Goal: Task Accomplishment & Management: Complete application form

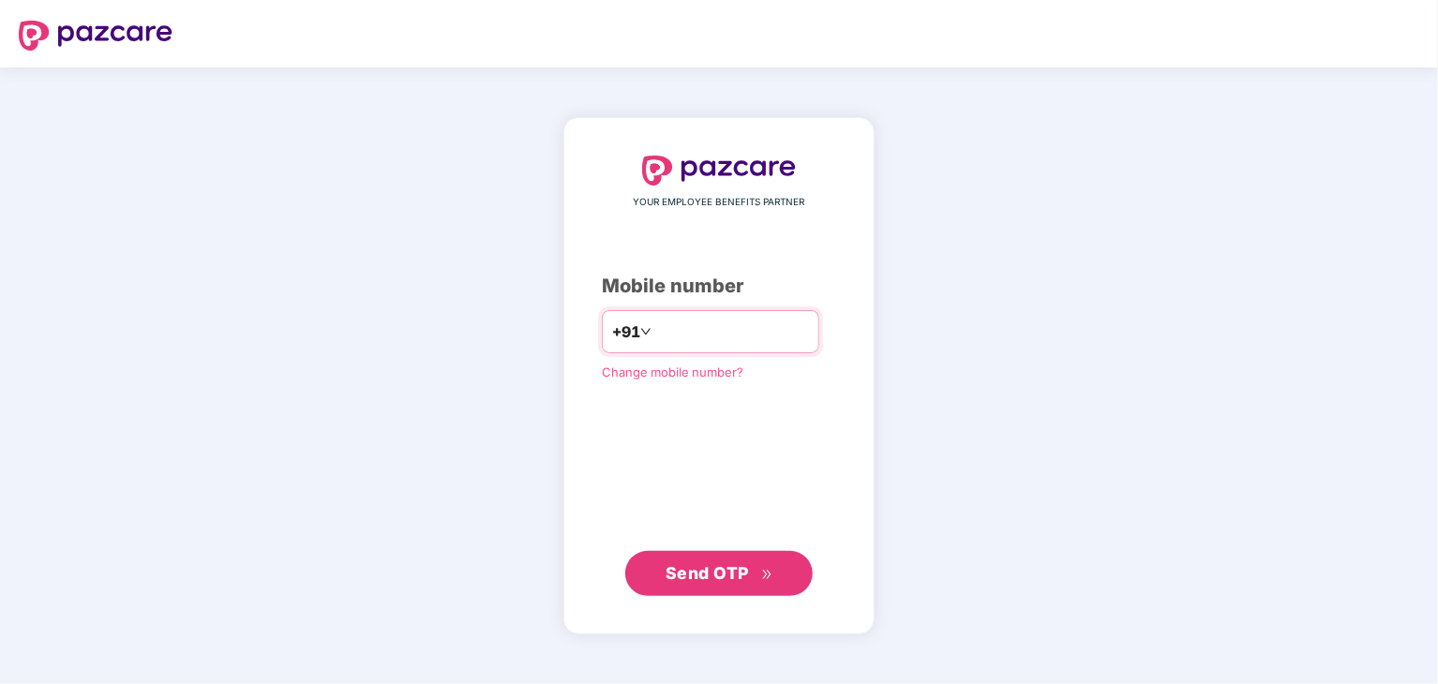
type input "*"
type input "**********"
click at [746, 577] on span "Send OTP" at bounding box center [706, 572] width 83 height 20
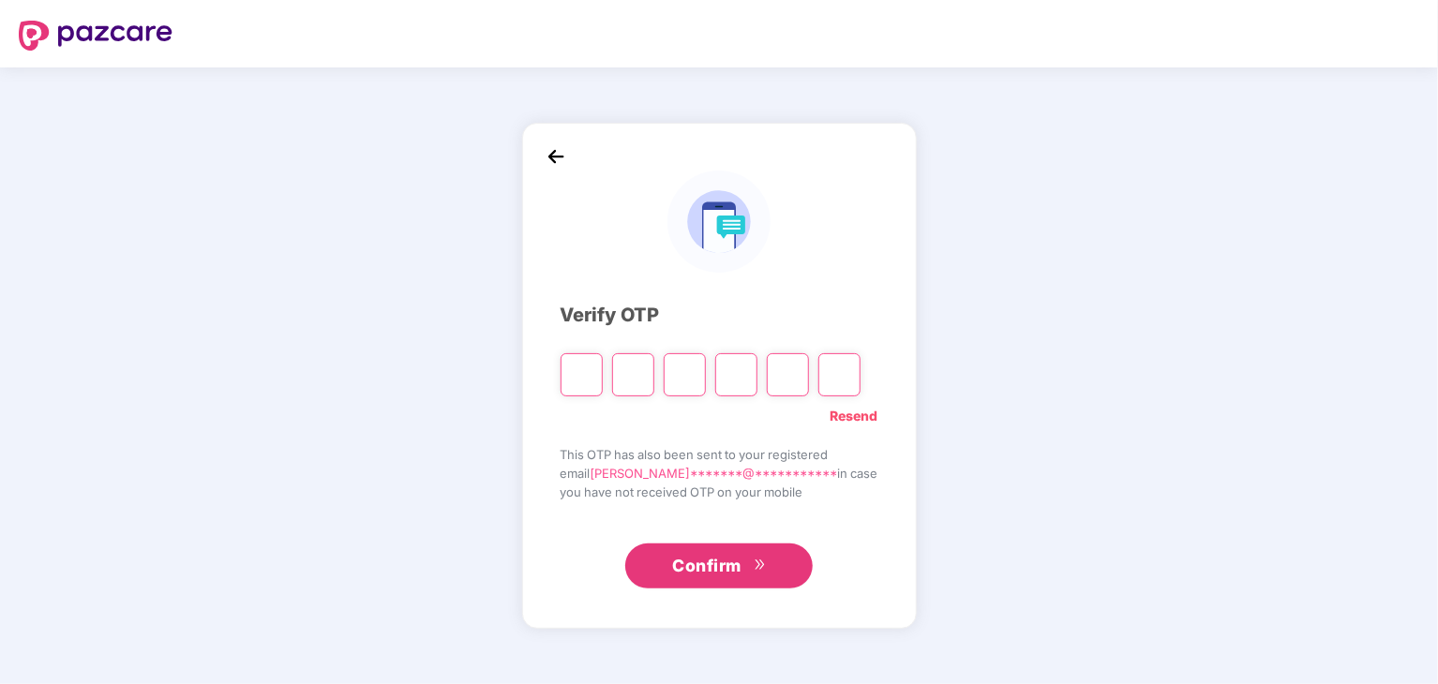
type input "*"
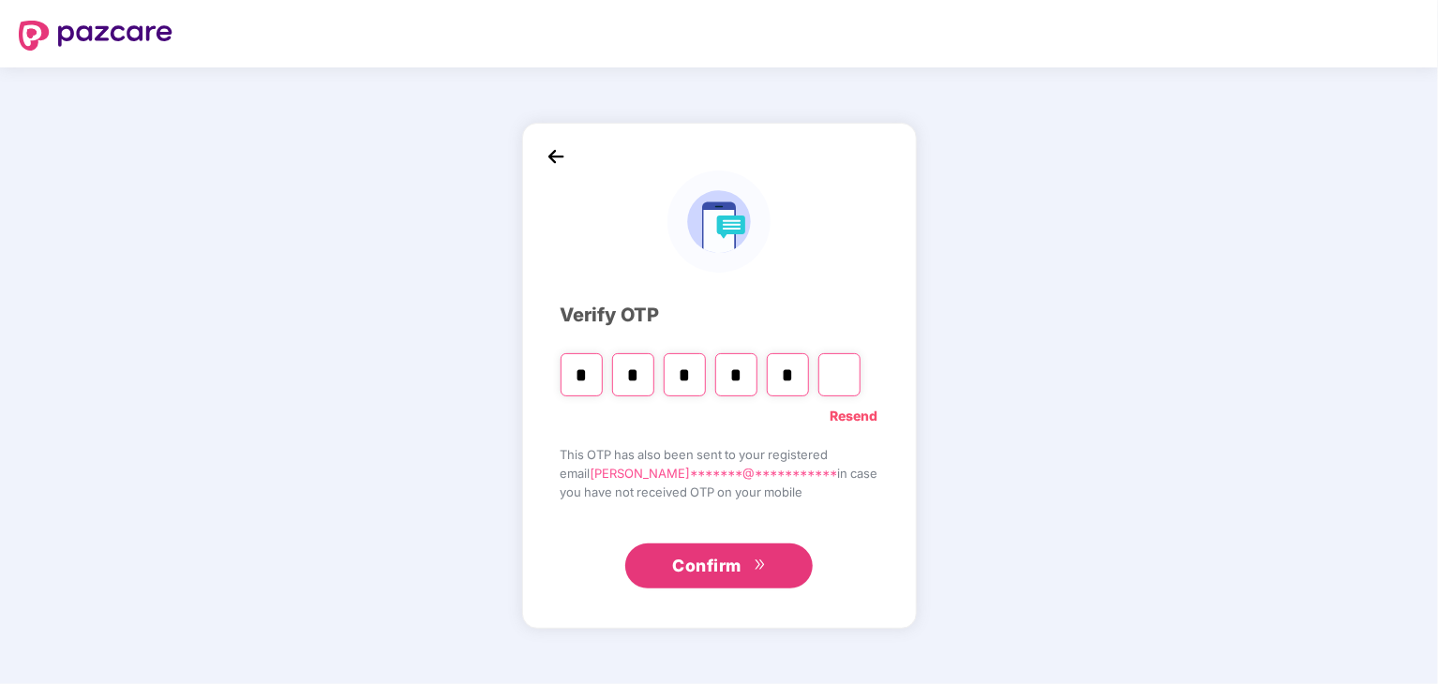
type input "*"
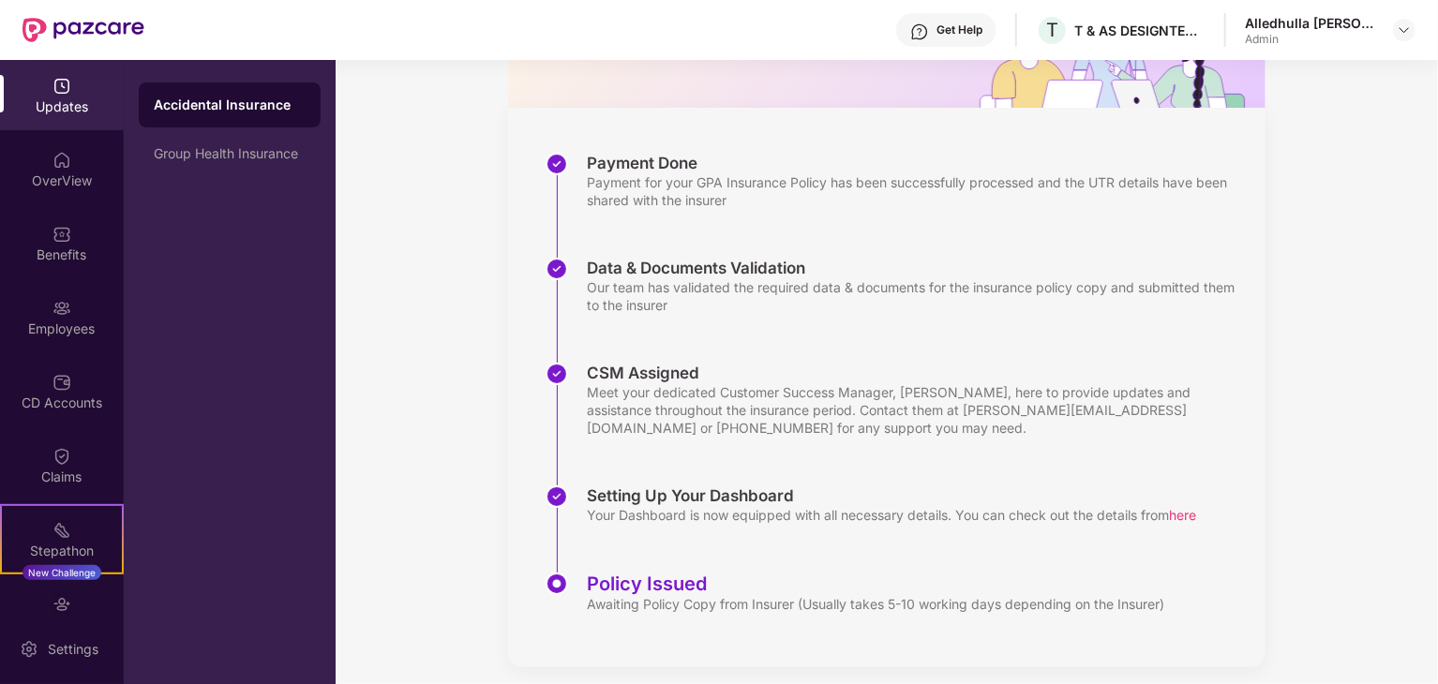
scroll to position [225, 0]
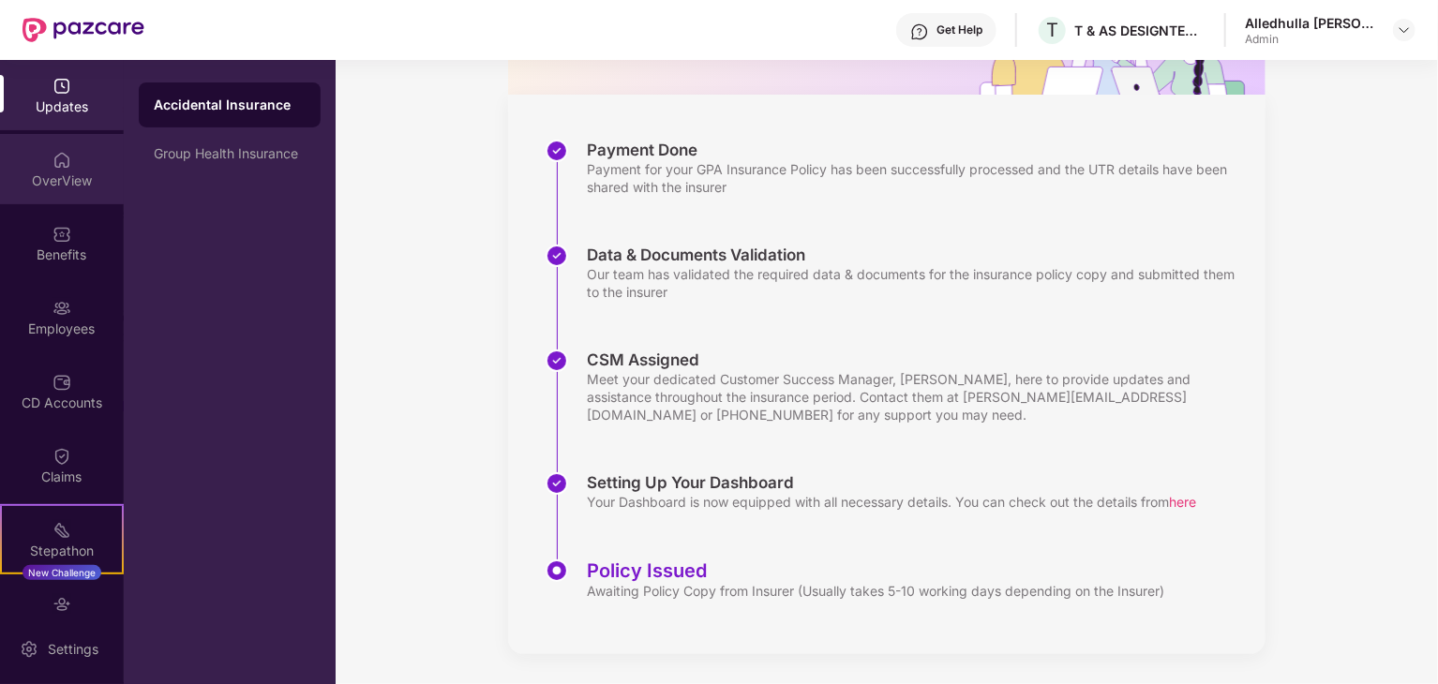
click at [54, 162] on img at bounding box center [61, 160] width 19 height 19
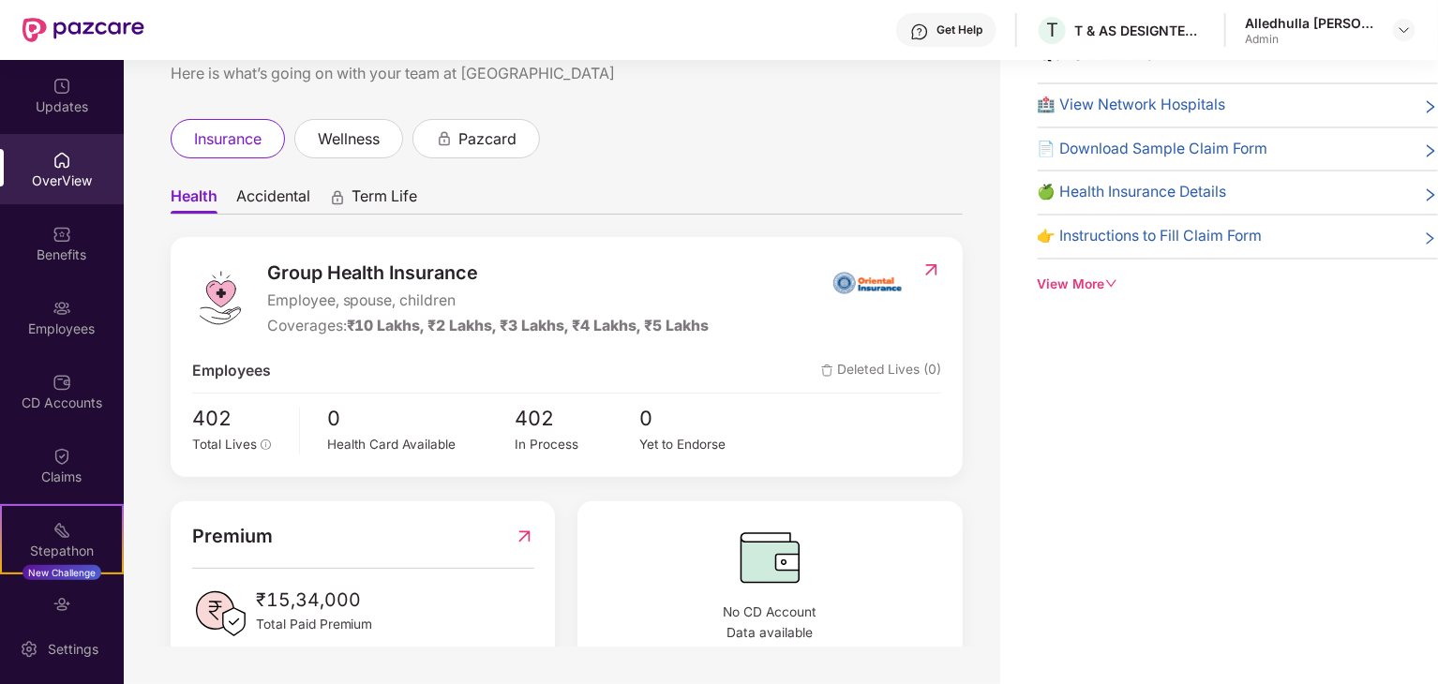
click at [262, 192] on span "Accidental" at bounding box center [273, 199] width 74 height 27
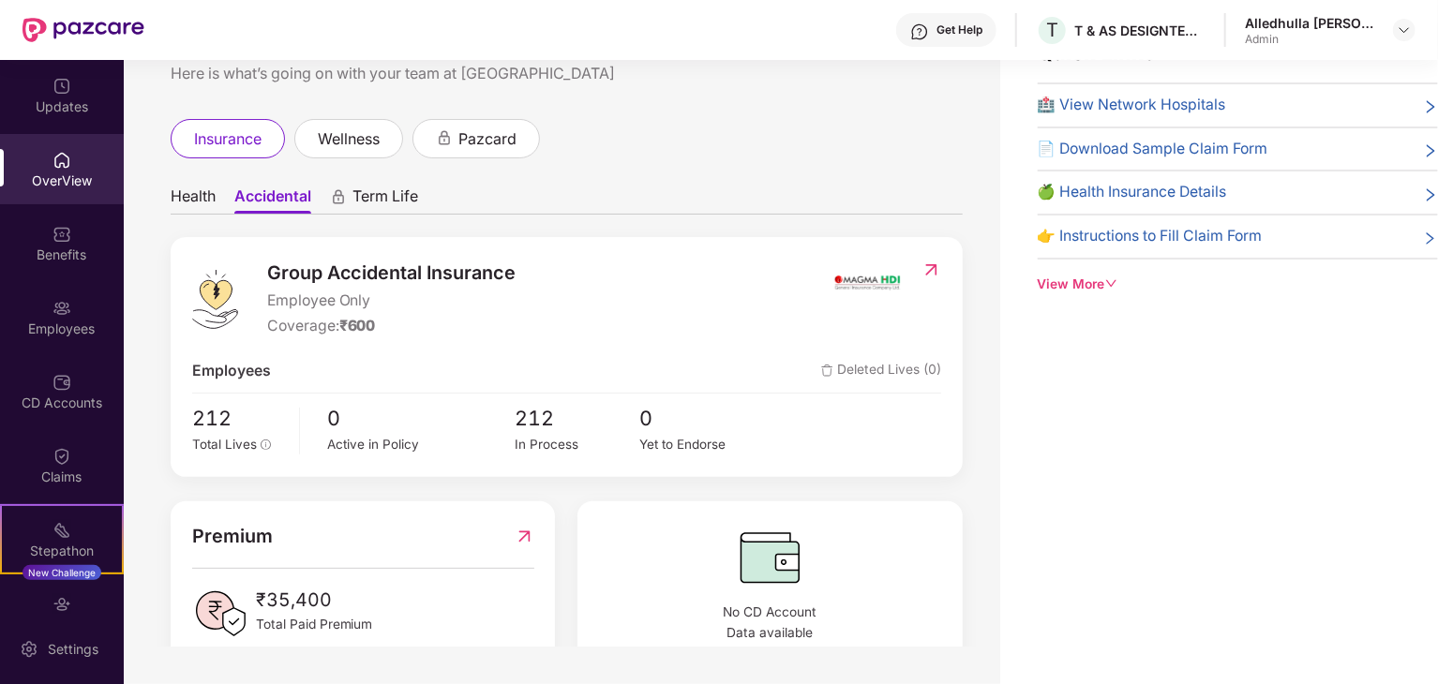
click at [362, 197] on span "Term Life" at bounding box center [385, 199] width 66 height 27
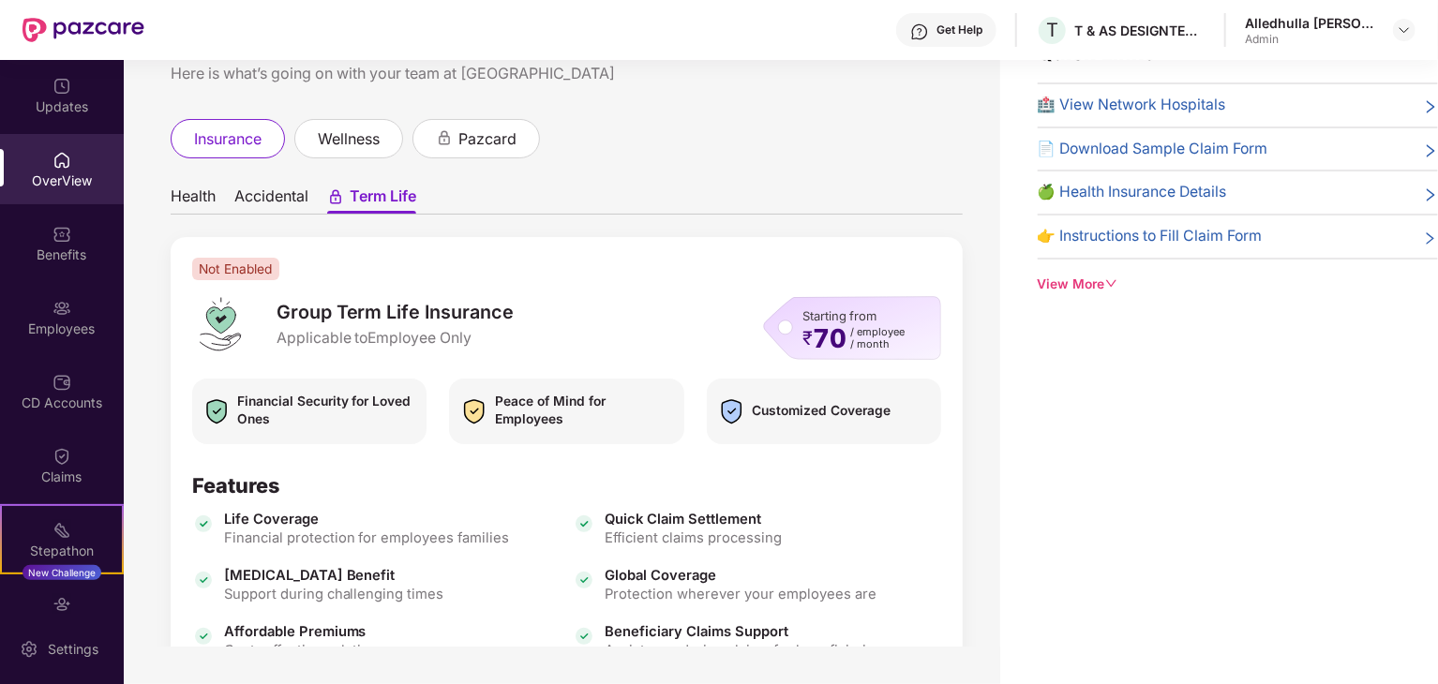
click at [292, 196] on span "Accidental" at bounding box center [271, 199] width 74 height 27
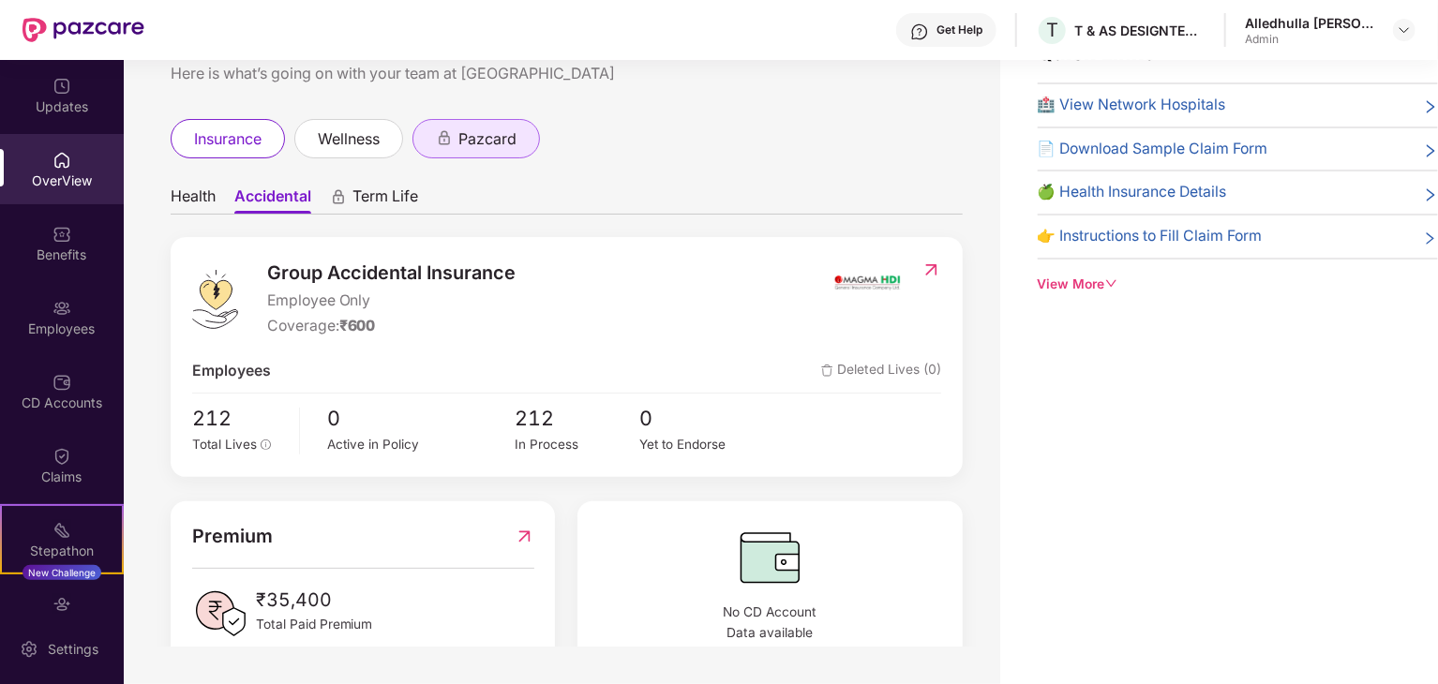
click at [458, 137] on div "pazcard" at bounding box center [476, 138] width 81 height 23
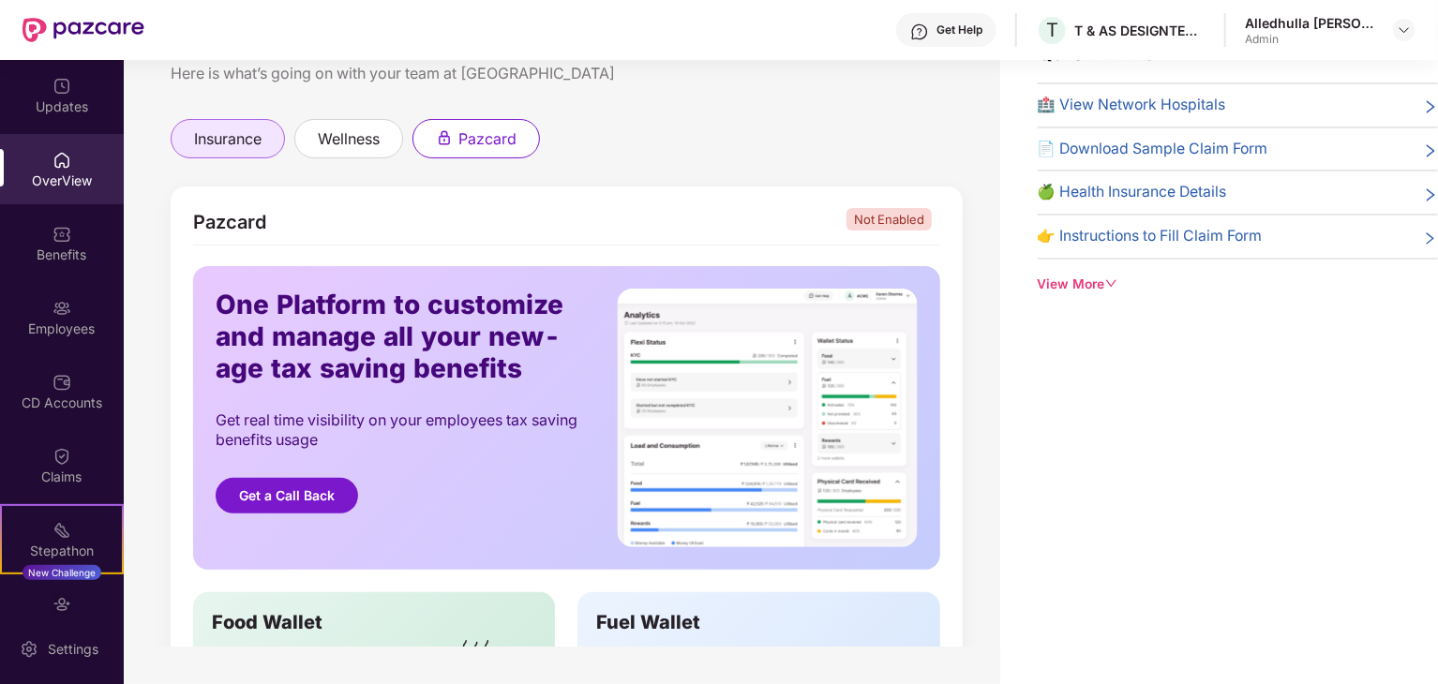
click at [255, 144] on span "insurance" at bounding box center [227, 138] width 67 height 23
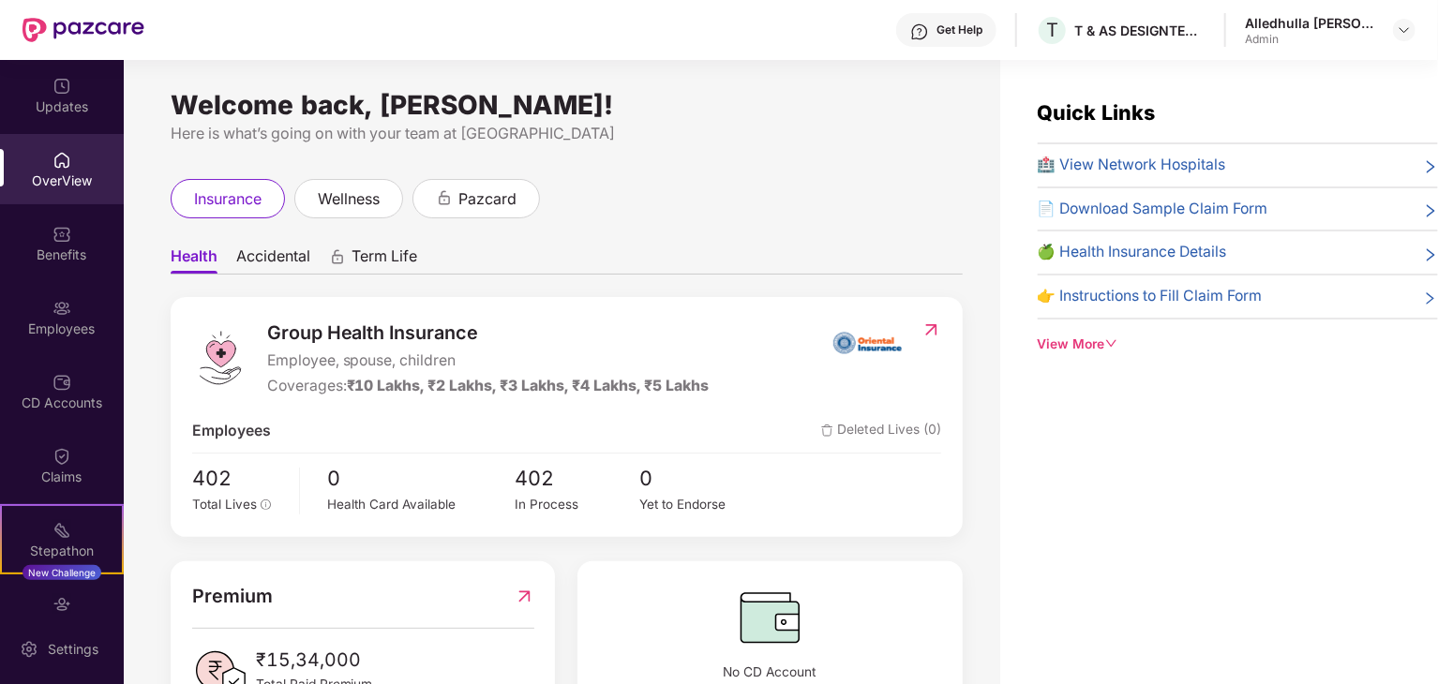
click at [1424, 257] on icon "right" at bounding box center [1430, 254] width 15 height 15
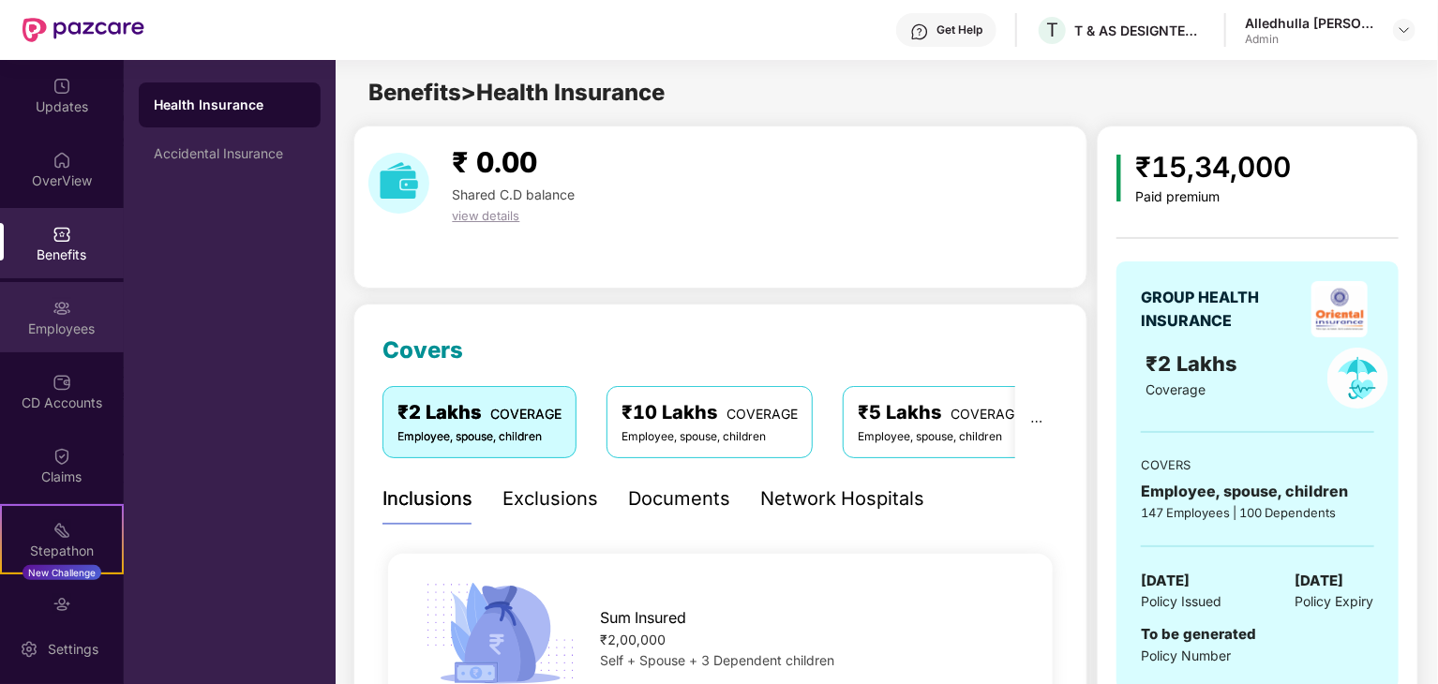
click at [68, 307] on div "Employees" at bounding box center [62, 317] width 124 height 70
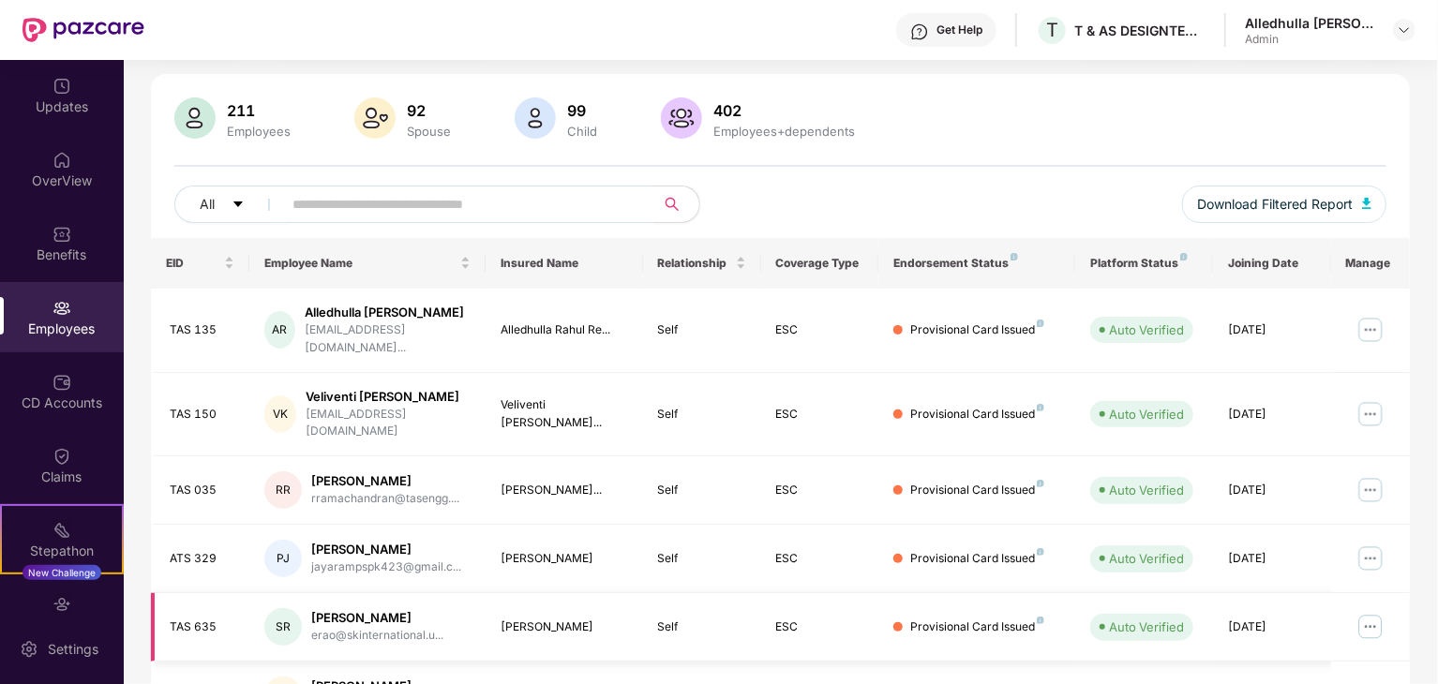
scroll to position [90, 0]
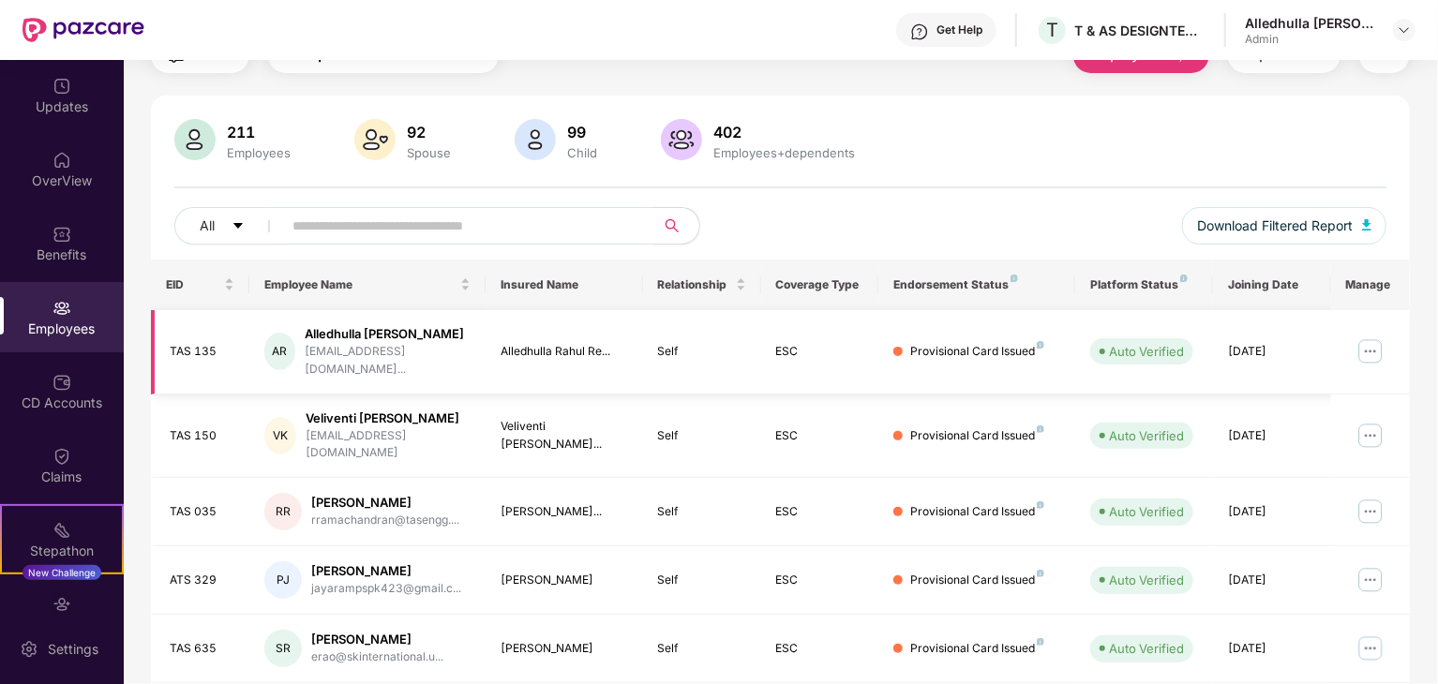
click at [1371, 345] on img at bounding box center [1370, 351] width 30 height 30
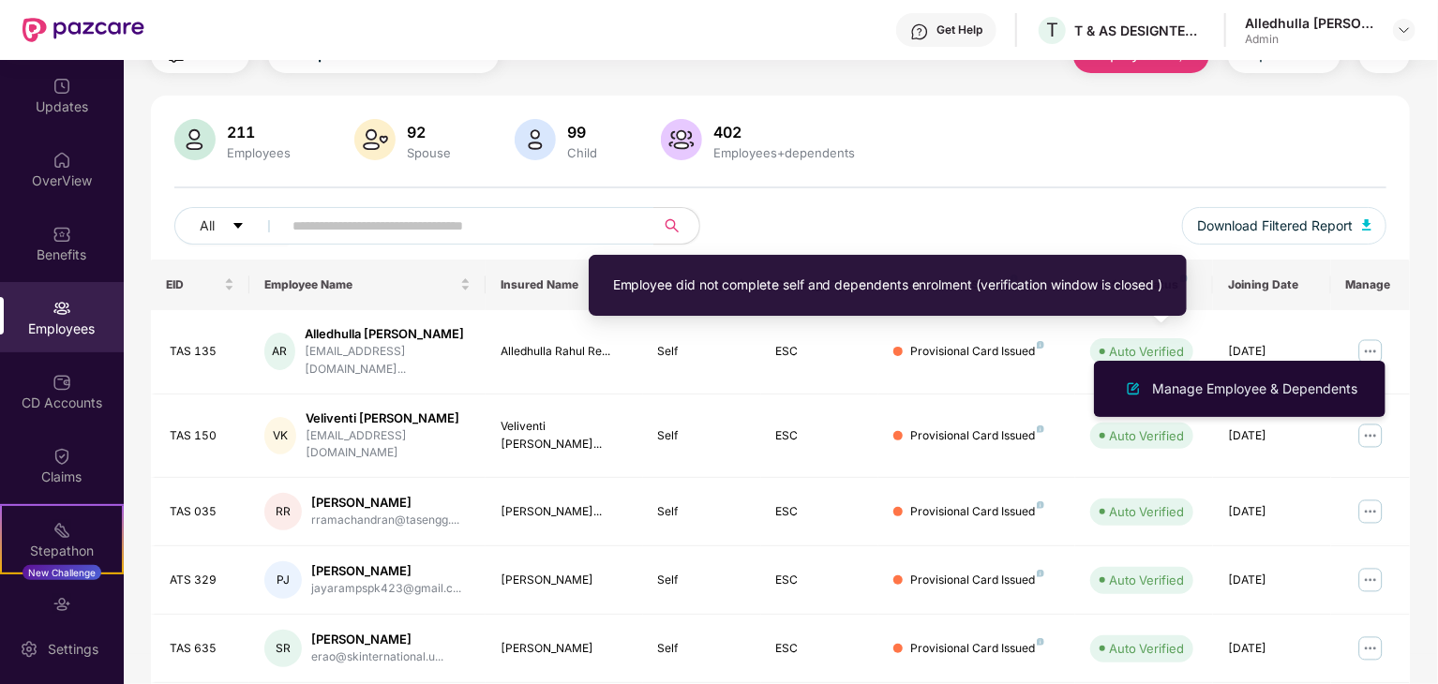
click at [1110, 213] on div "All Download Filtered Report" at bounding box center [780, 233] width 1212 height 52
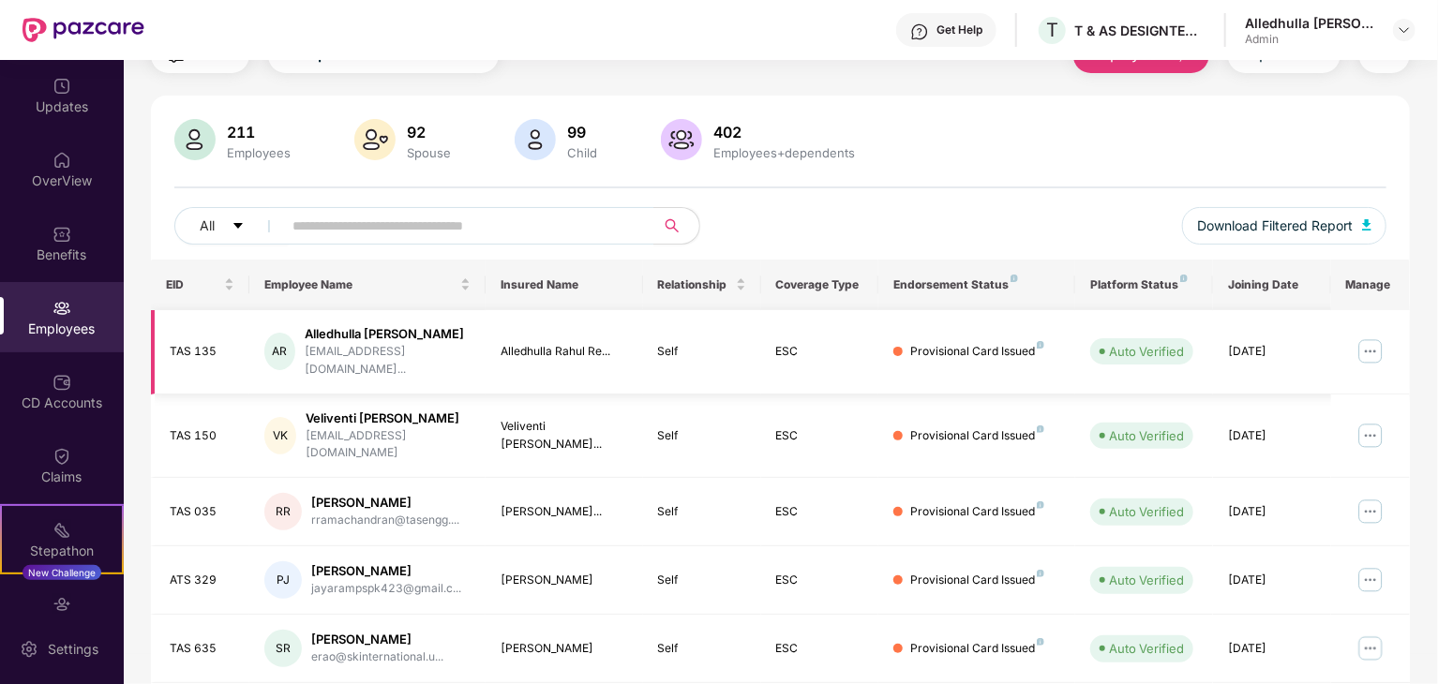
click at [982, 343] on div "Provisional Card Issued" at bounding box center [977, 352] width 134 height 18
click at [1036, 341] on img at bounding box center [1039, 344] width 7 height 7
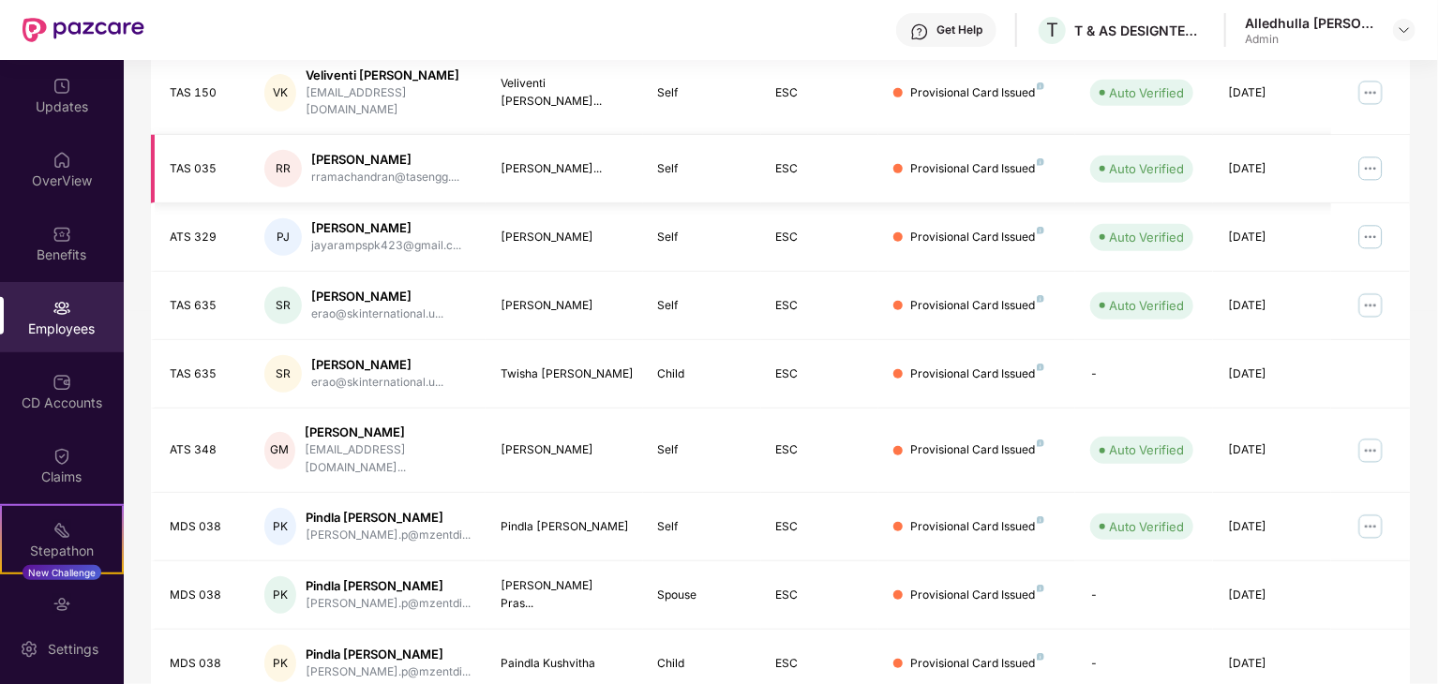
scroll to position [465, 0]
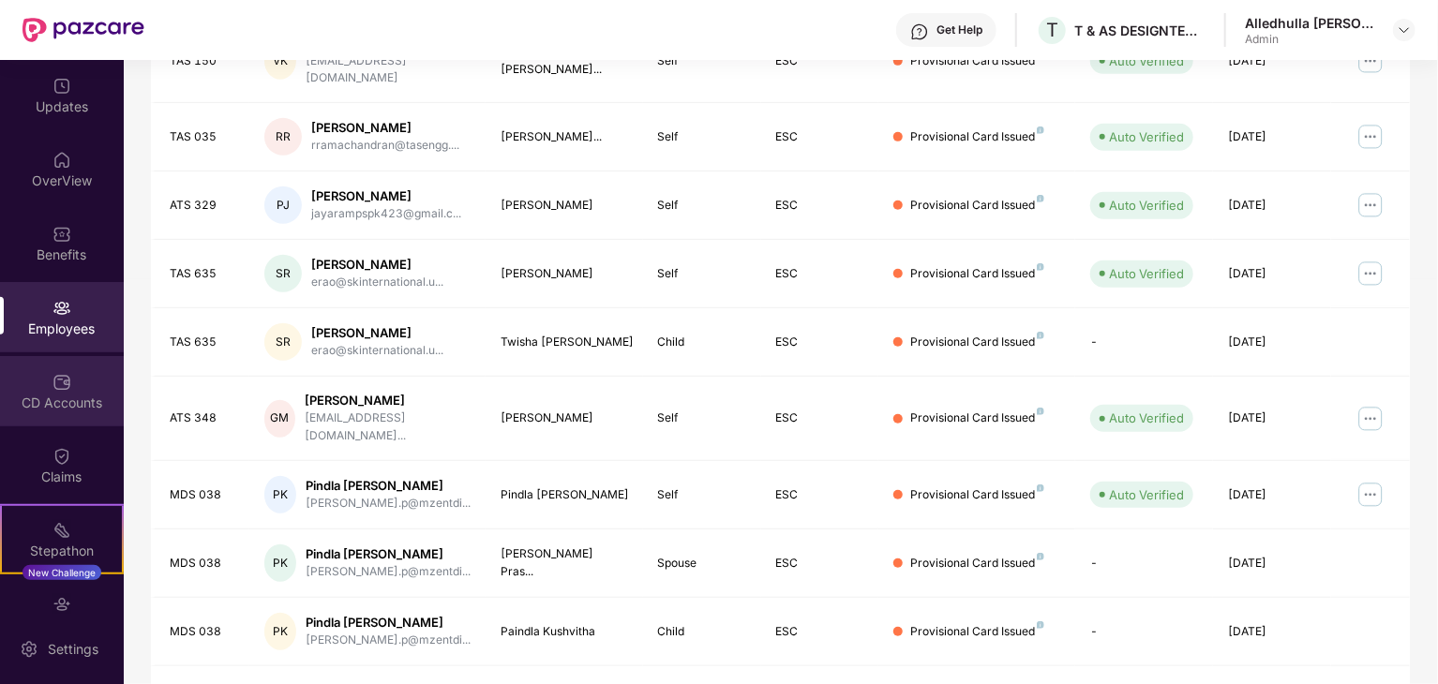
click at [52, 397] on div "CD Accounts" at bounding box center [62, 403] width 124 height 19
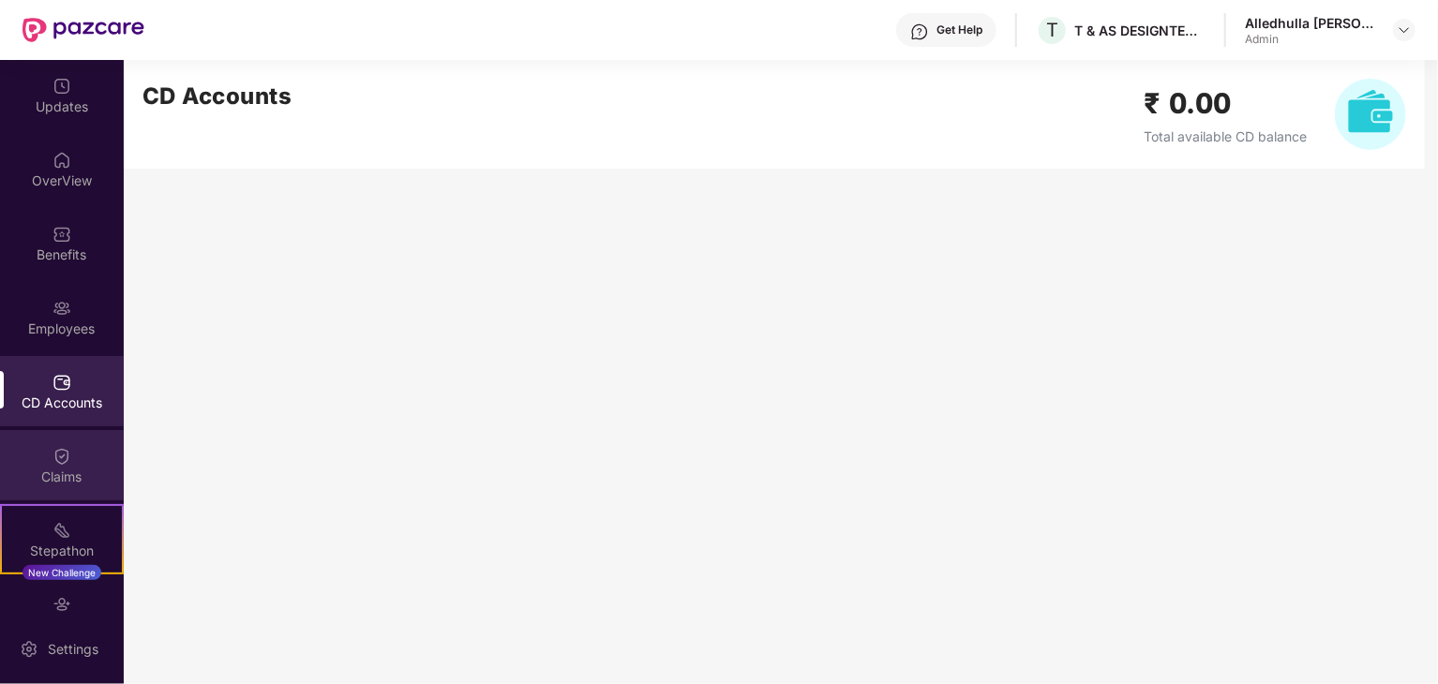
click at [52, 469] on div "Claims" at bounding box center [62, 477] width 124 height 19
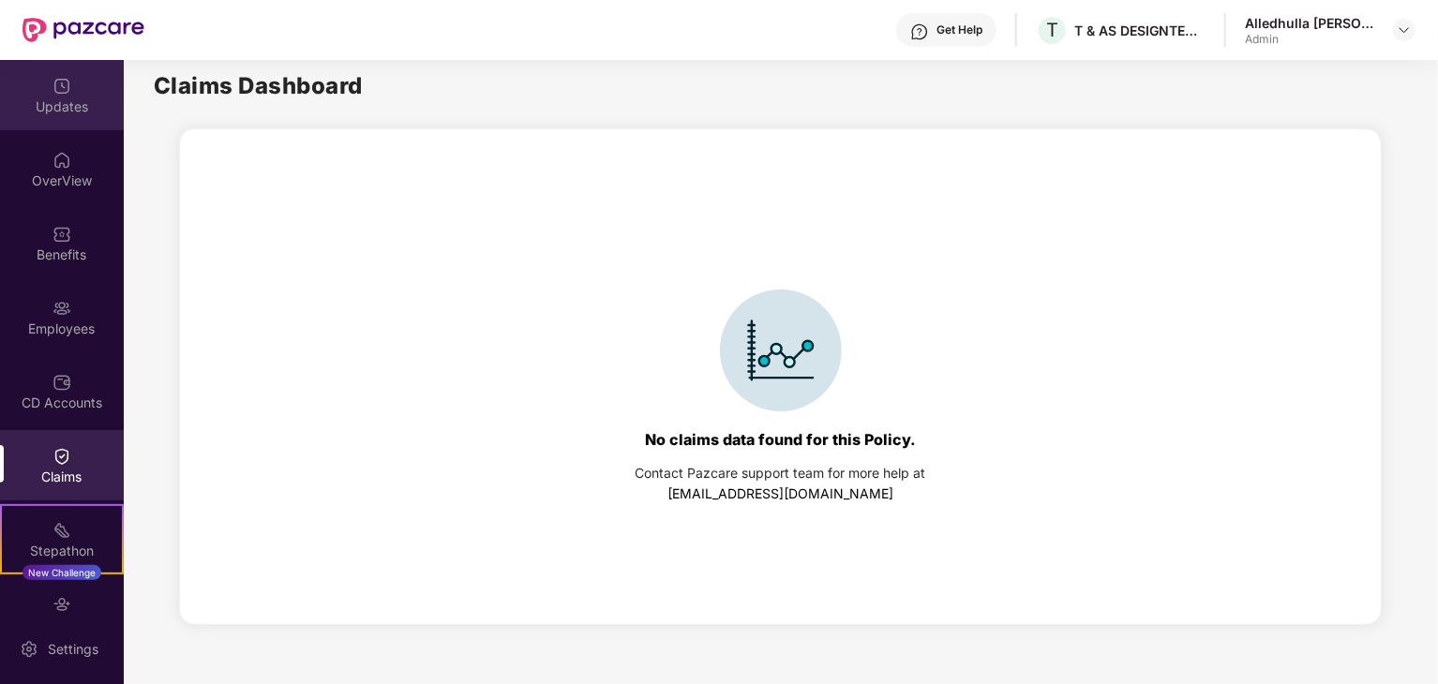
click at [65, 102] on div "Updates" at bounding box center [62, 106] width 124 height 19
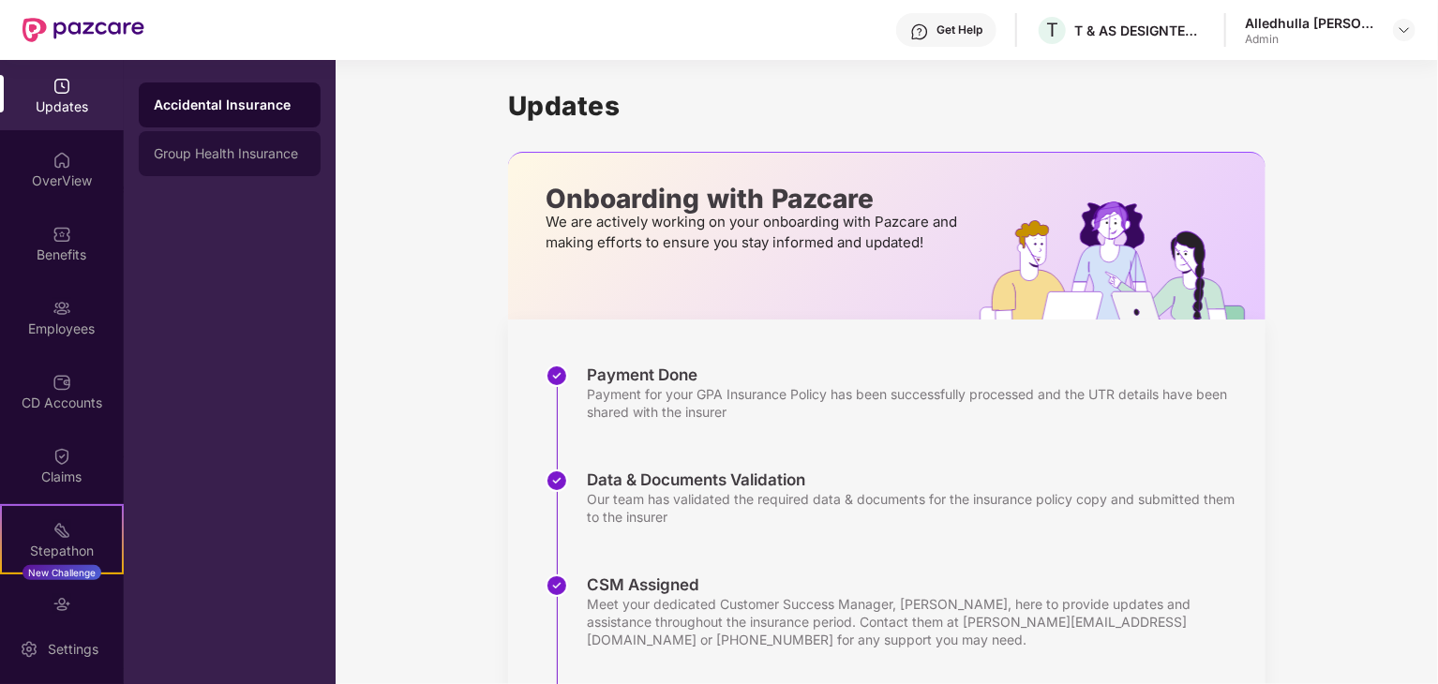
click at [199, 164] on div "Group Health Insurance" at bounding box center [230, 153] width 182 height 45
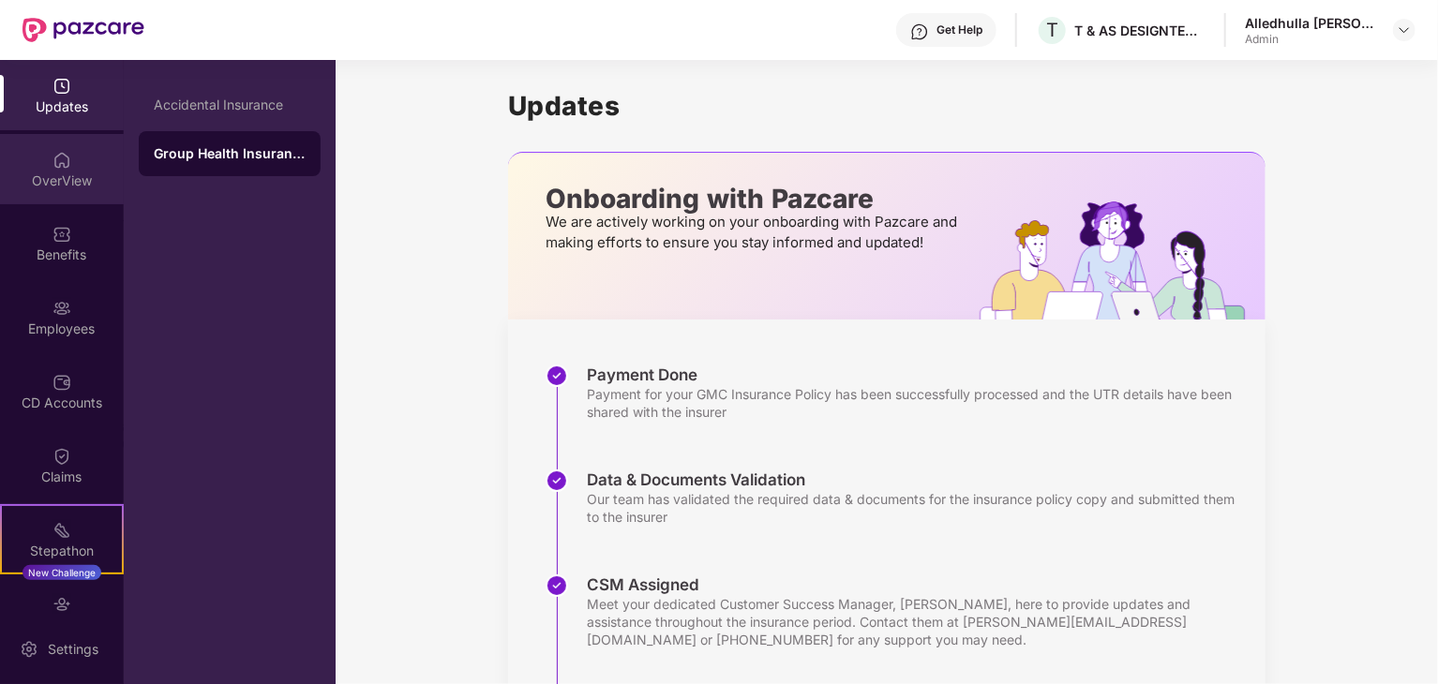
click at [58, 181] on div "OverView" at bounding box center [62, 180] width 124 height 19
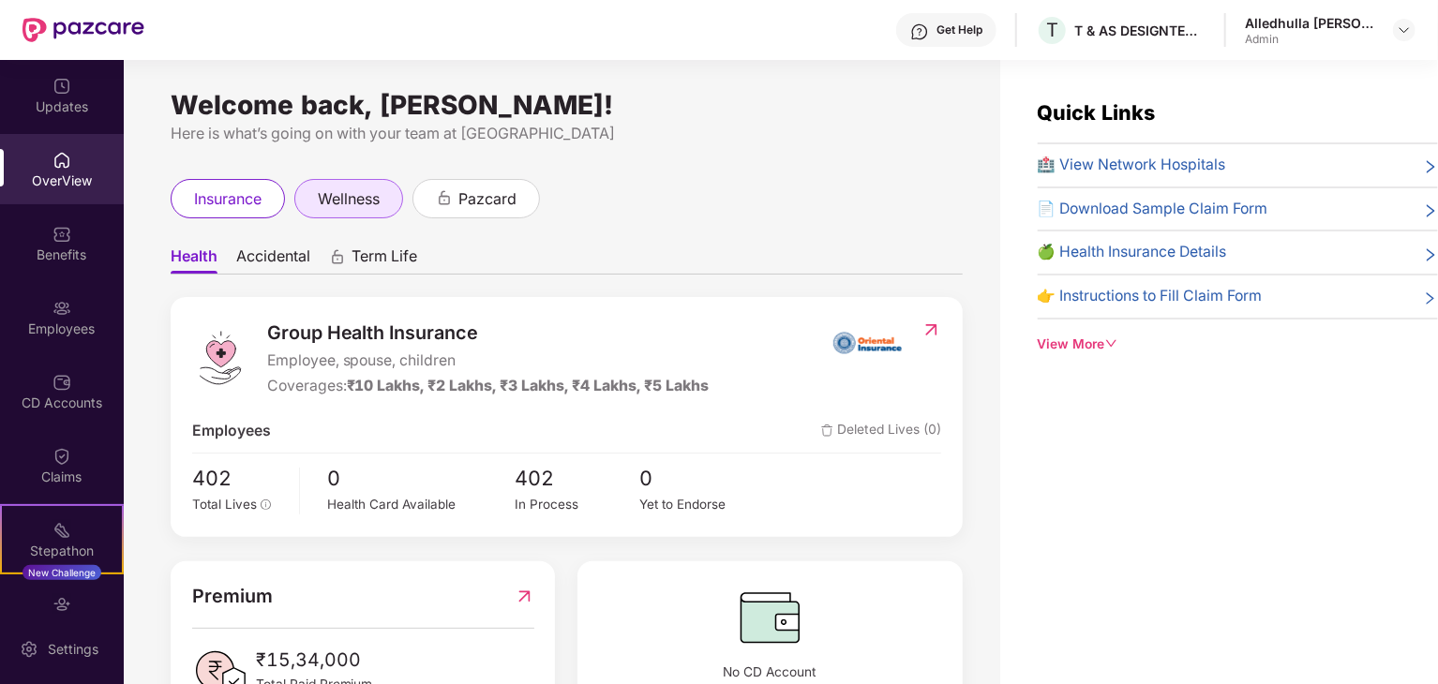
click at [365, 198] on span "wellness" at bounding box center [349, 198] width 62 height 23
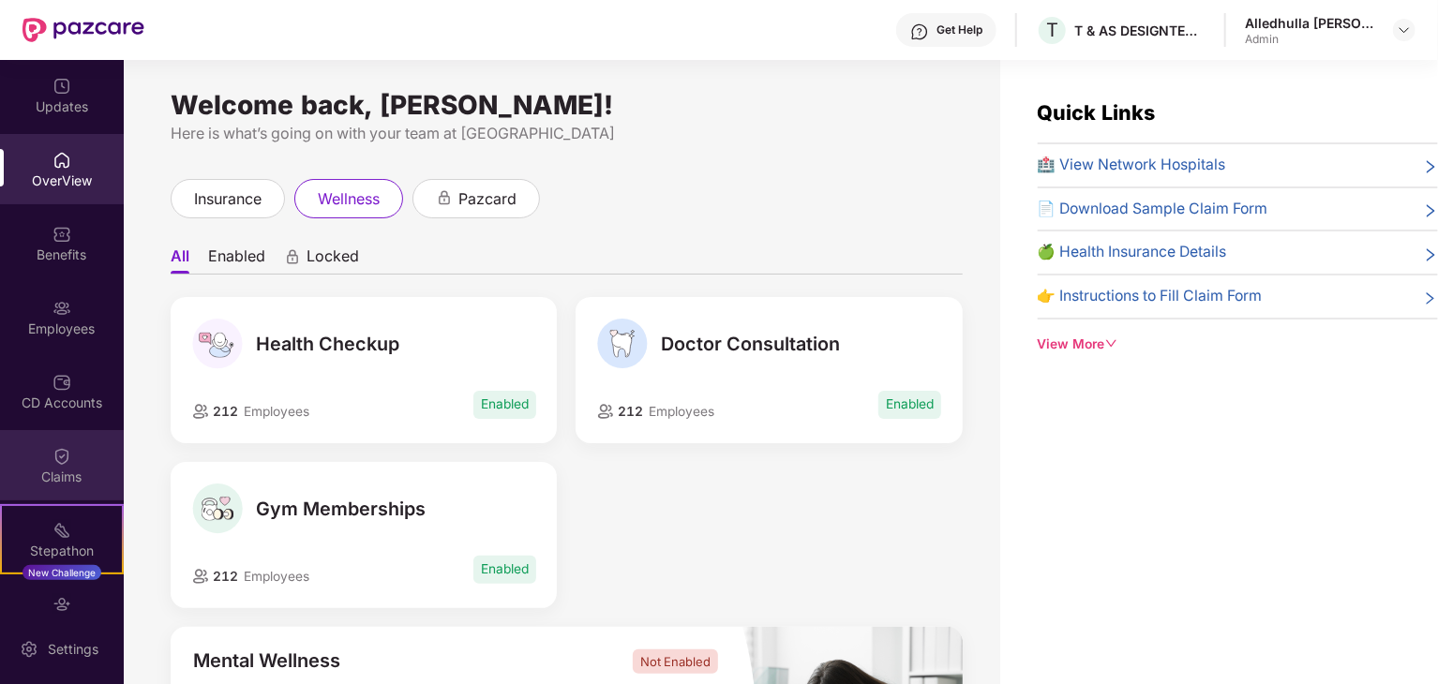
click at [71, 453] on div "Claims" at bounding box center [62, 465] width 124 height 70
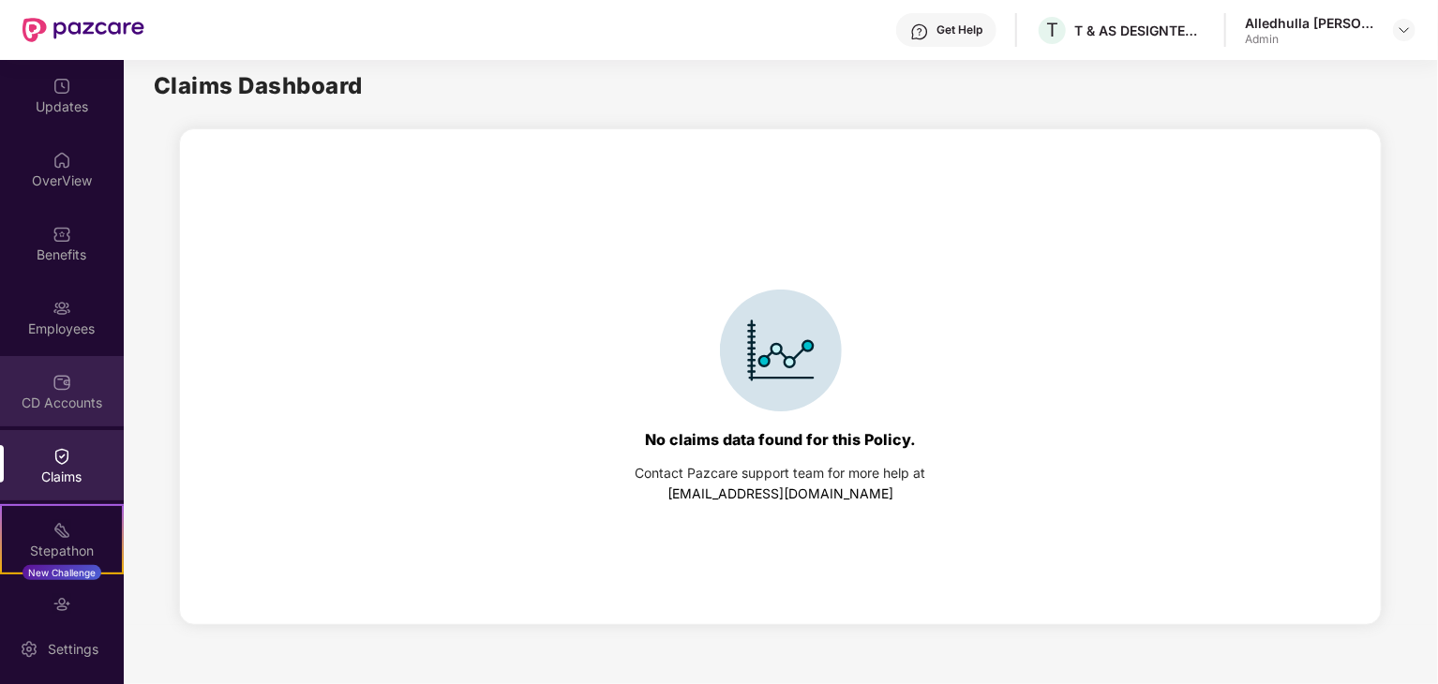
click at [70, 390] on div "CD Accounts" at bounding box center [62, 391] width 124 height 70
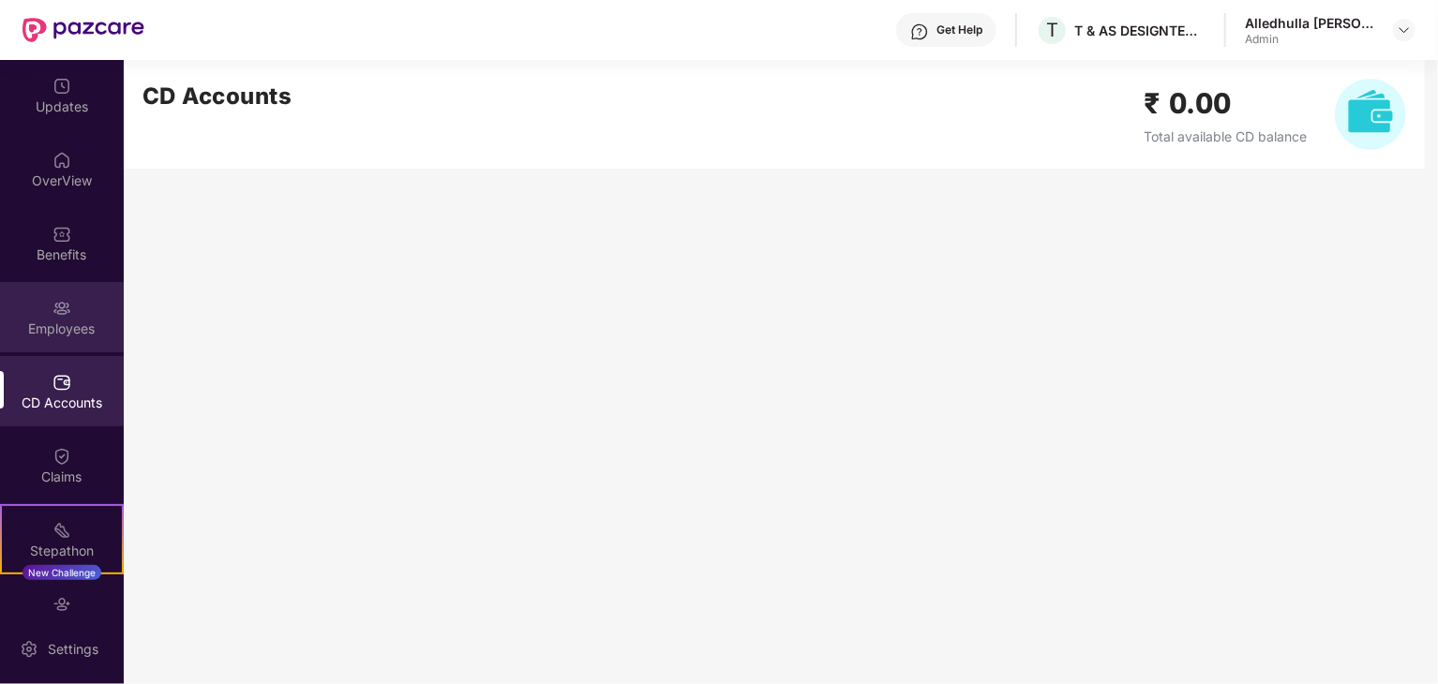
click at [70, 327] on div "Employees" at bounding box center [62, 329] width 124 height 19
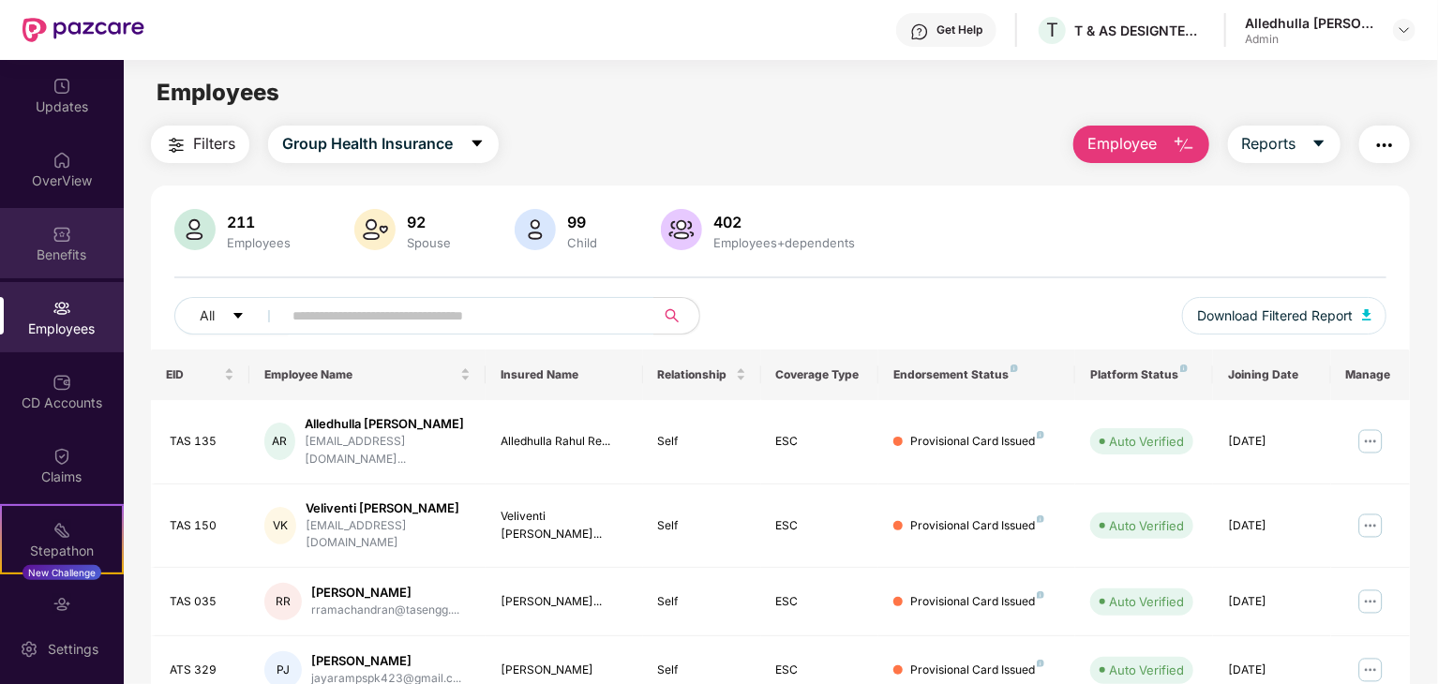
click at [67, 240] on img at bounding box center [61, 234] width 19 height 19
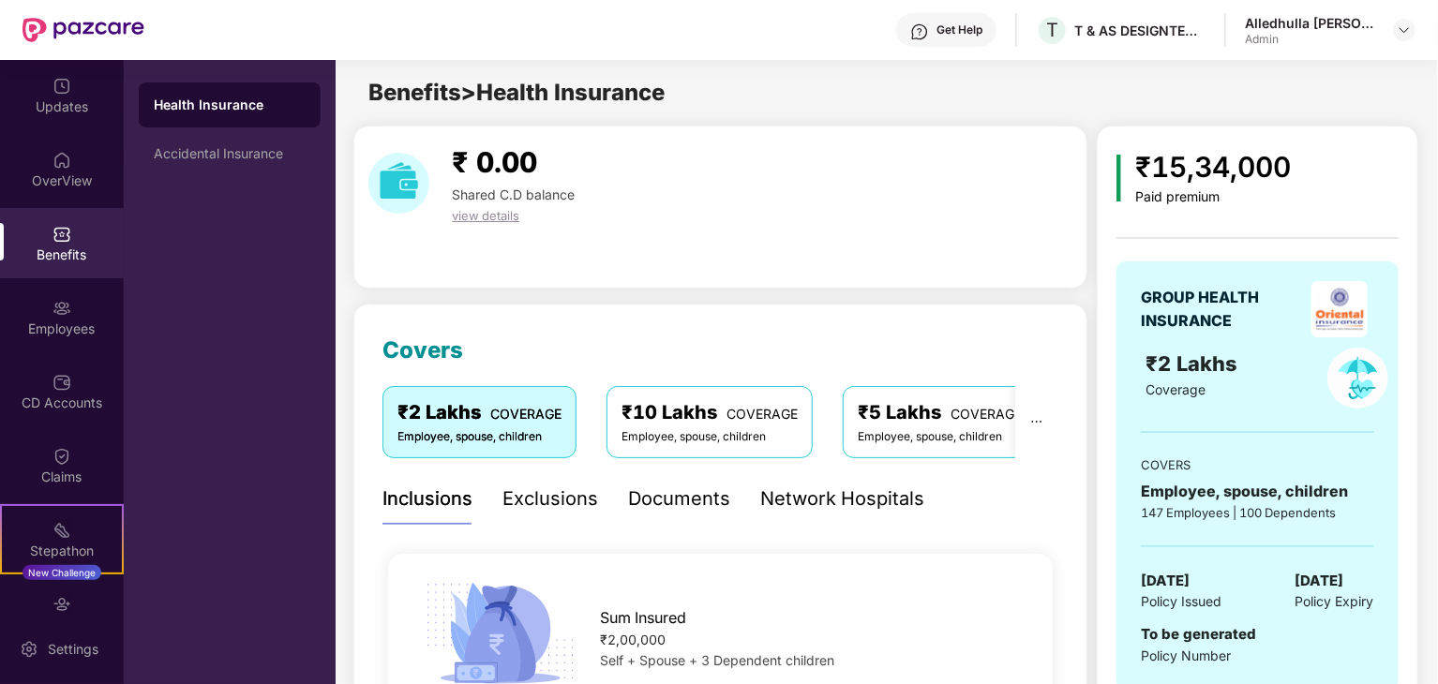
click at [84, 173] on div "OverView" at bounding box center [62, 180] width 124 height 19
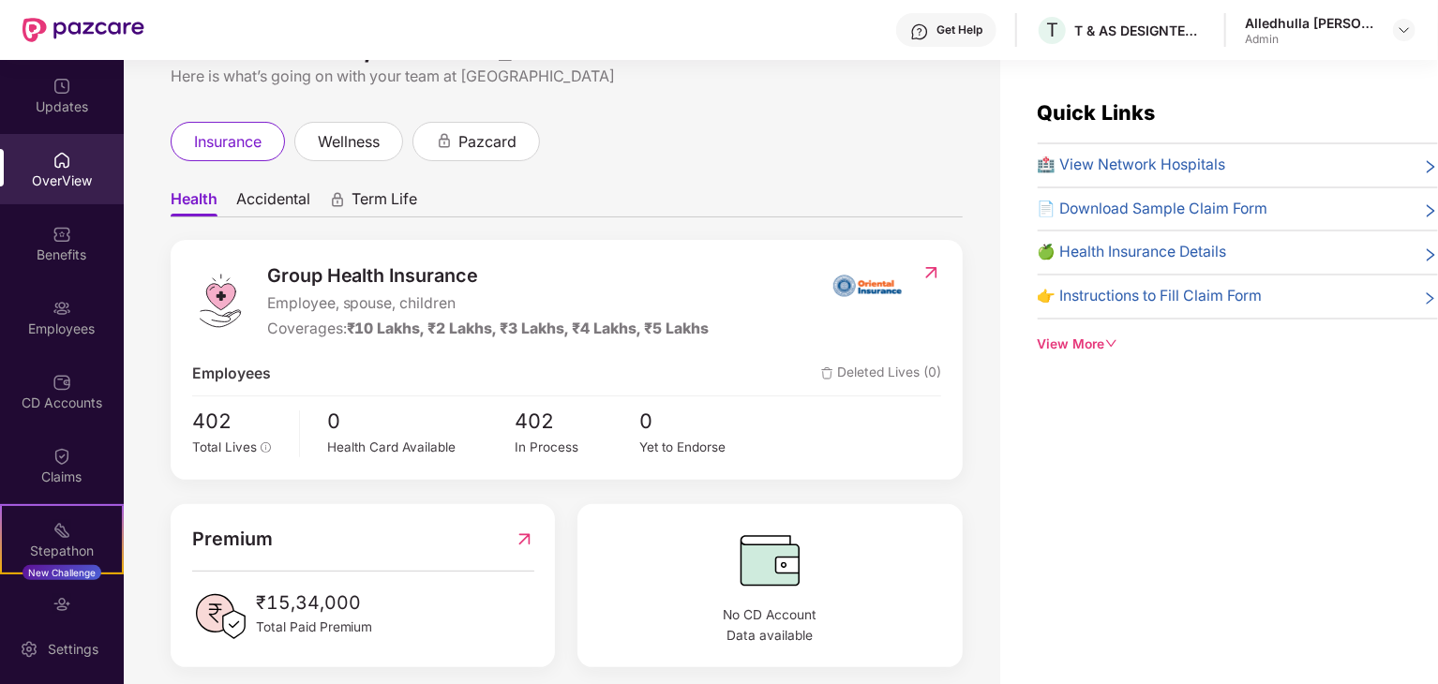
scroll to position [74, 0]
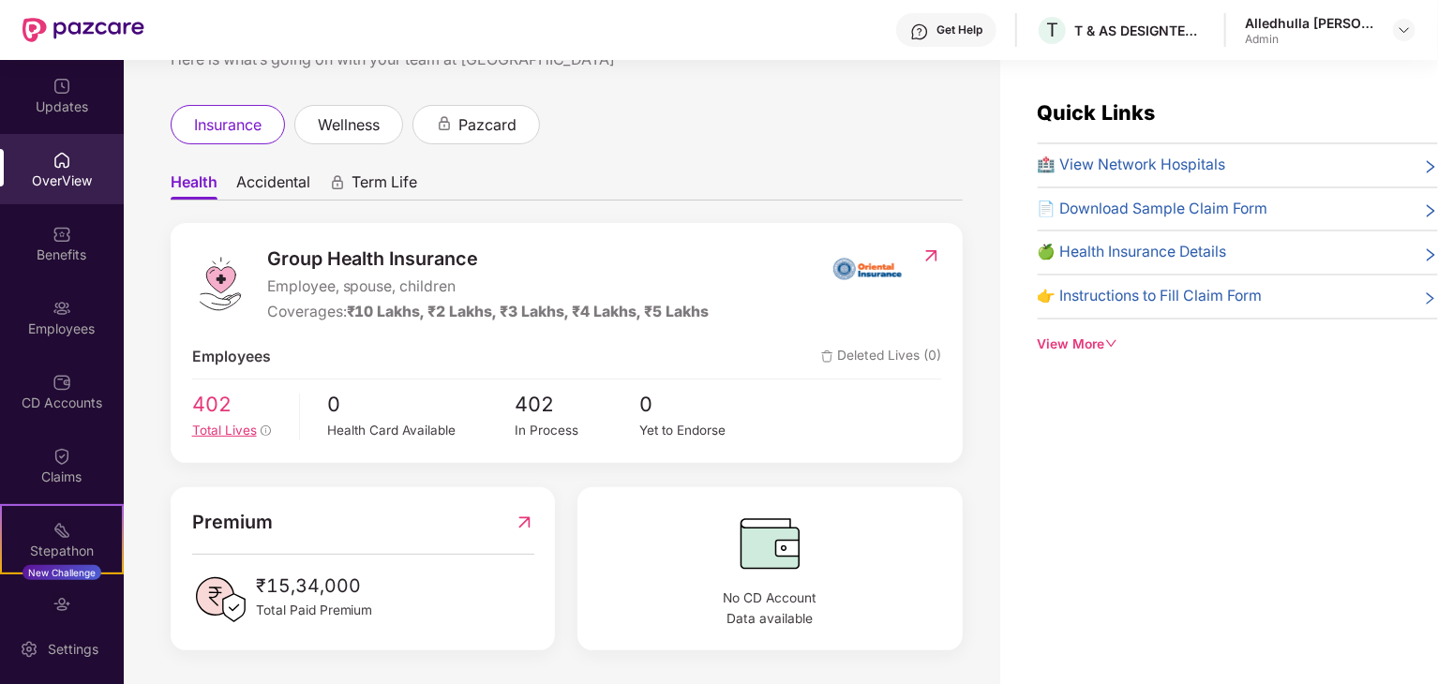
click at [212, 404] on span "402" at bounding box center [239, 405] width 94 height 32
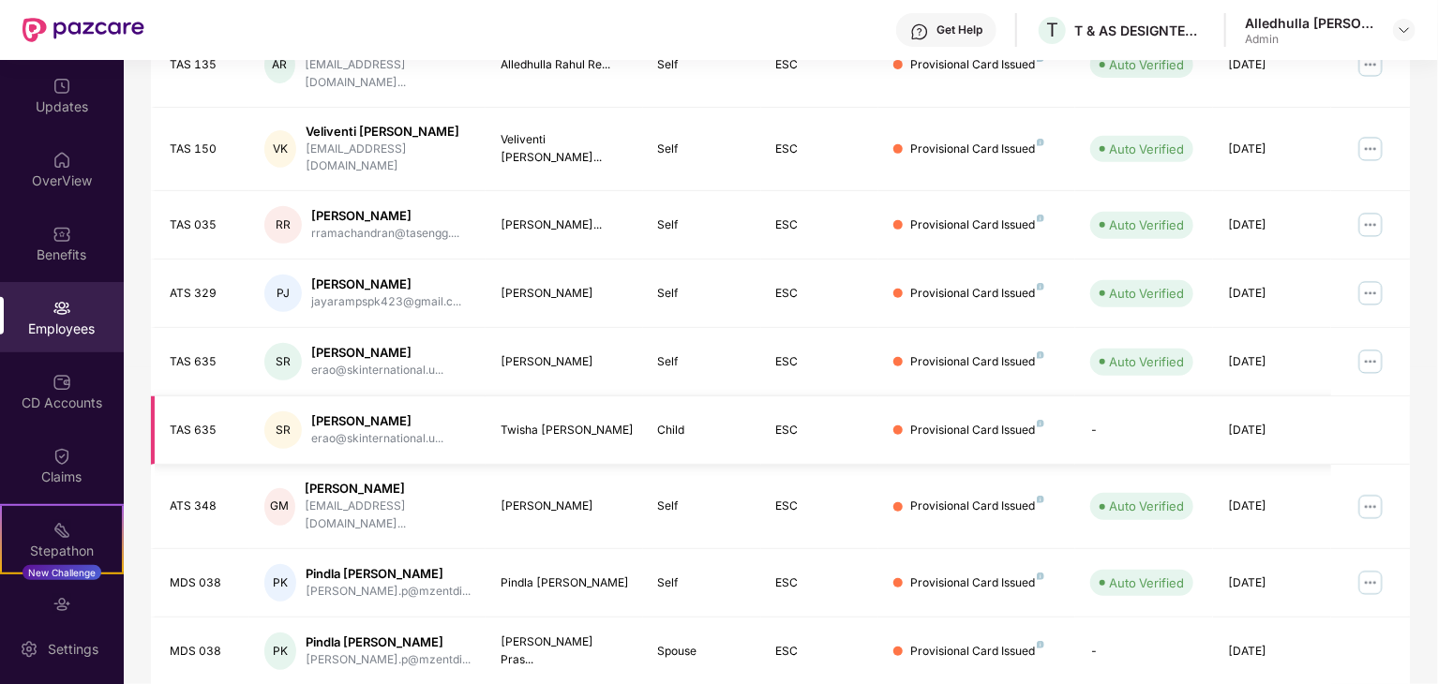
scroll to position [465, 0]
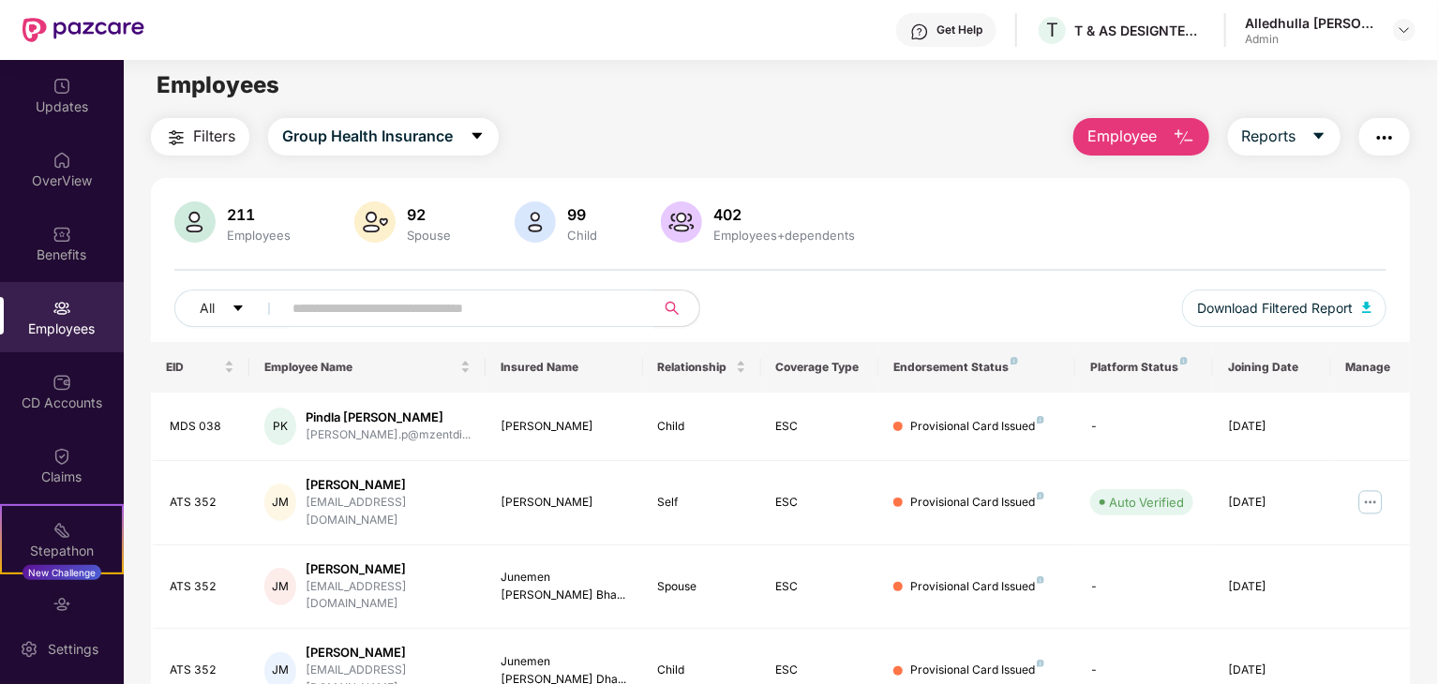
scroll to position [0, 0]
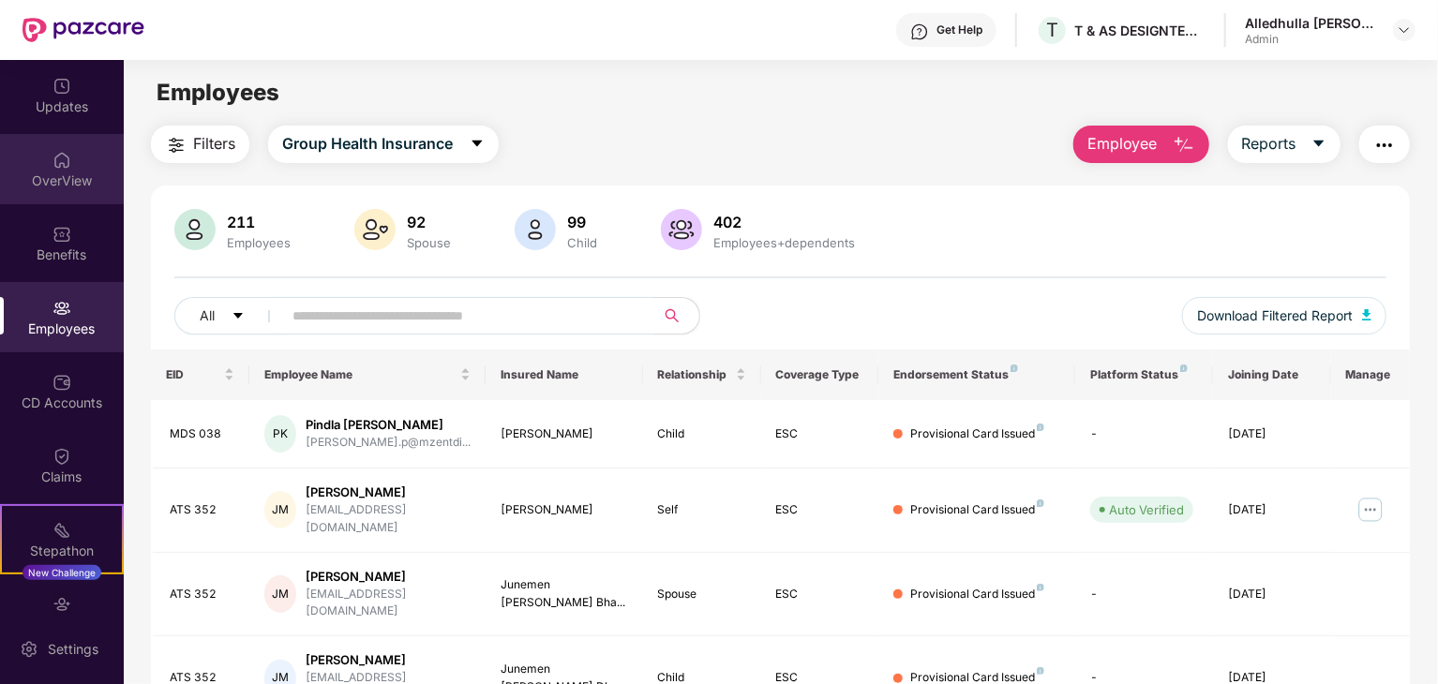
click at [82, 166] on div "OverView" at bounding box center [62, 169] width 124 height 70
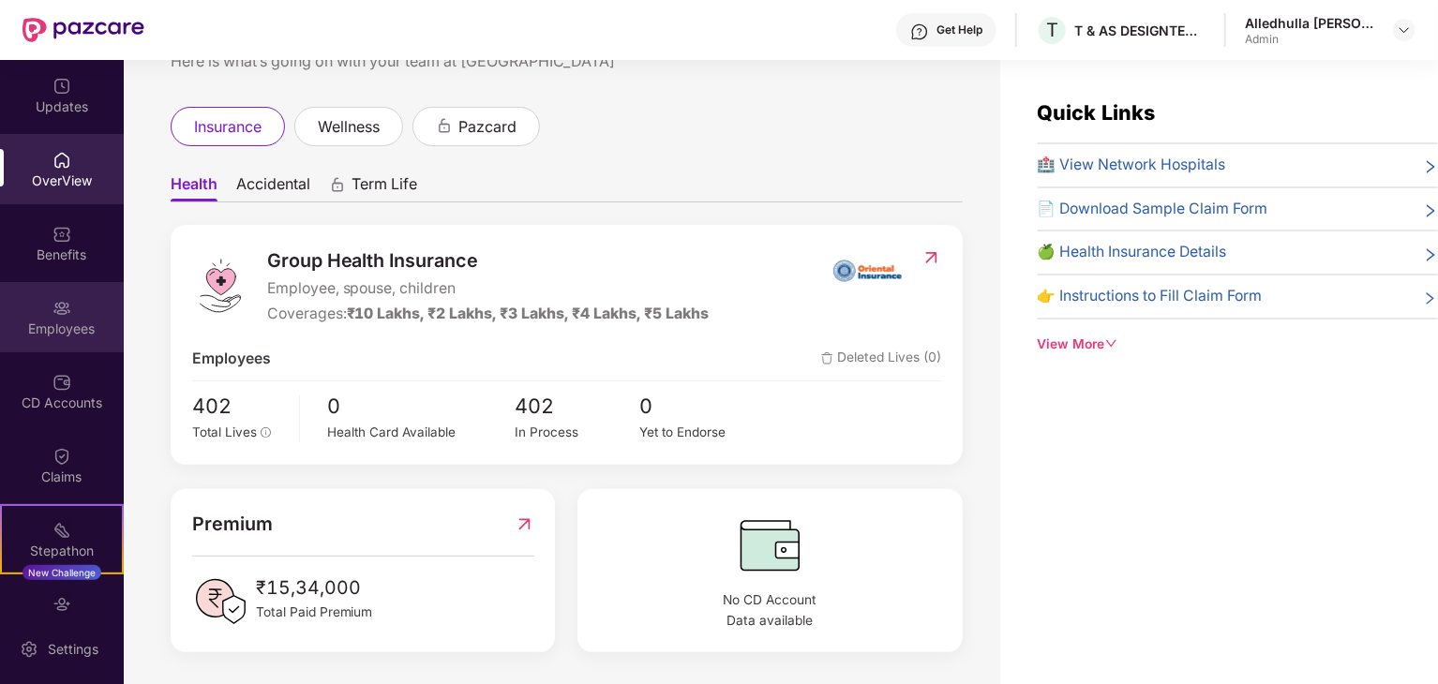
scroll to position [74, 0]
click at [67, 171] on div "OverView" at bounding box center [62, 180] width 124 height 19
click at [932, 253] on img at bounding box center [931, 255] width 20 height 19
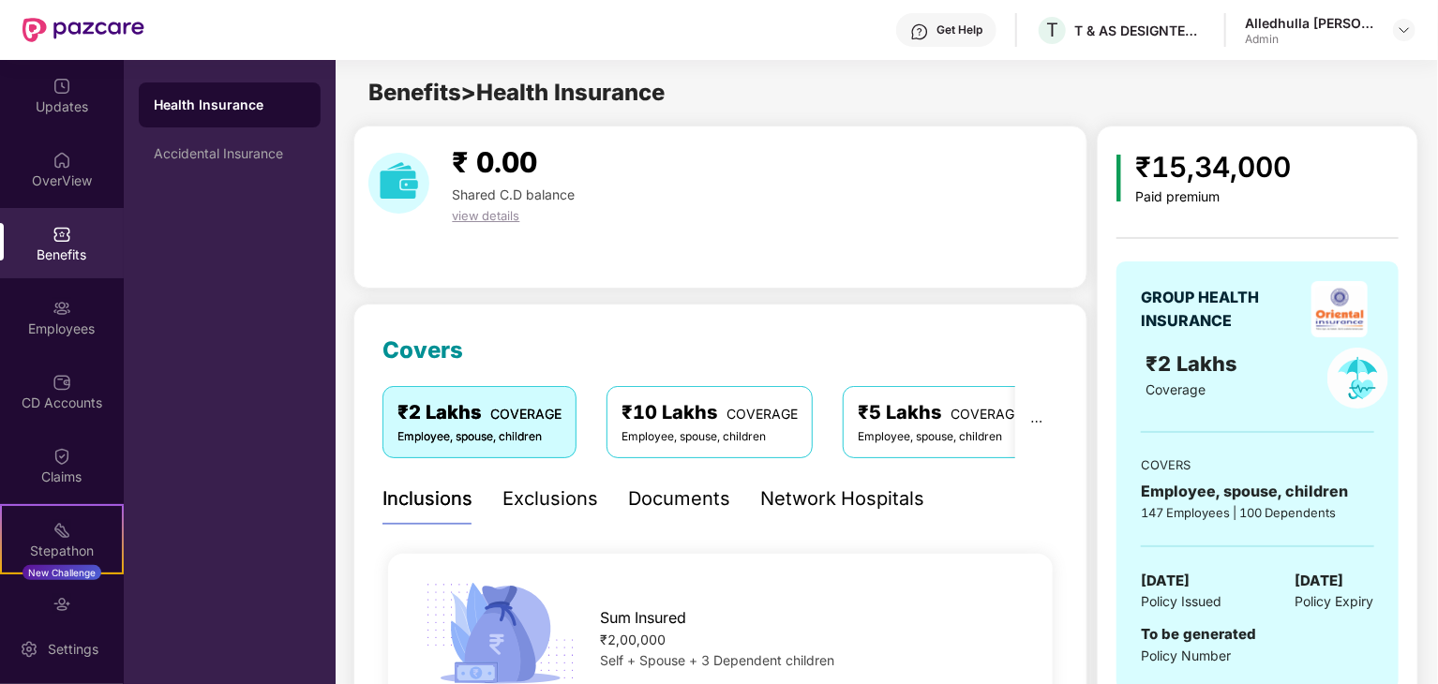
click at [553, 496] on div "Exclusions" at bounding box center [550, 498] width 96 height 29
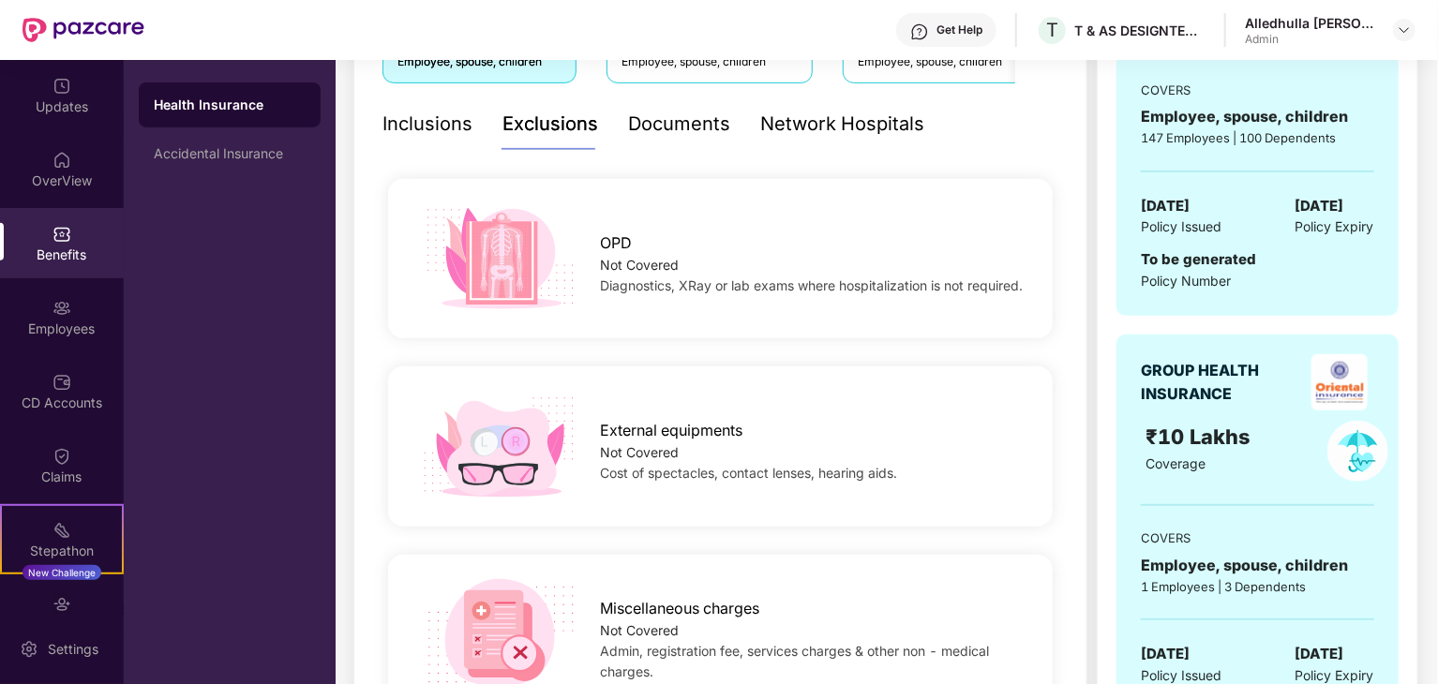
scroll to position [187, 0]
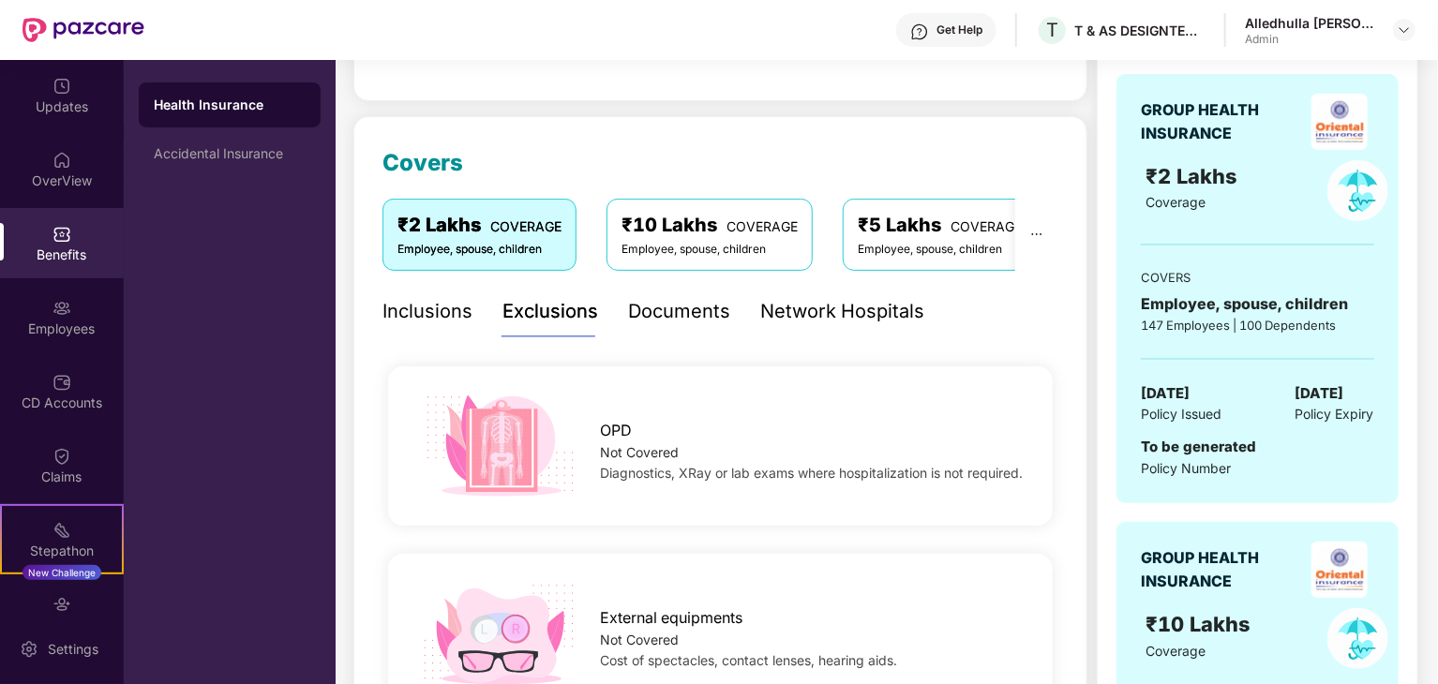
click at [675, 306] on div "Documents" at bounding box center [679, 311] width 102 height 29
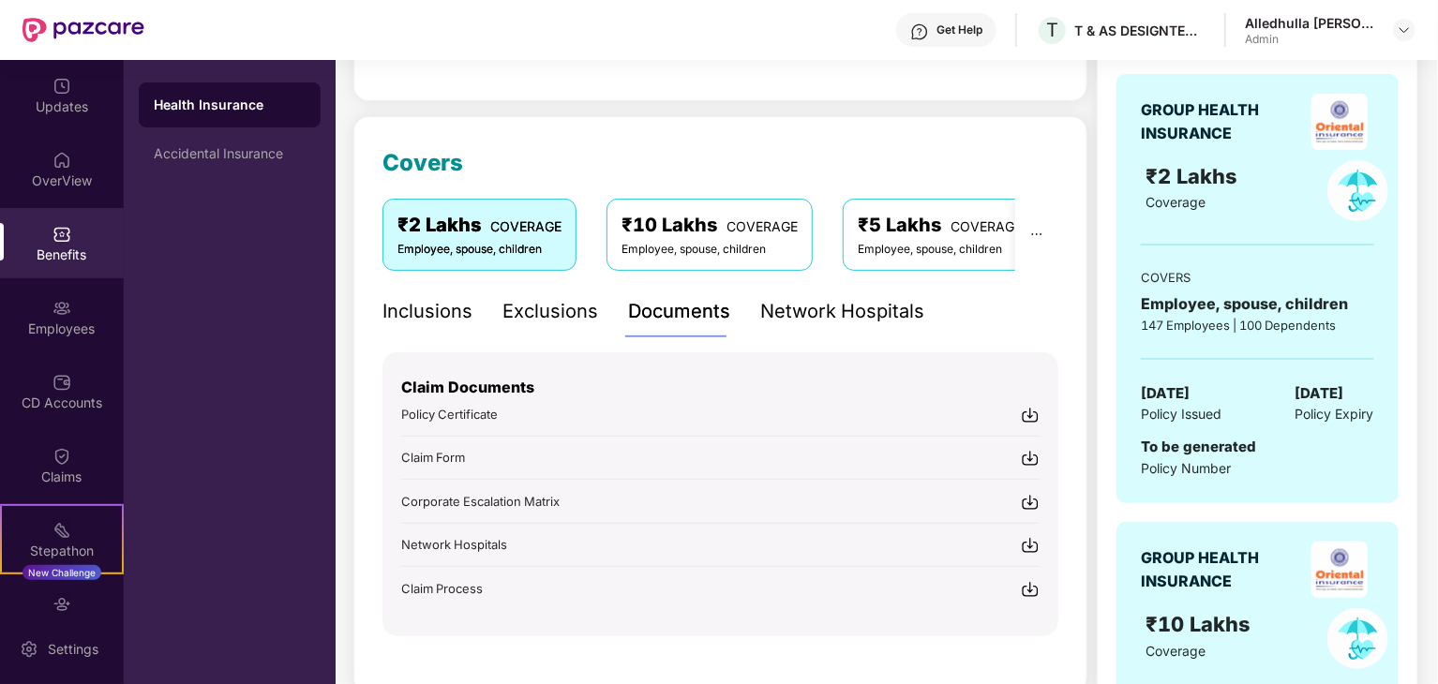
click at [1025, 413] on img at bounding box center [1029, 415] width 19 height 19
click at [854, 319] on div "Network Hospitals" at bounding box center [842, 311] width 164 height 29
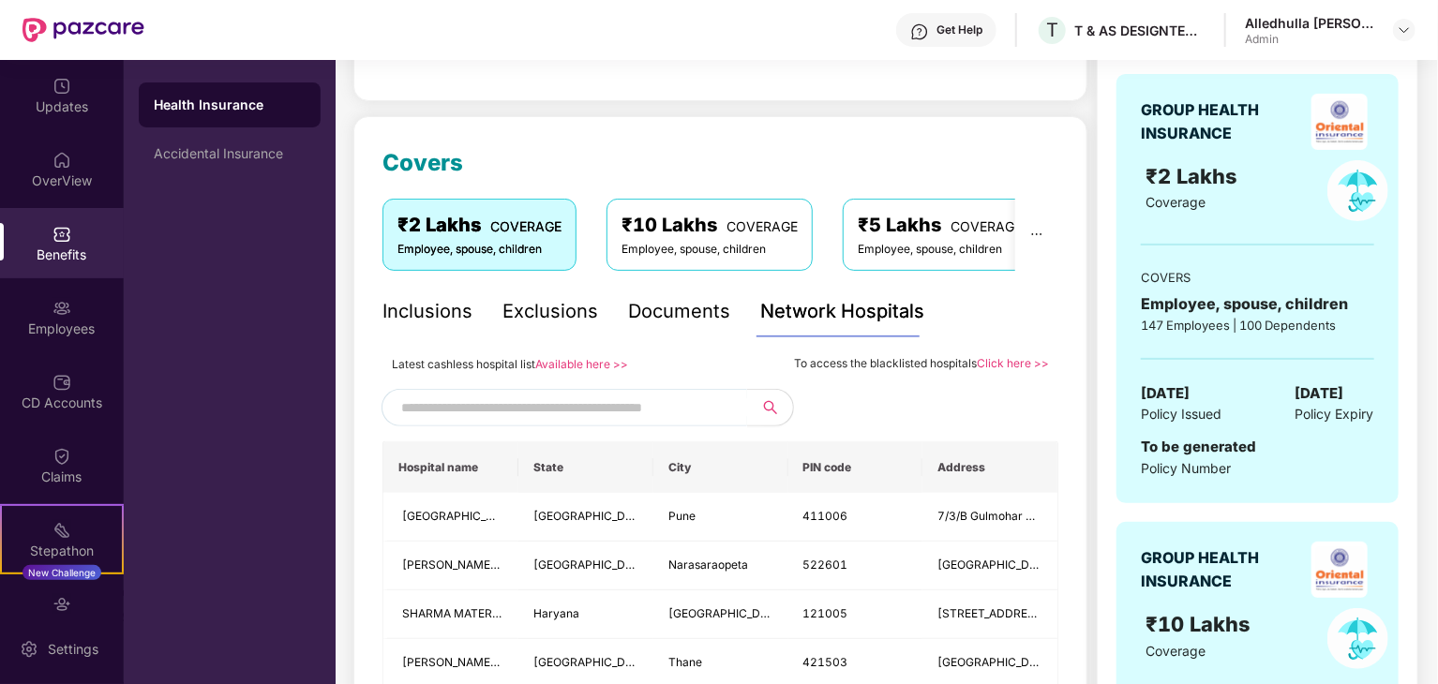
click at [458, 402] on input "text" at bounding box center [561, 408] width 320 height 28
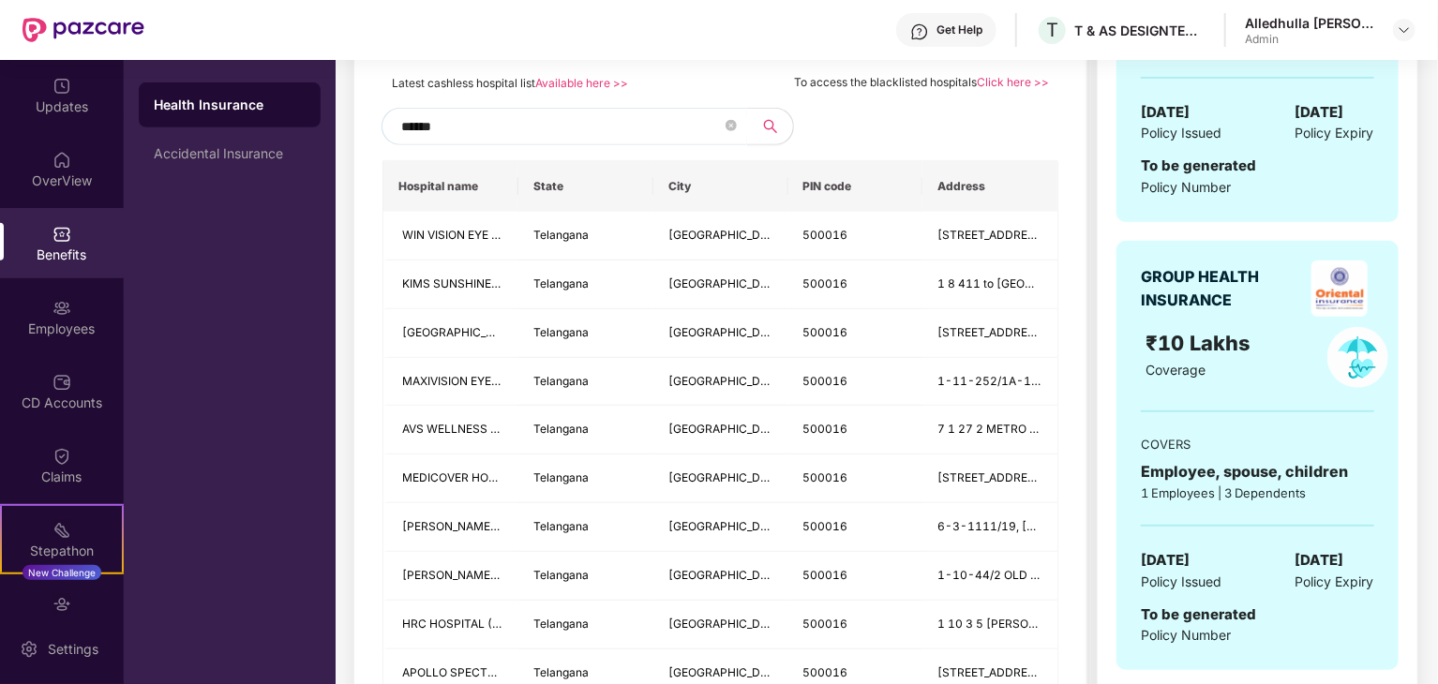
scroll to position [94, 0]
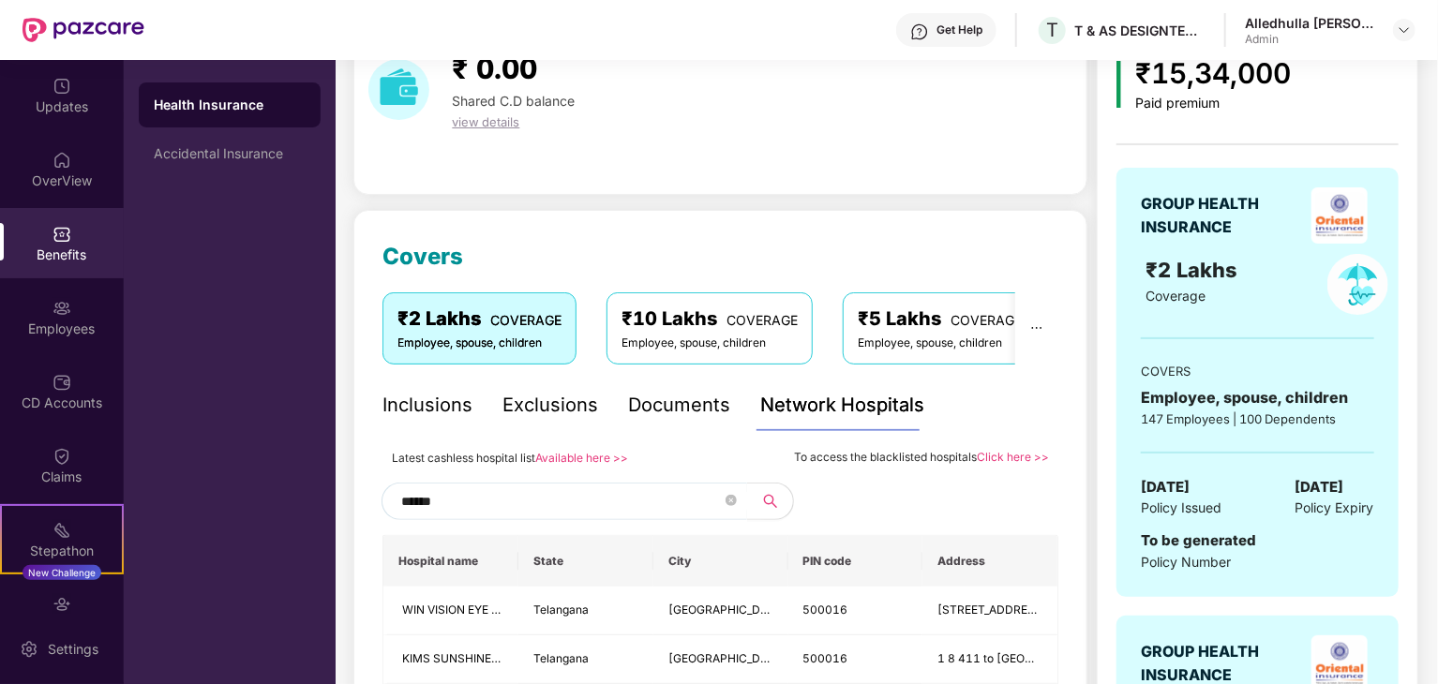
click at [471, 500] on input "******" at bounding box center [561, 501] width 320 height 28
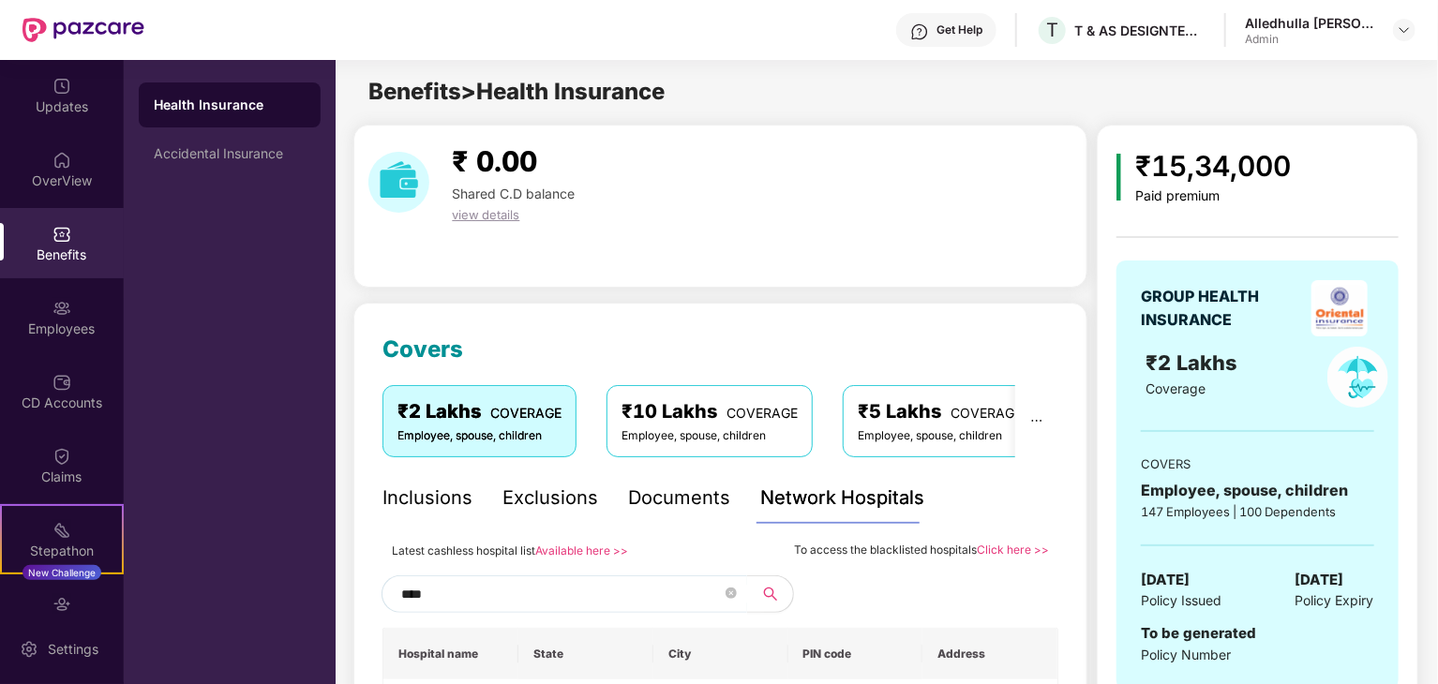
scroll to position [0, 0]
type input "****"
click at [676, 498] on div "Documents" at bounding box center [679, 498] width 102 height 29
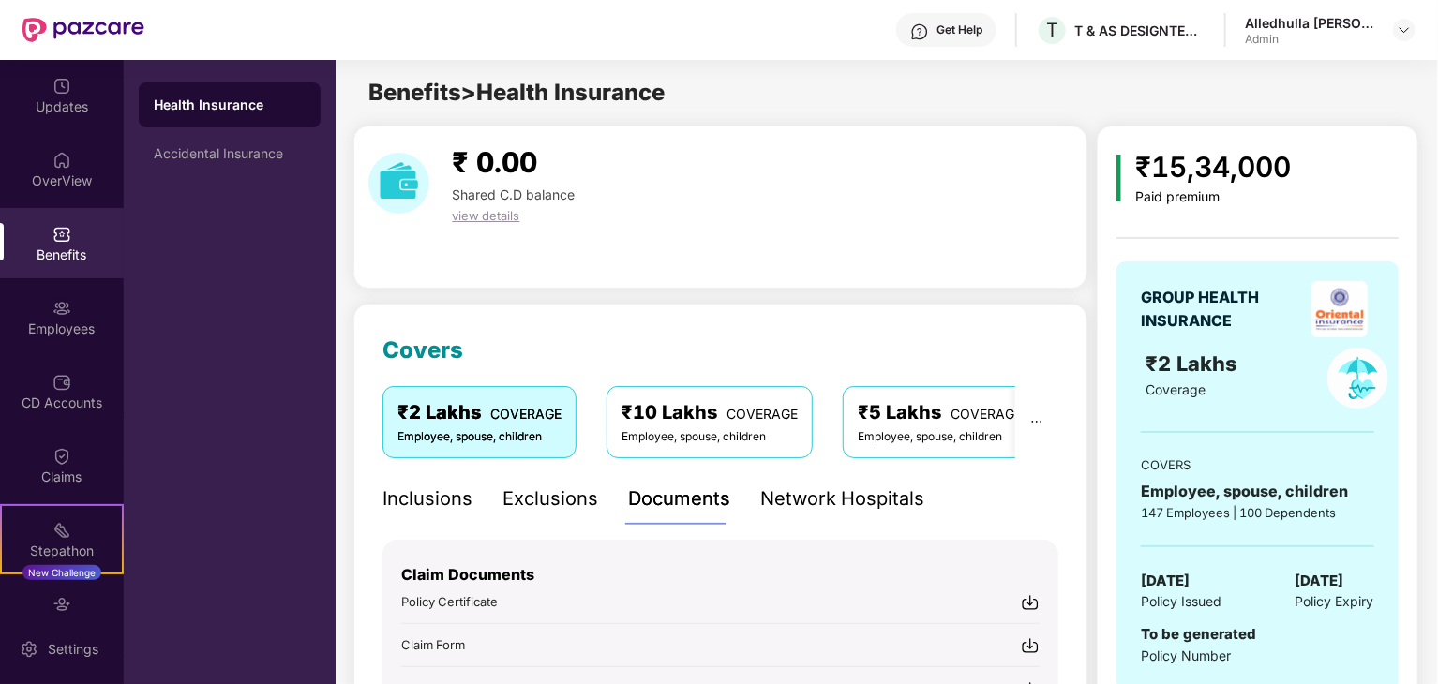
scroll to position [375, 0]
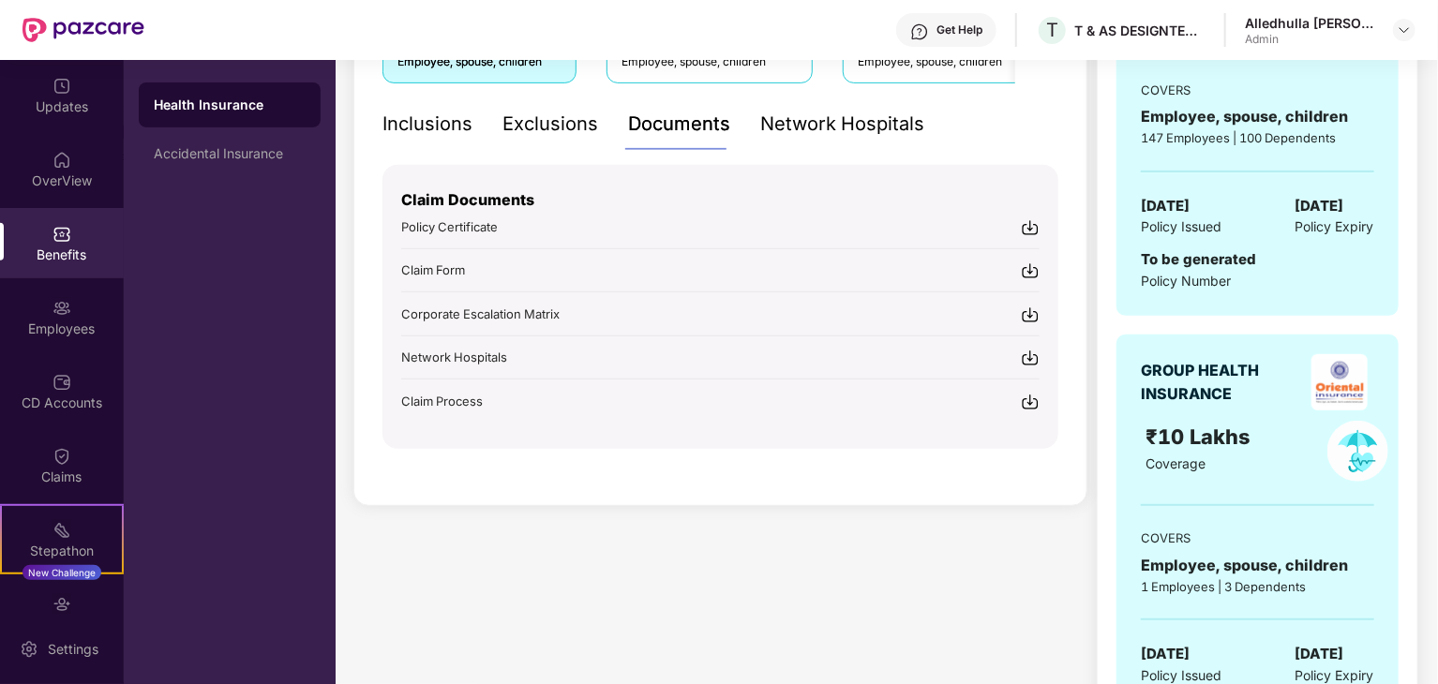
click at [1033, 269] on img at bounding box center [1029, 270] width 19 height 19
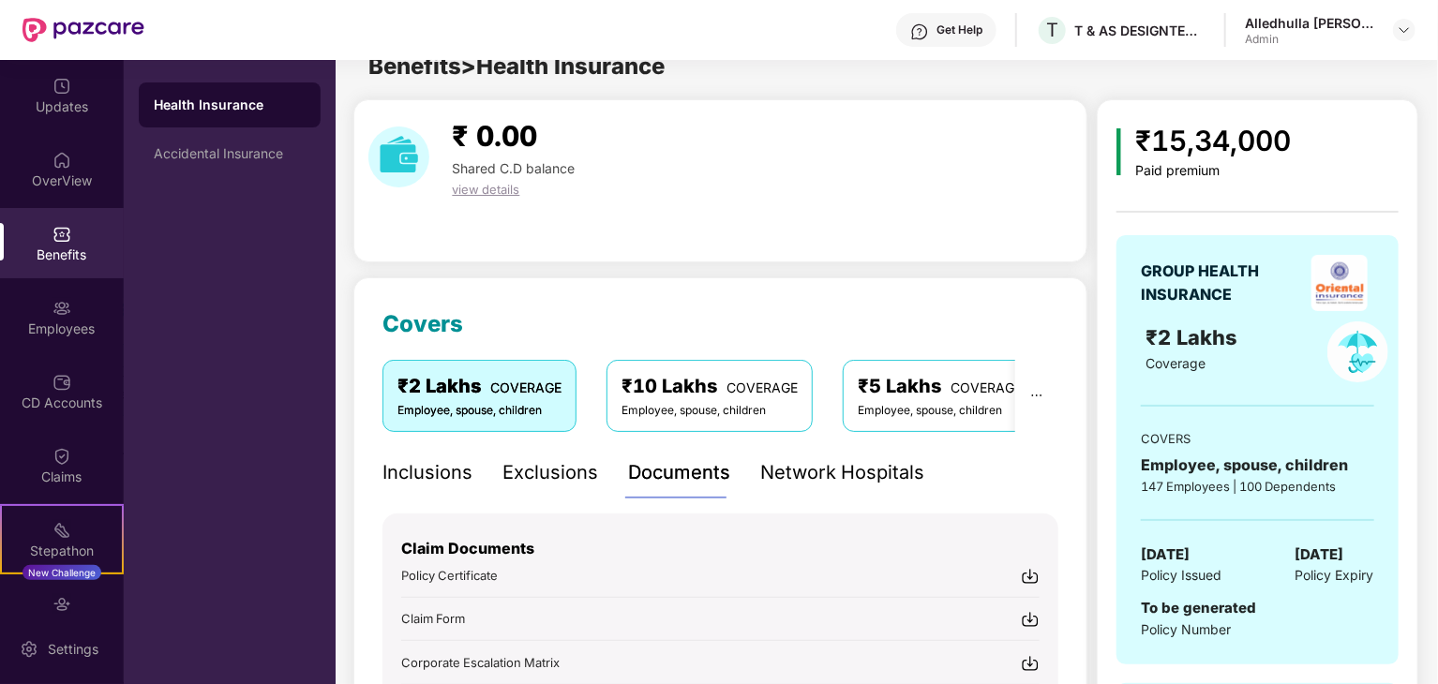
scroll to position [0, 0]
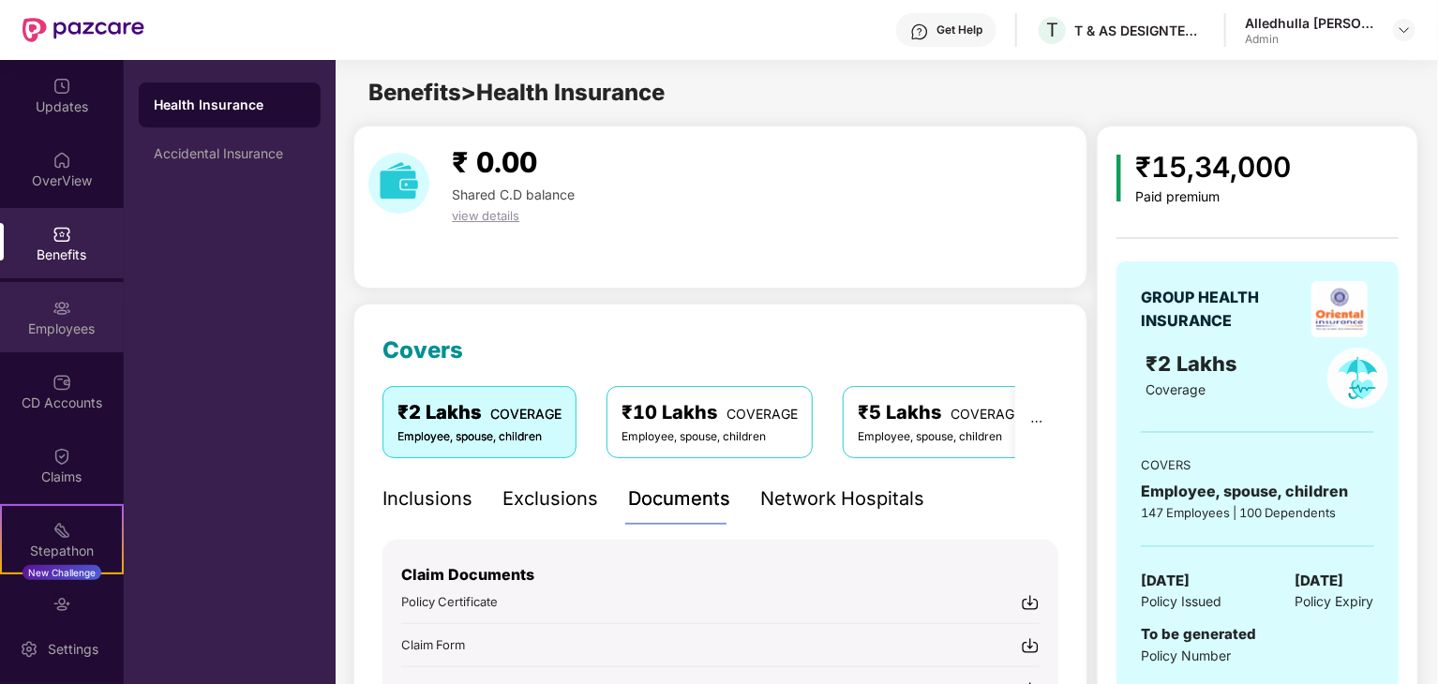
click at [60, 316] on img at bounding box center [61, 308] width 19 height 19
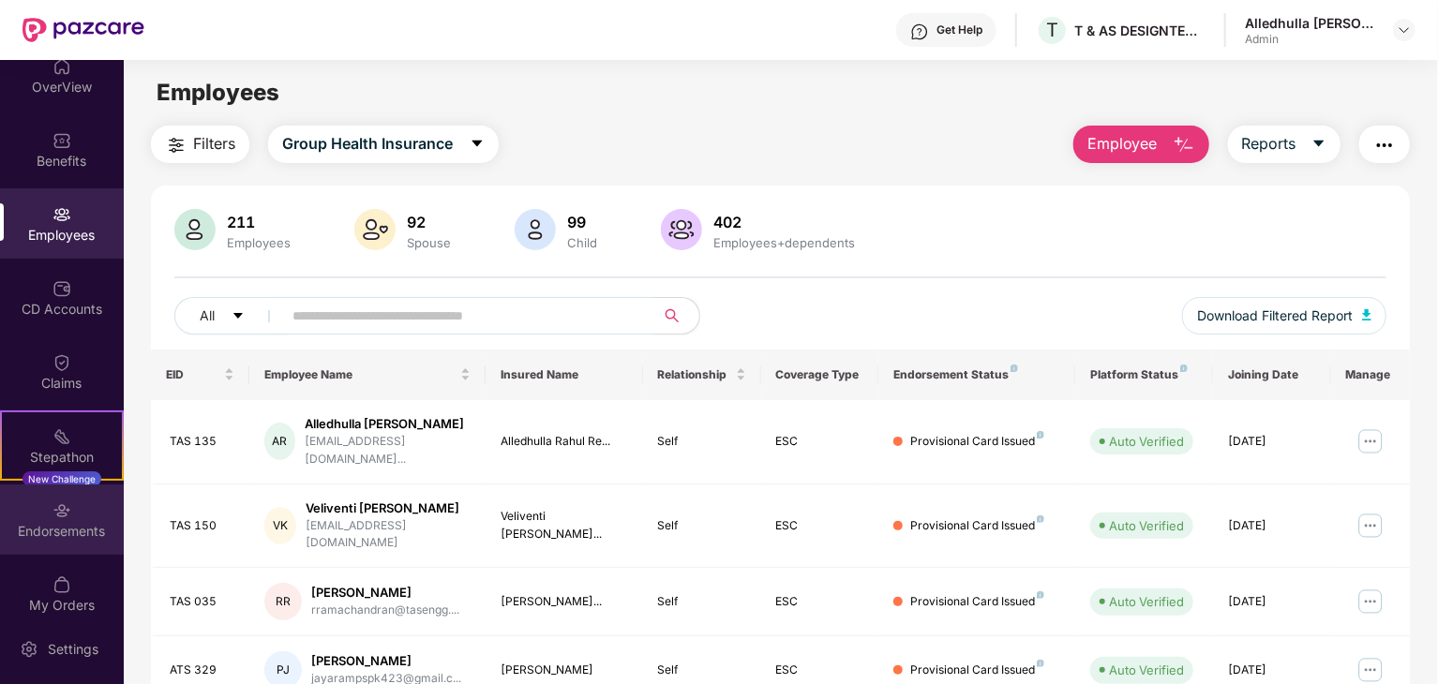
scroll to position [112, 0]
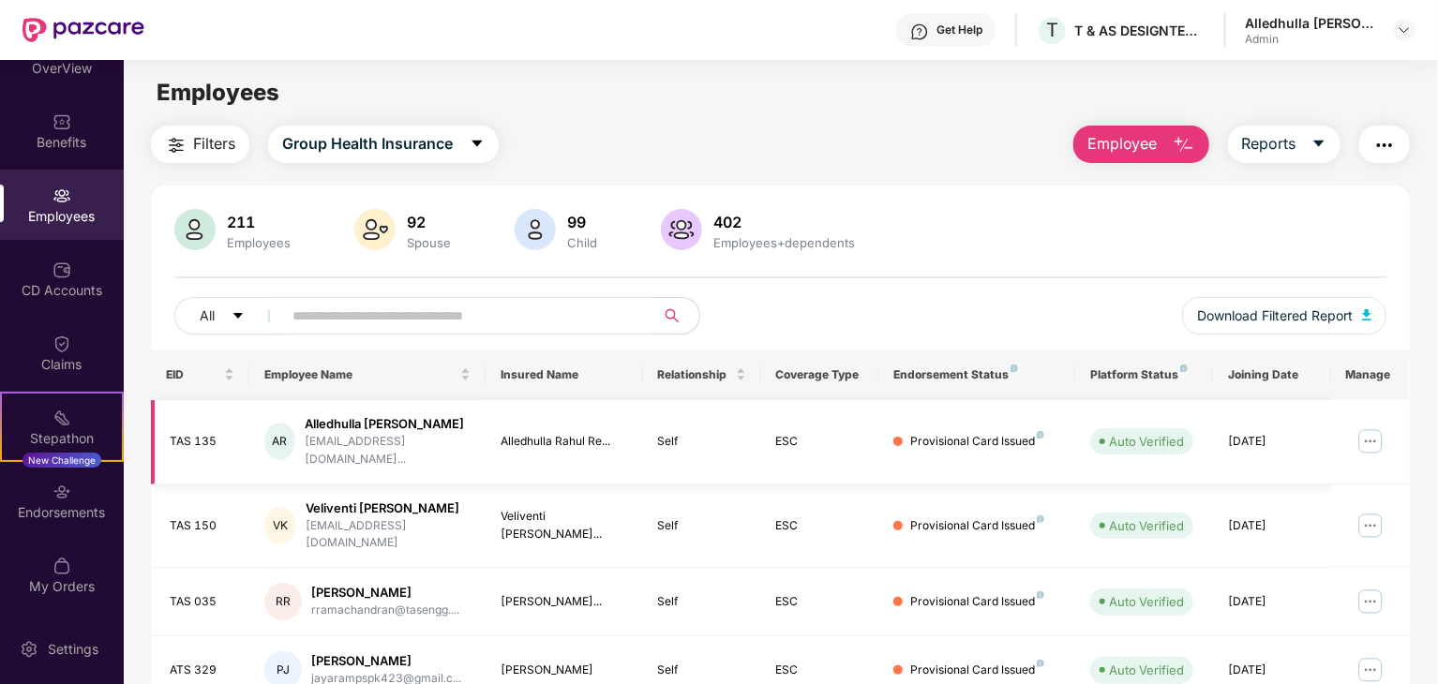
click at [900, 437] on div at bounding box center [897, 441] width 9 height 9
click at [1005, 433] on div "Provisional Card Issued" at bounding box center [977, 442] width 134 height 18
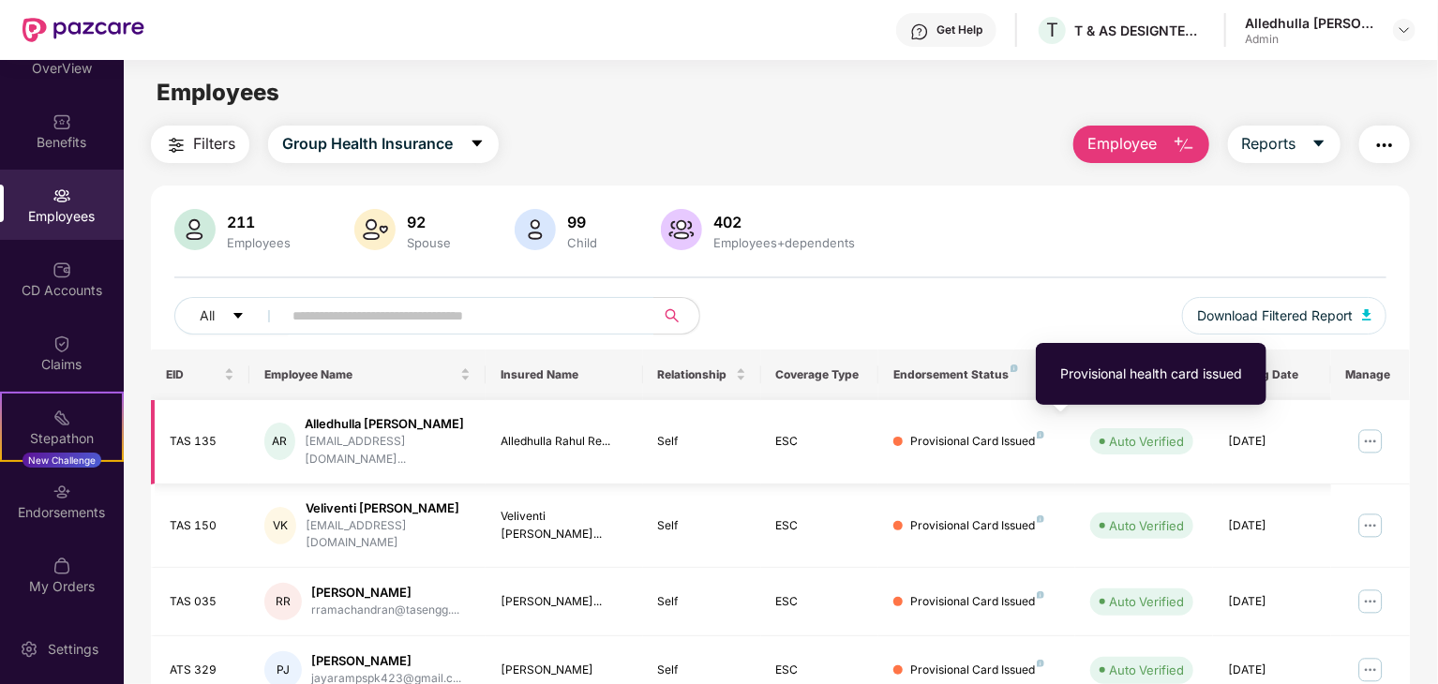
click at [1042, 431] on img at bounding box center [1039, 434] width 7 height 7
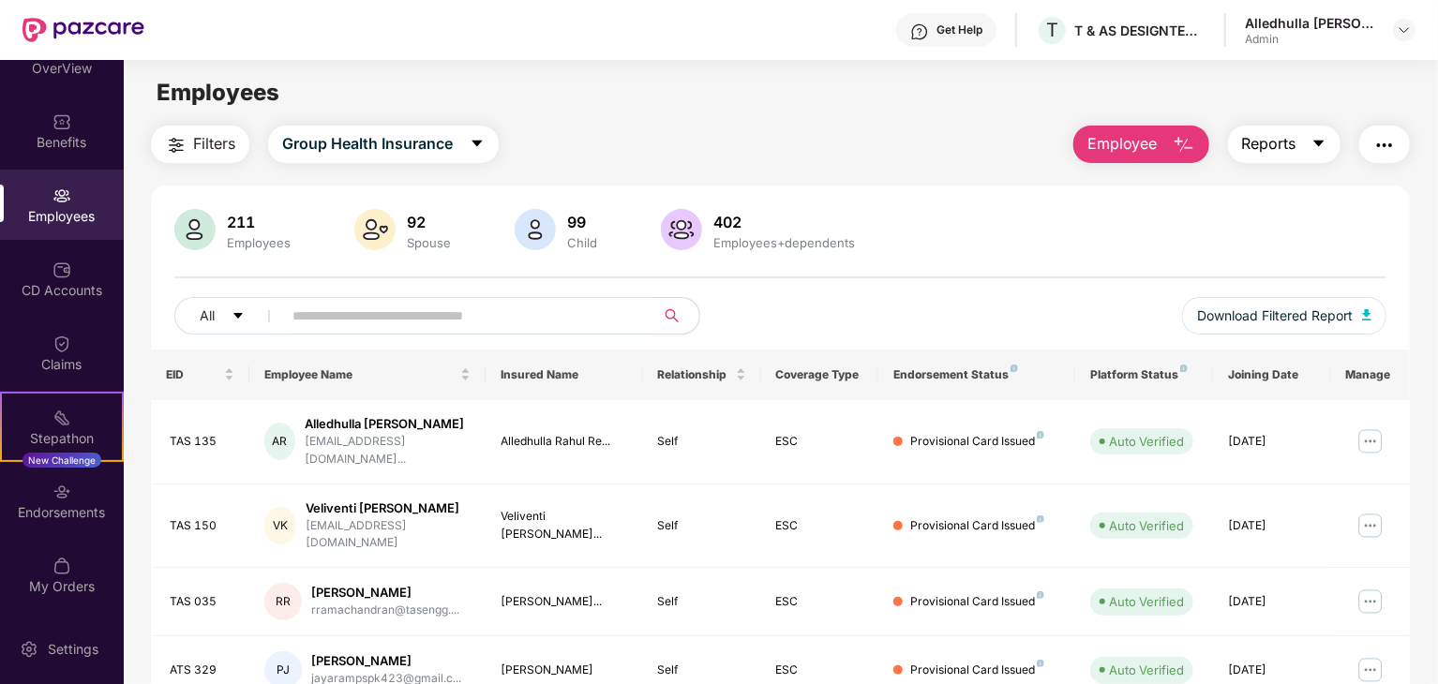
click at [1316, 145] on icon "caret-down" at bounding box center [1318, 143] width 15 height 15
click at [1003, 215] on div "211 Employees 92 Spouse 99 Child 402 Employees+dependents" at bounding box center [780, 231] width 1212 height 45
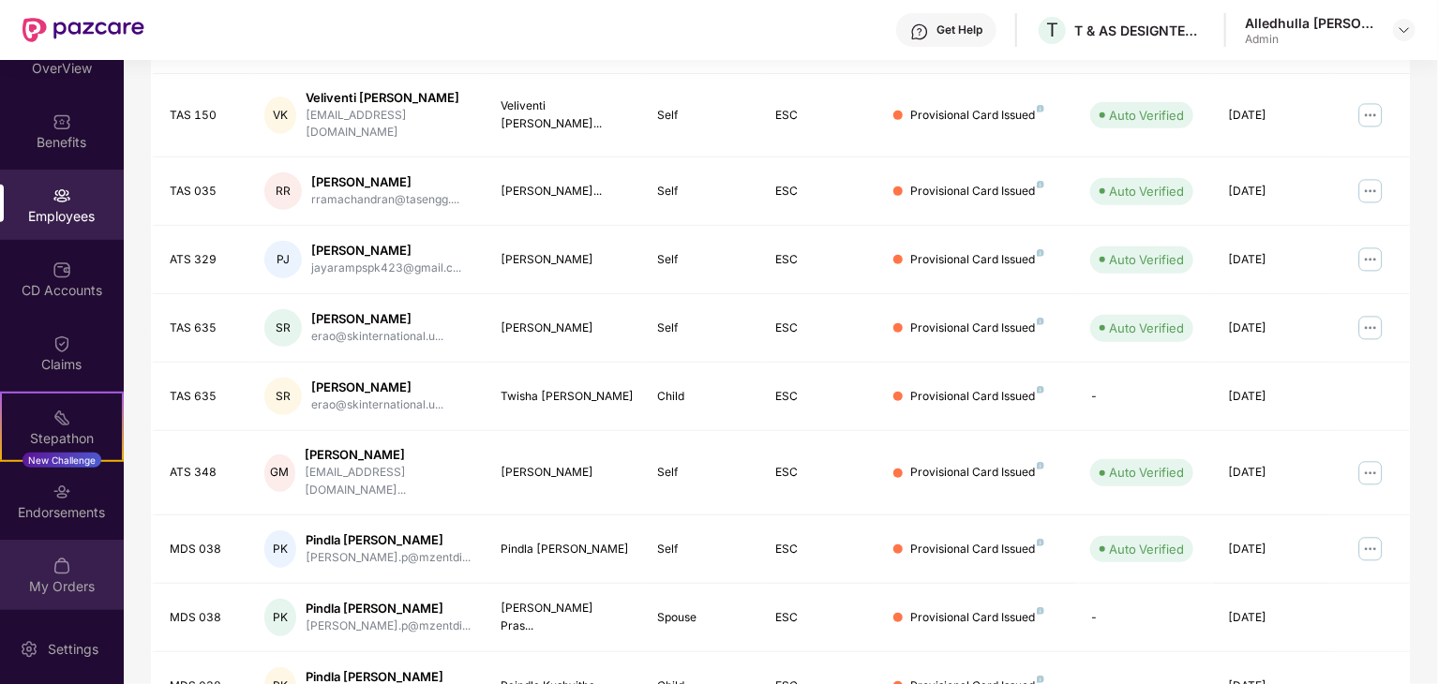
scroll to position [465, 0]
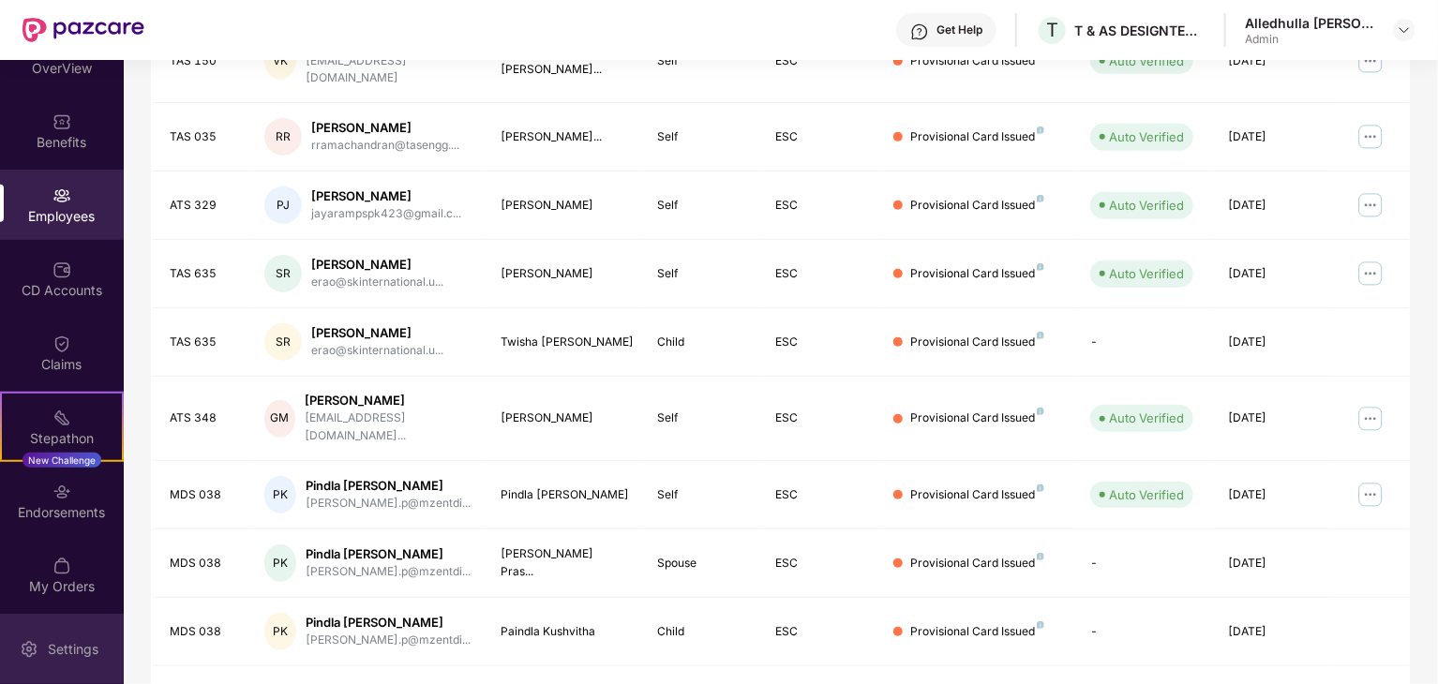
click at [59, 629] on div "Settings" at bounding box center [62, 649] width 124 height 70
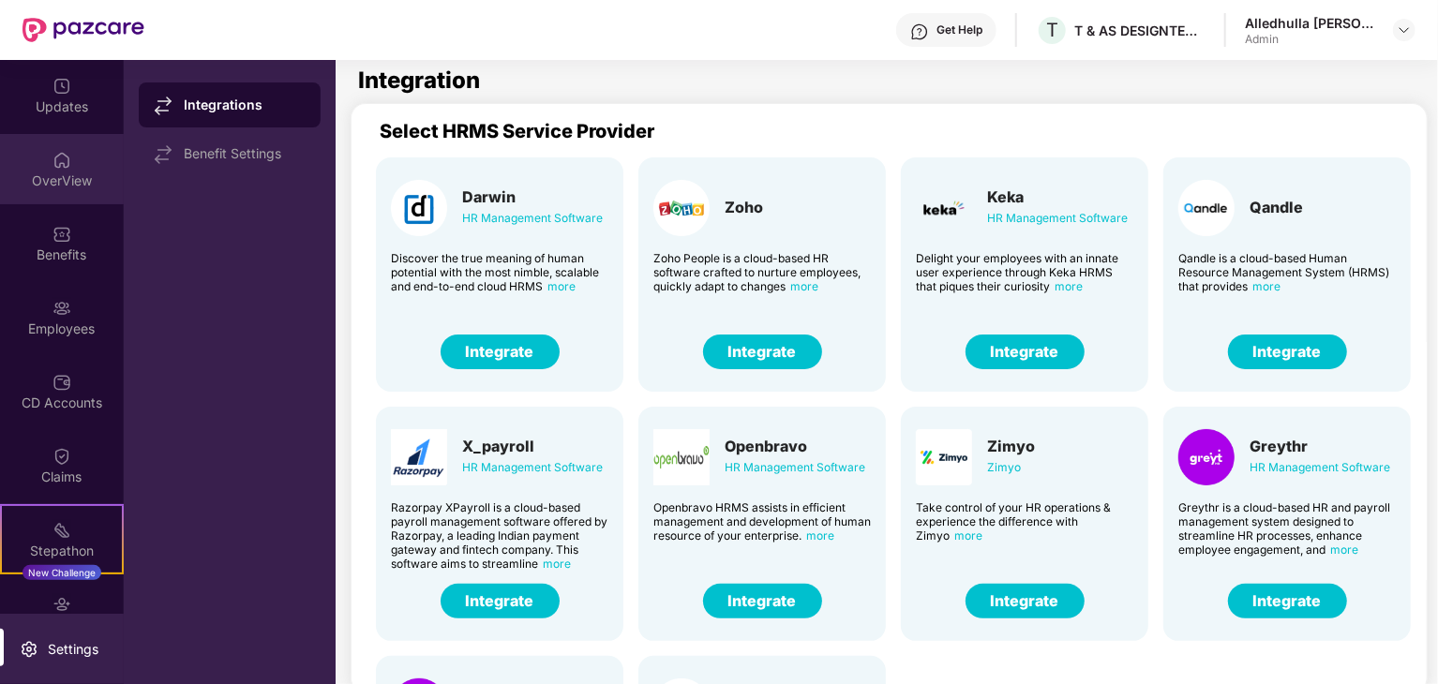
click at [68, 168] on div "OverView" at bounding box center [62, 169] width 124 height 70
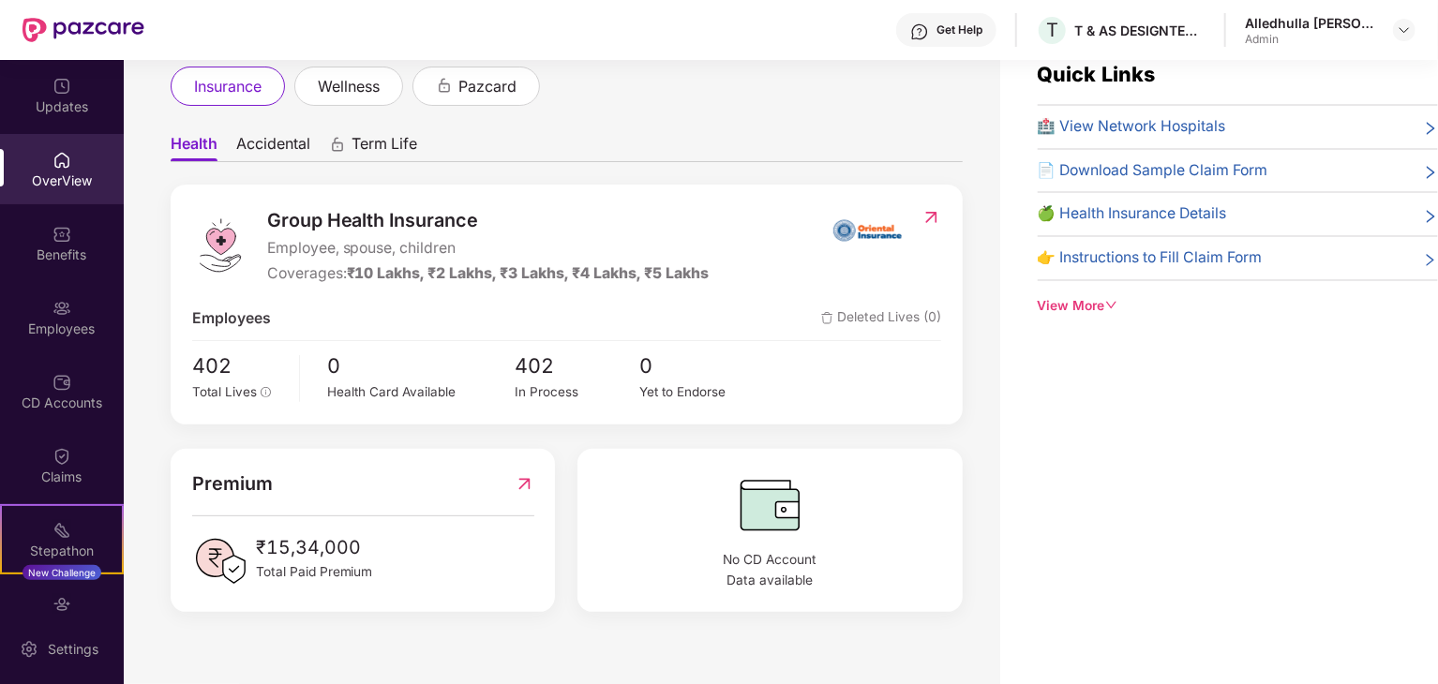
scroll to position [60, 0]
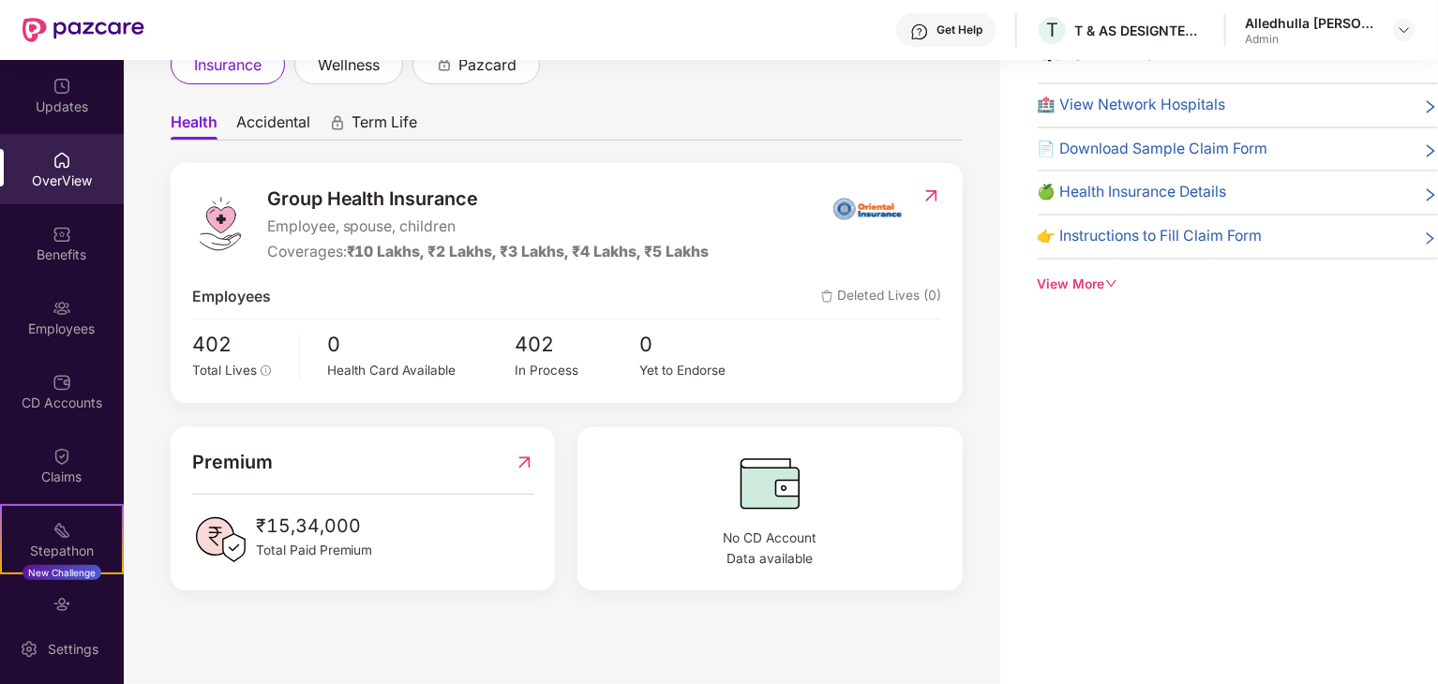
click at [525, 457] on img at bounding box center [524, 462] width 20 height 29
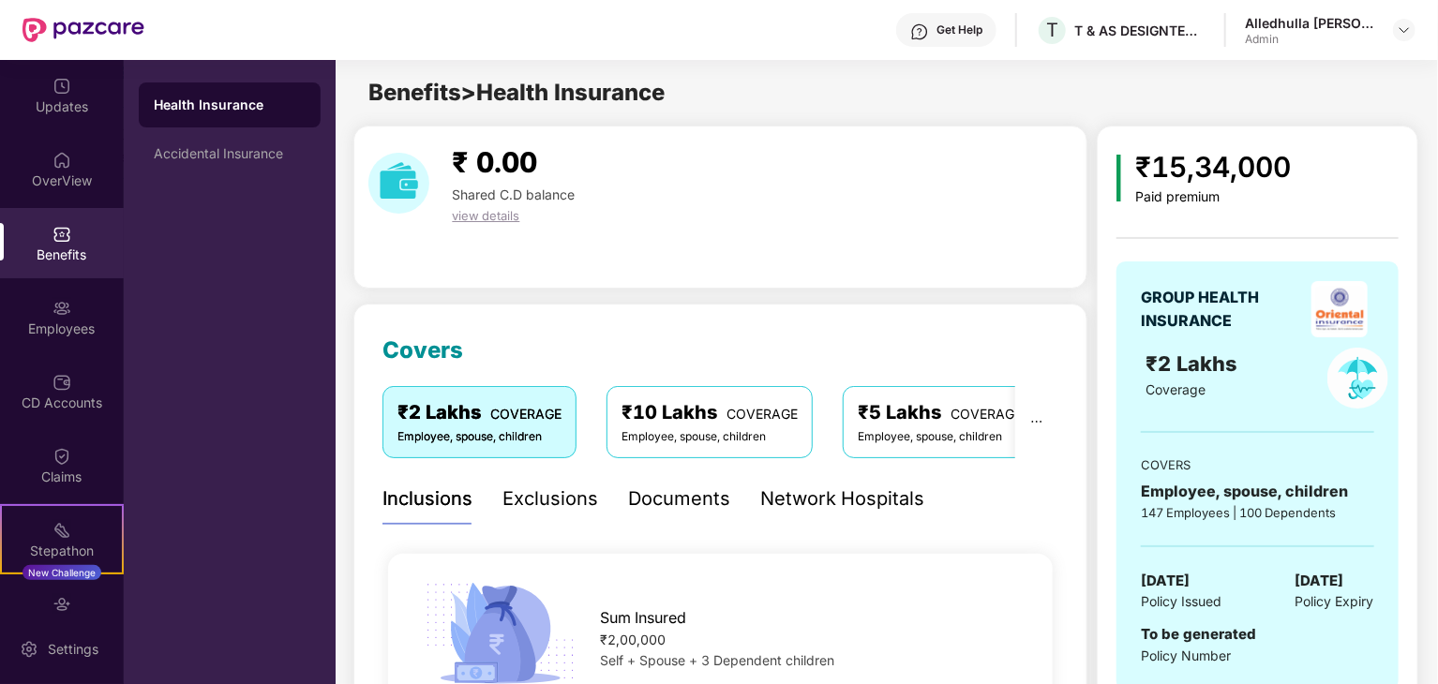
click at [496, 213] on span "view details" at bounding box center [485, 215] width 67 height 15
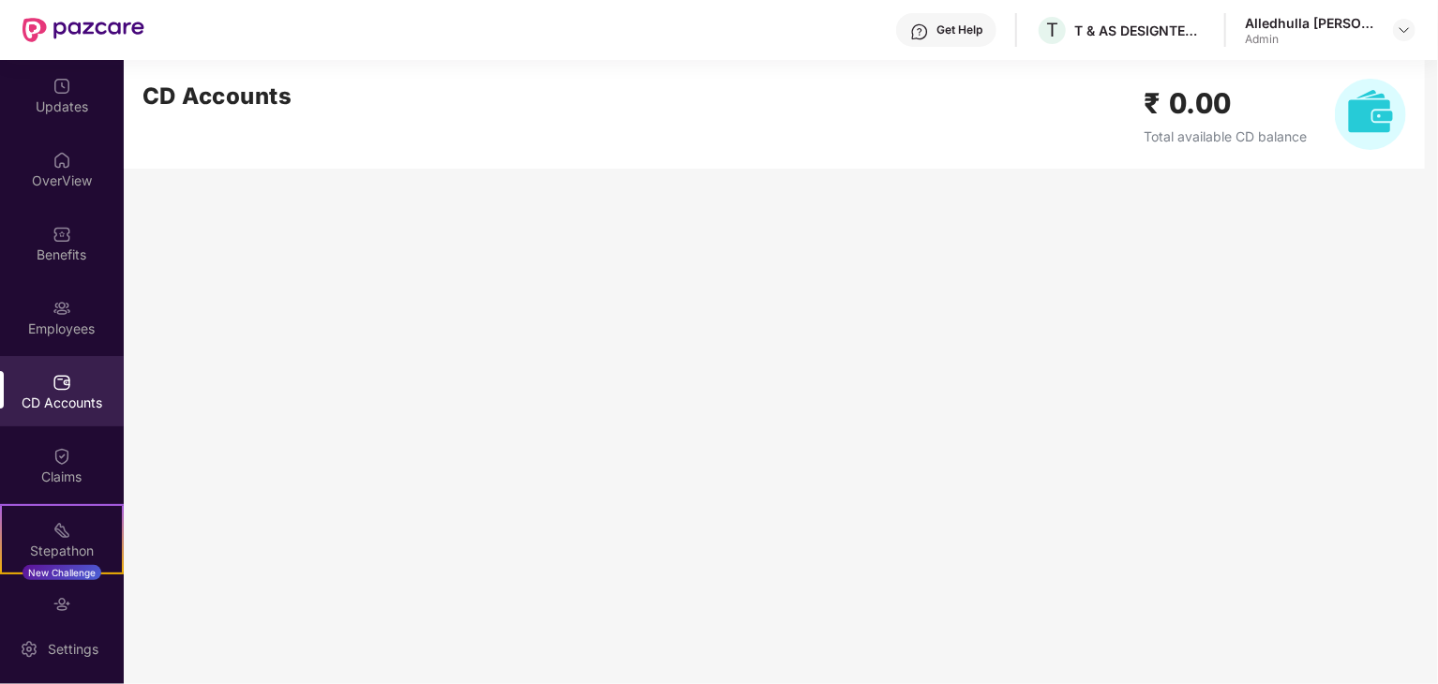
click at [1192, 106] on h2 "₹ 0.00" at bounding box center [1224, 104] width 163 height 44
click at [1361, 113] on img at bounding box center [1369, 114] width 71 height 71
click at [62, 166] on img at bounding box center [61, 160] width 19 height 19
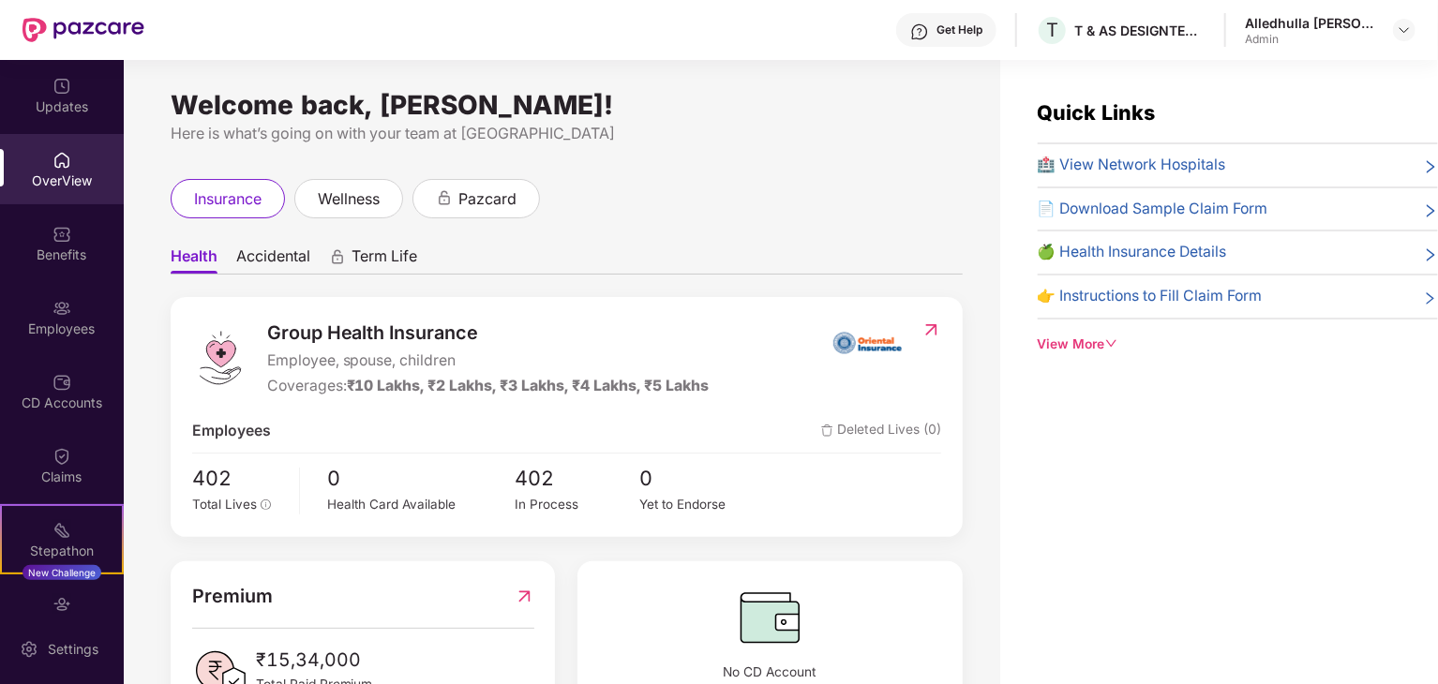
scroll to position [74, 0]
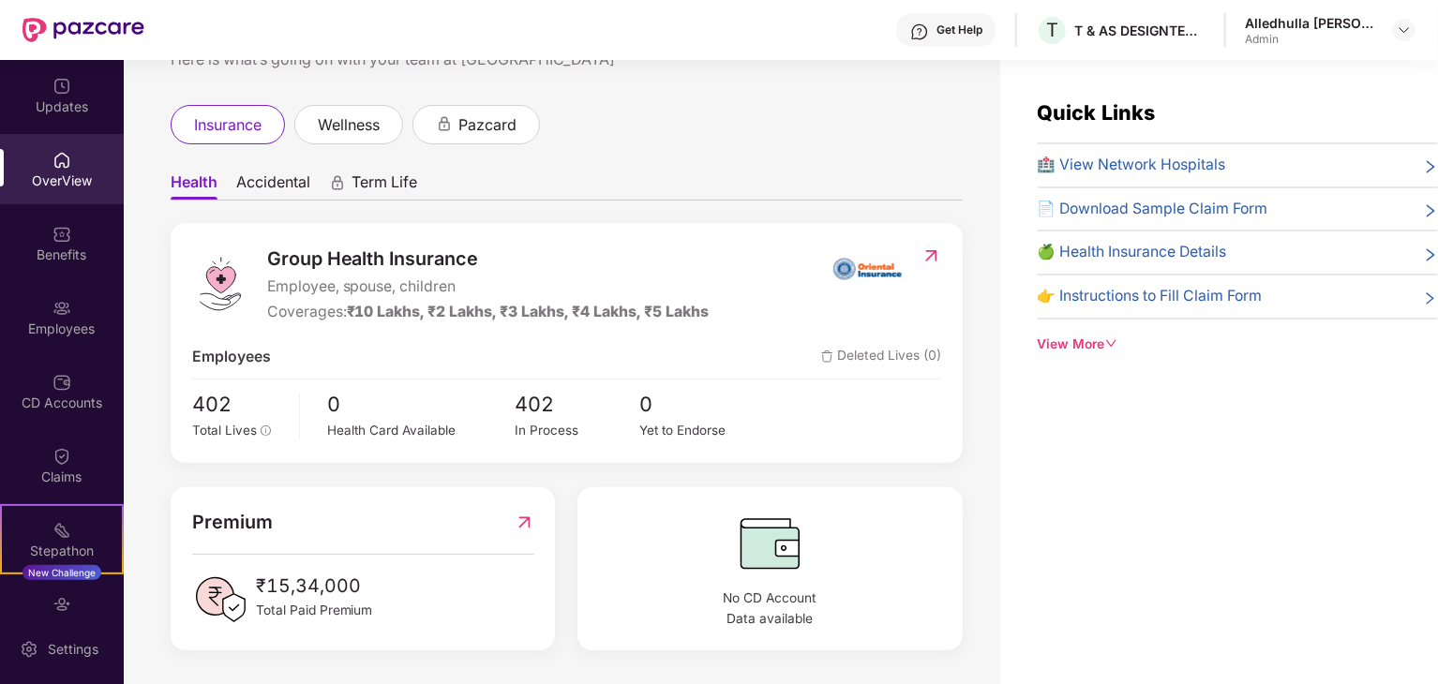
click at [1105, 335] on div "View More" at bounding box center [1237, 345] width 400 height 21
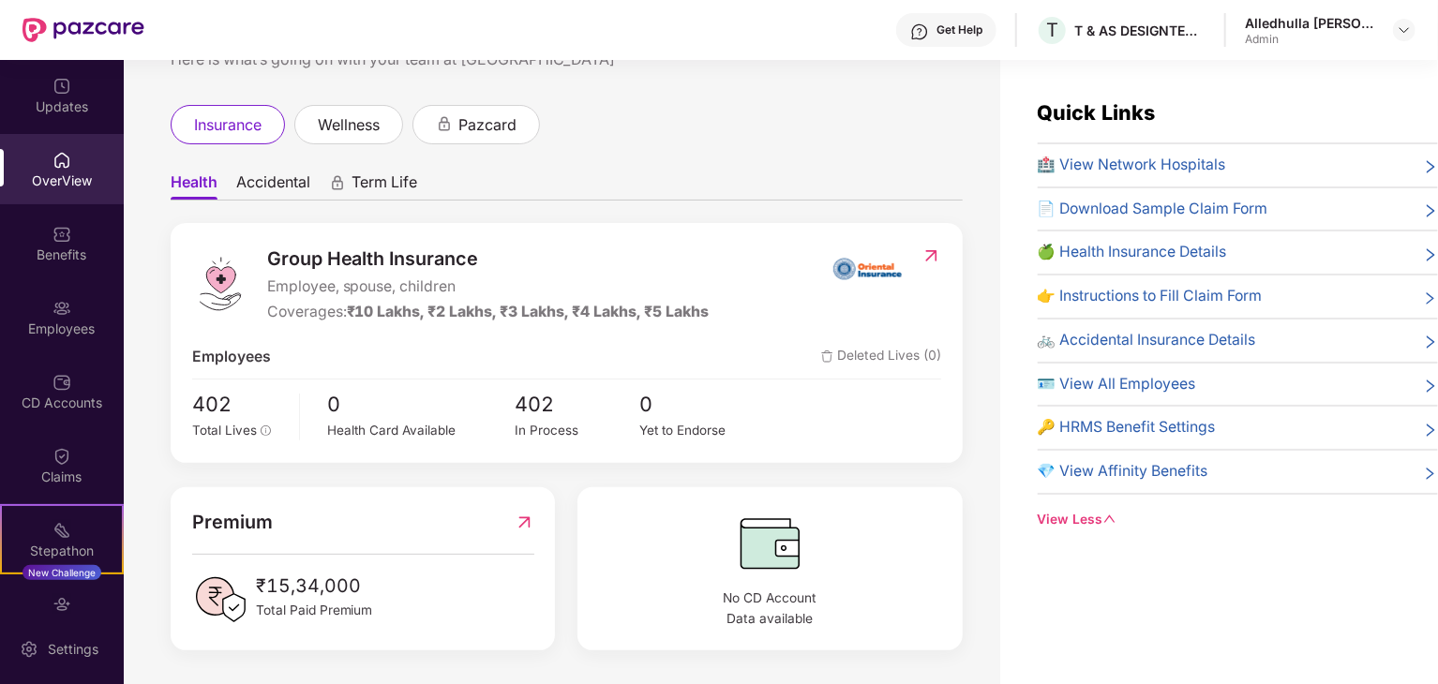
click at [1155, 380] on span "🪪 View All Employees" at bounding box center [1116, 384] width 158 height 23
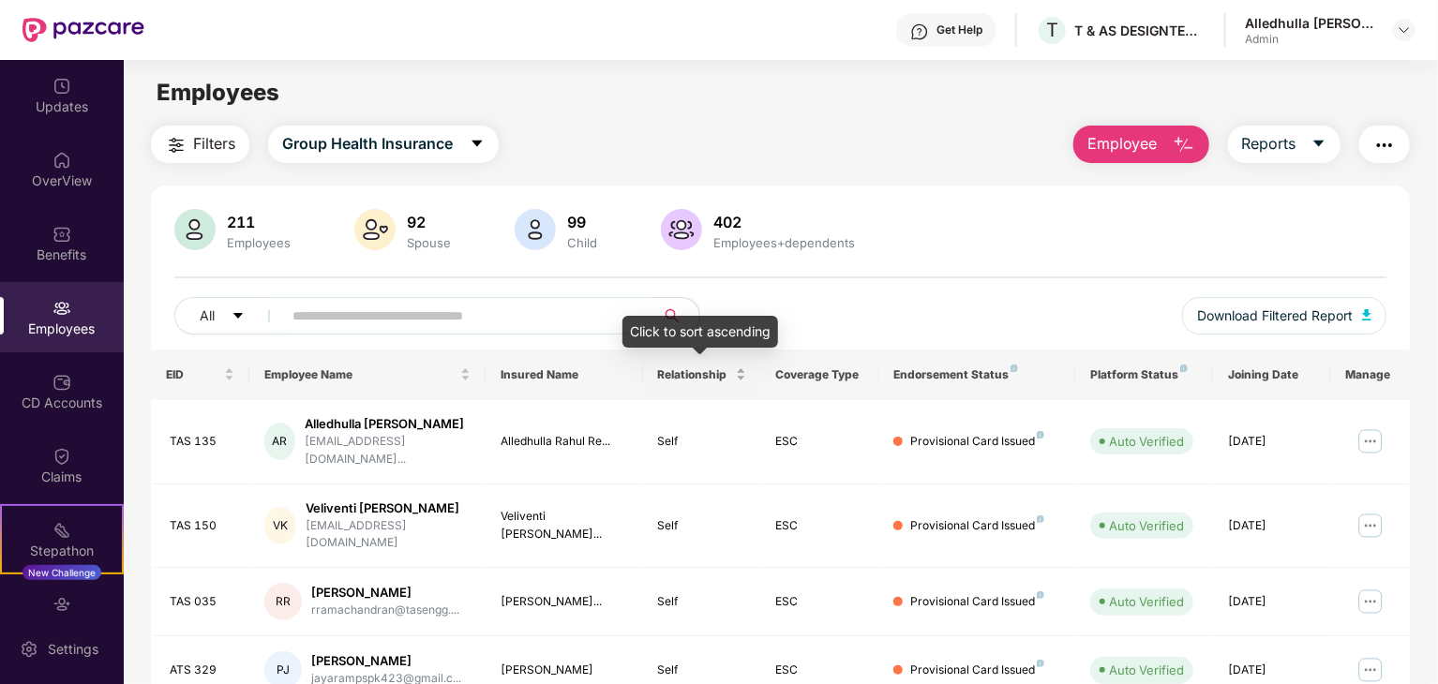
click at [740, 383] on div "Relationship" at bounding box center [702, 374] width 88 height 18
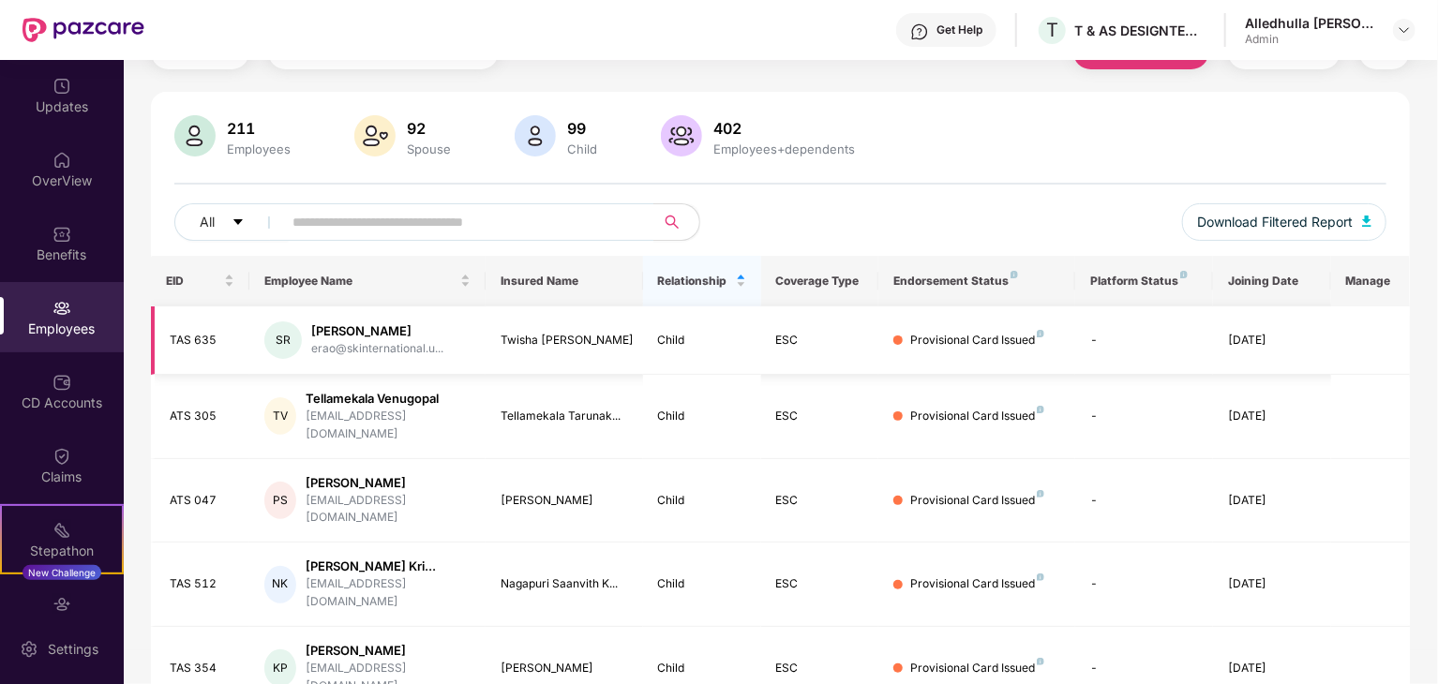
scroll to position [90, 0]
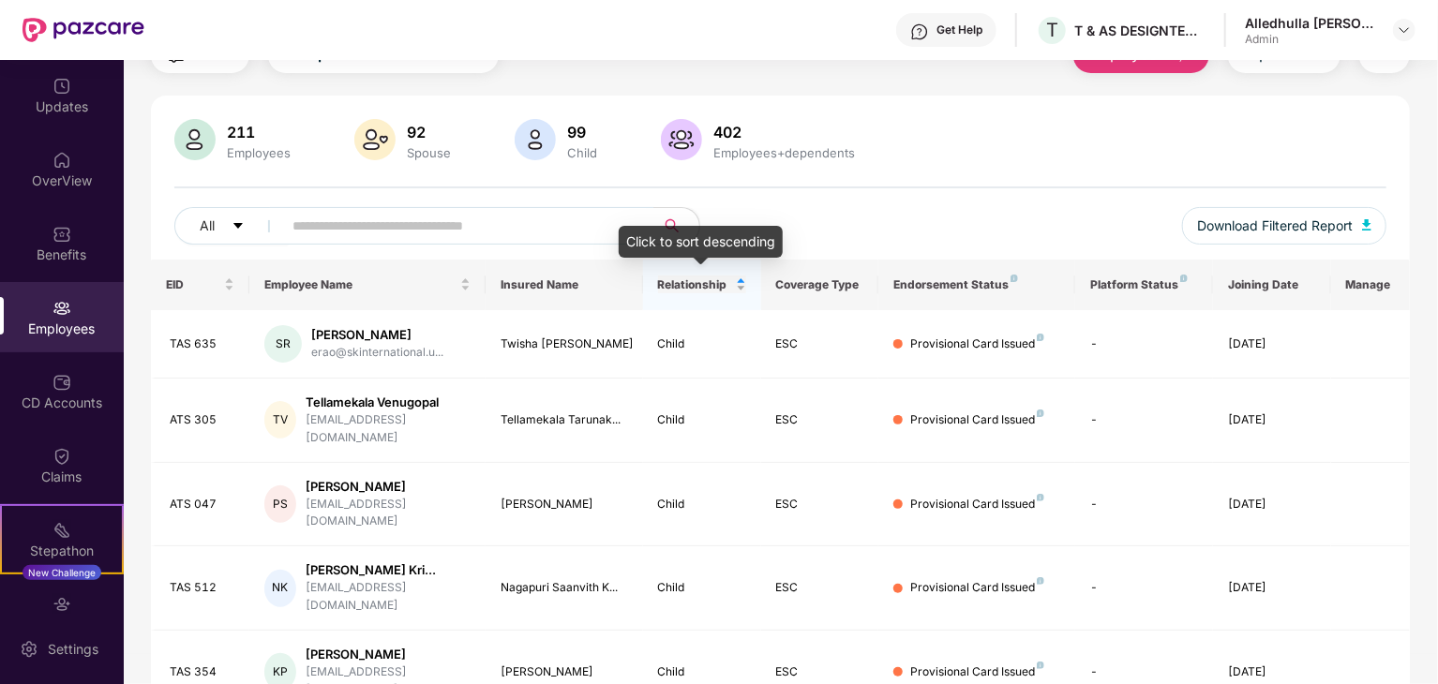
click at [740, 277] on div "Relationship" at bounding box center [702, 285] width 88 height 18
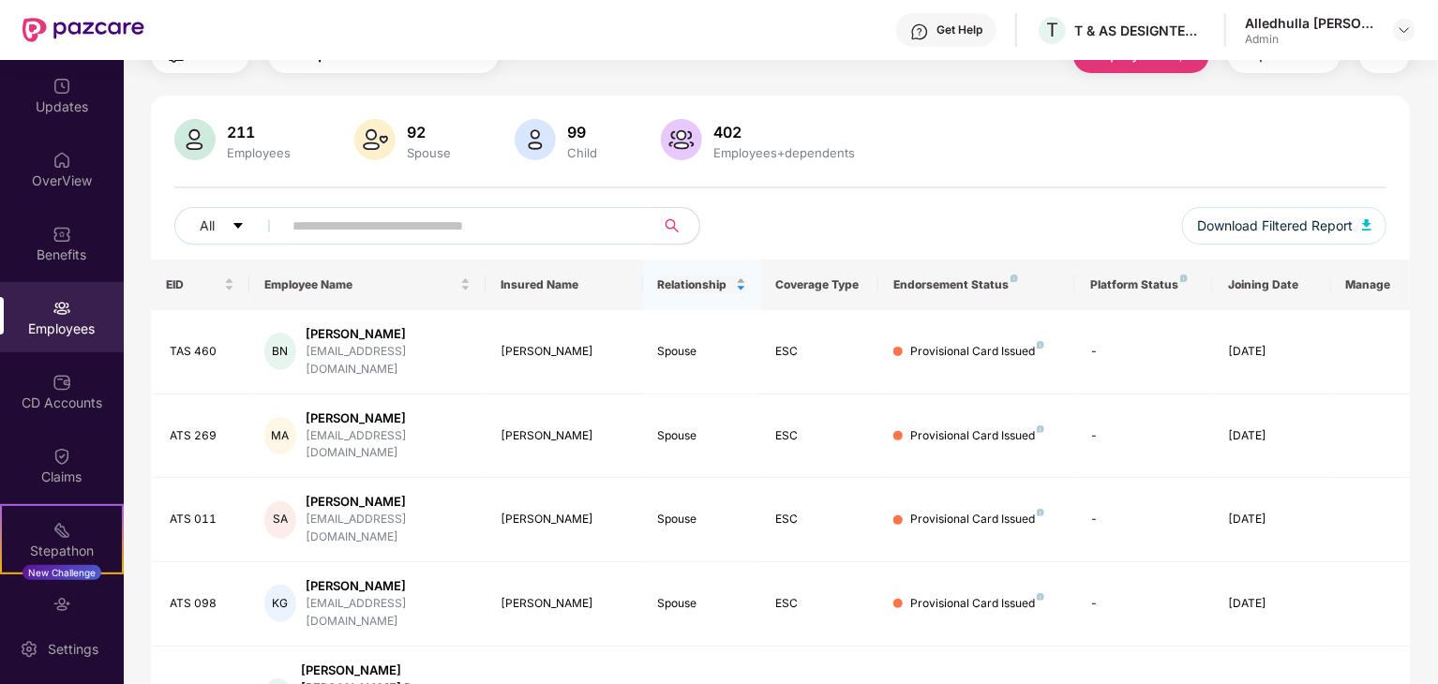
click at [740, 277] on div "Relationship" at bounding box center [702, 285] width 88 height 18
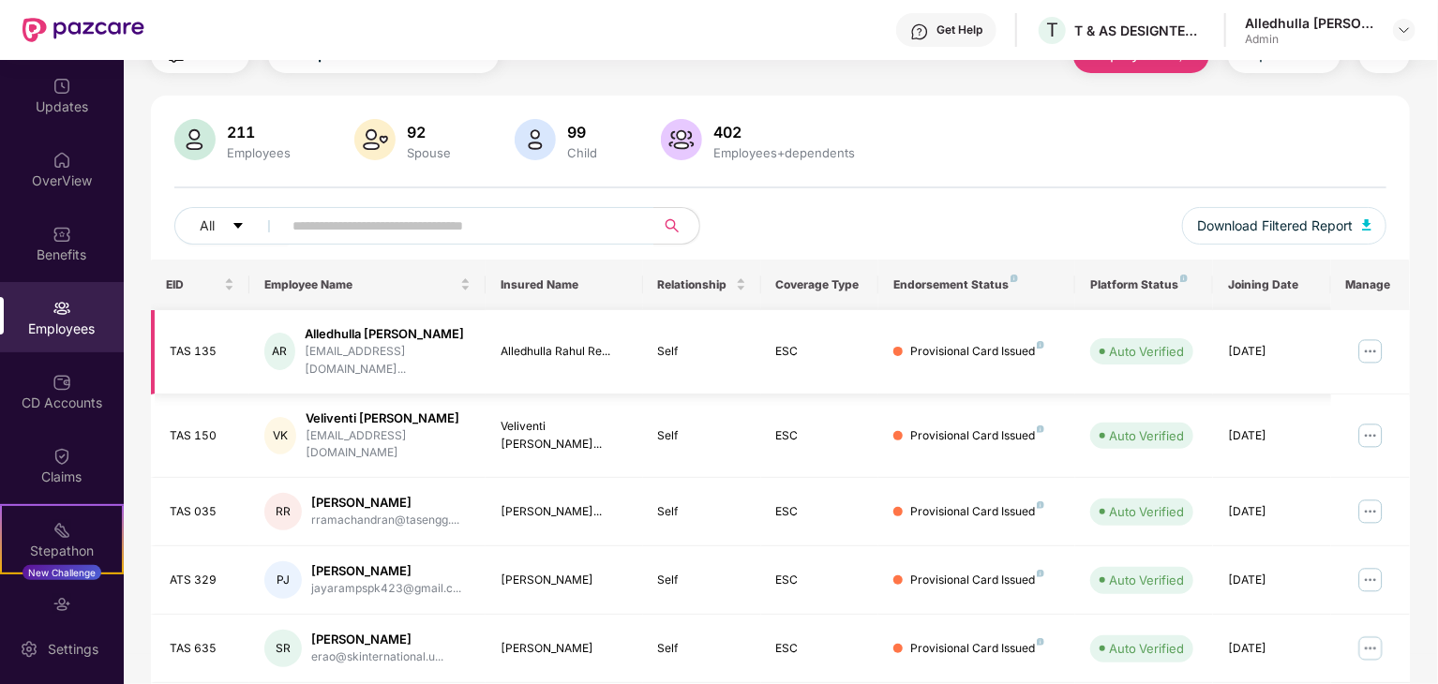
click at [1361, 350] on img at bounding box center [1370, 351] width 30 height 30
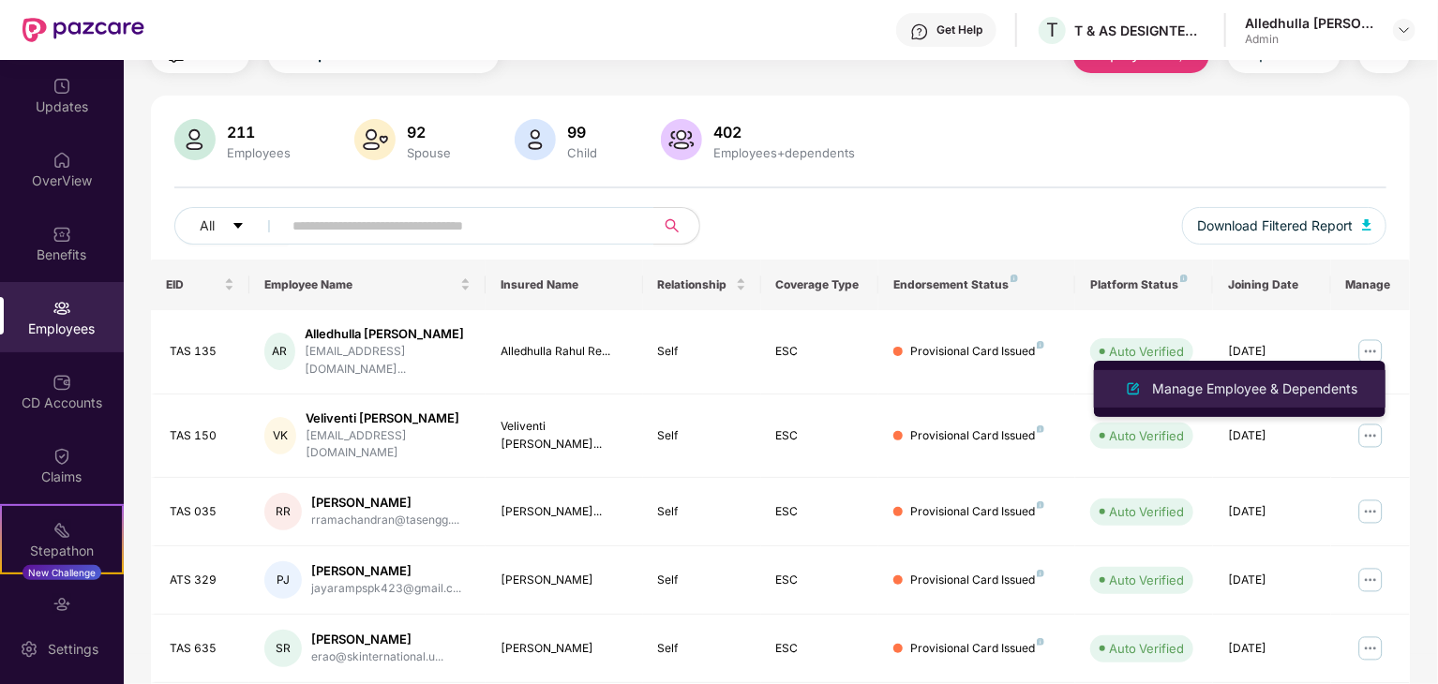
click at [1279, 388] on div "Manage Employee & Dependents" at bounding box center [1254, 389] width 213 height 21
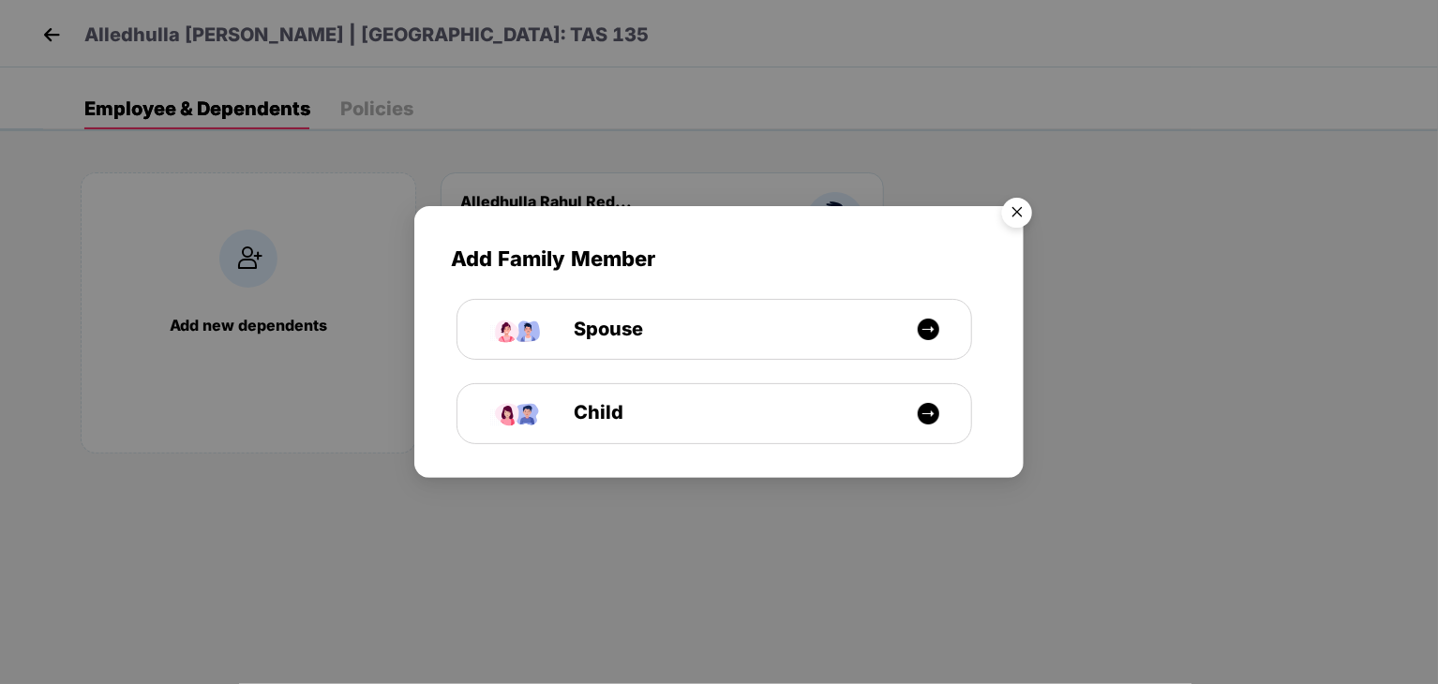
click at [1018, 210] on img "Close" at bounding box center [1017, 215] width 52 height 52
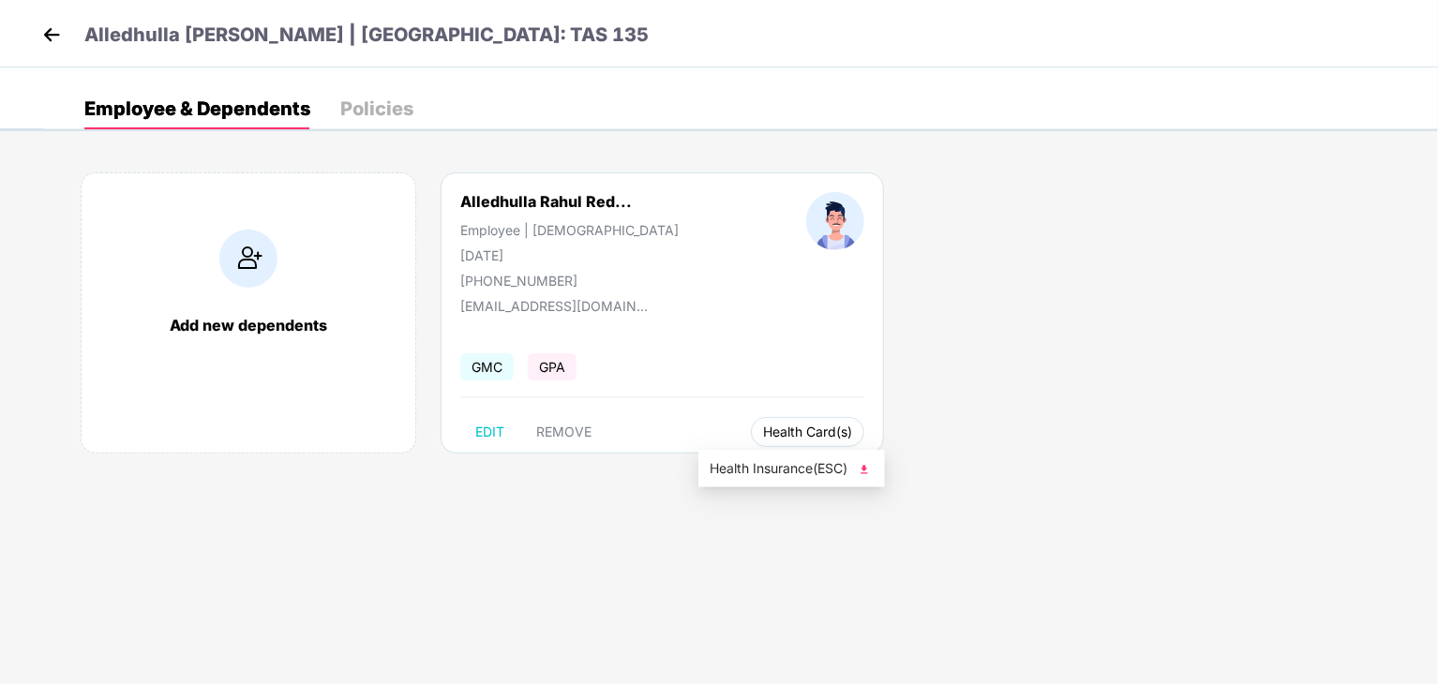
click at [763, 434] on span "Health Card(s)" at bounding box center [807, 431] width 89 height 9
click at [866, 466] on img at bounding box center [864, 469] width 19 height 19
click at [365, 108] on div "Policies" at bounding box center [376, 108] width 73 height 19
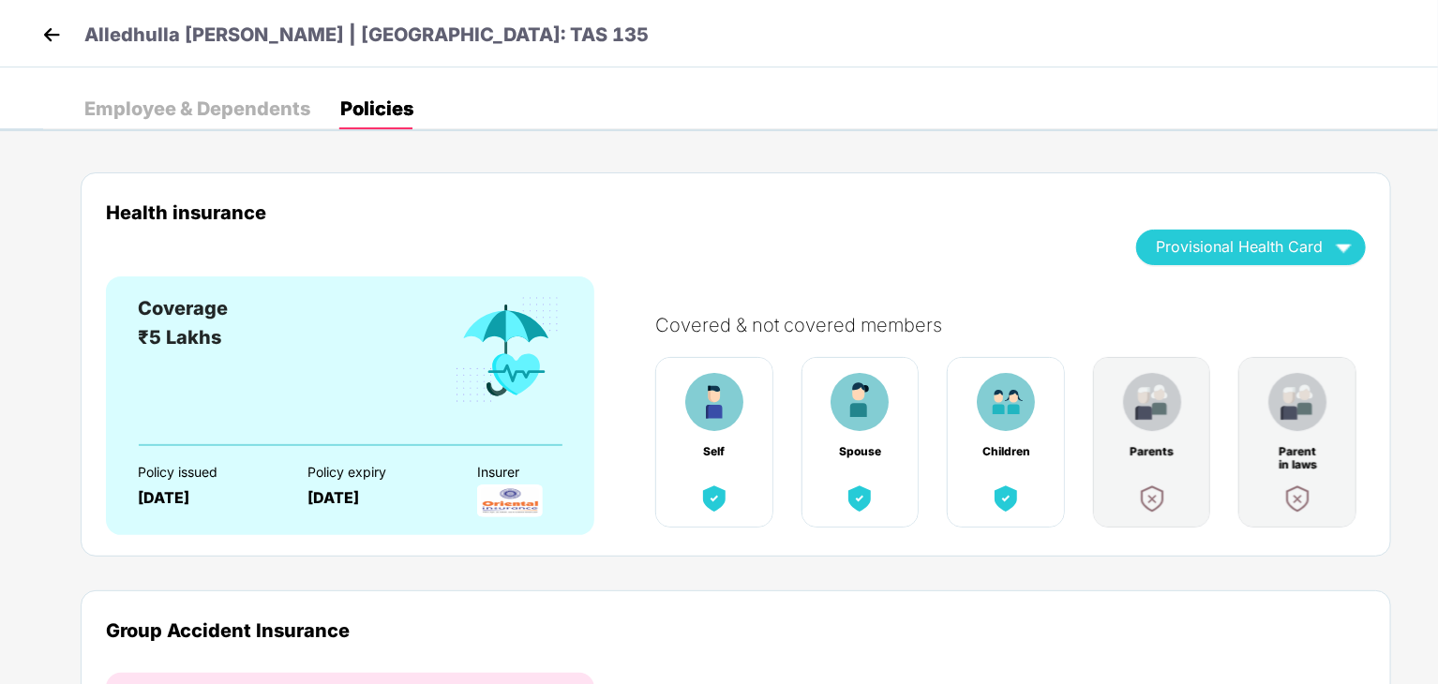
click at [859, 421] on img at bounding box center [859, 402] width 58 height 58
click at [46, 27] on img at bounding box center [51, 35] width 28 height 28
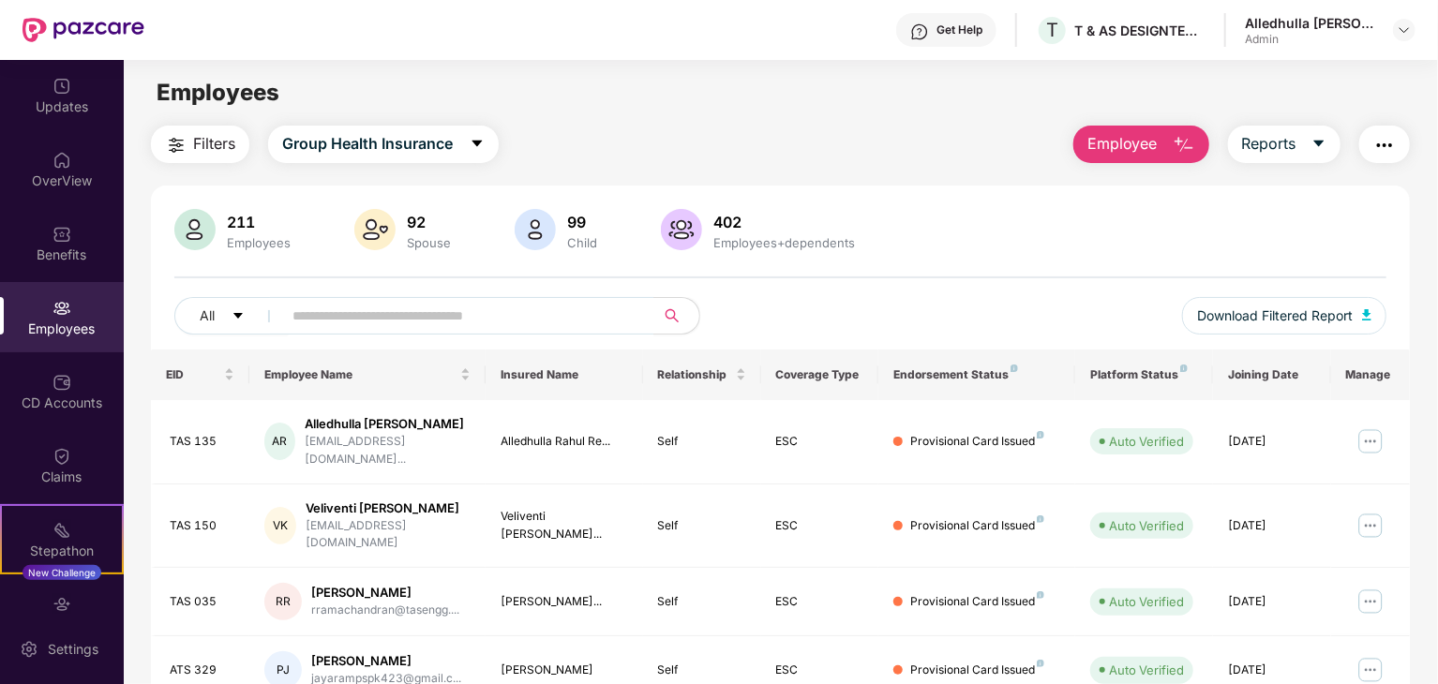
click at [540, 227] on img at bounding box center [534, 229] width 41 height 41
click at [431, 303] on input "text" at bounding box center [460, 316] width 336 height 28
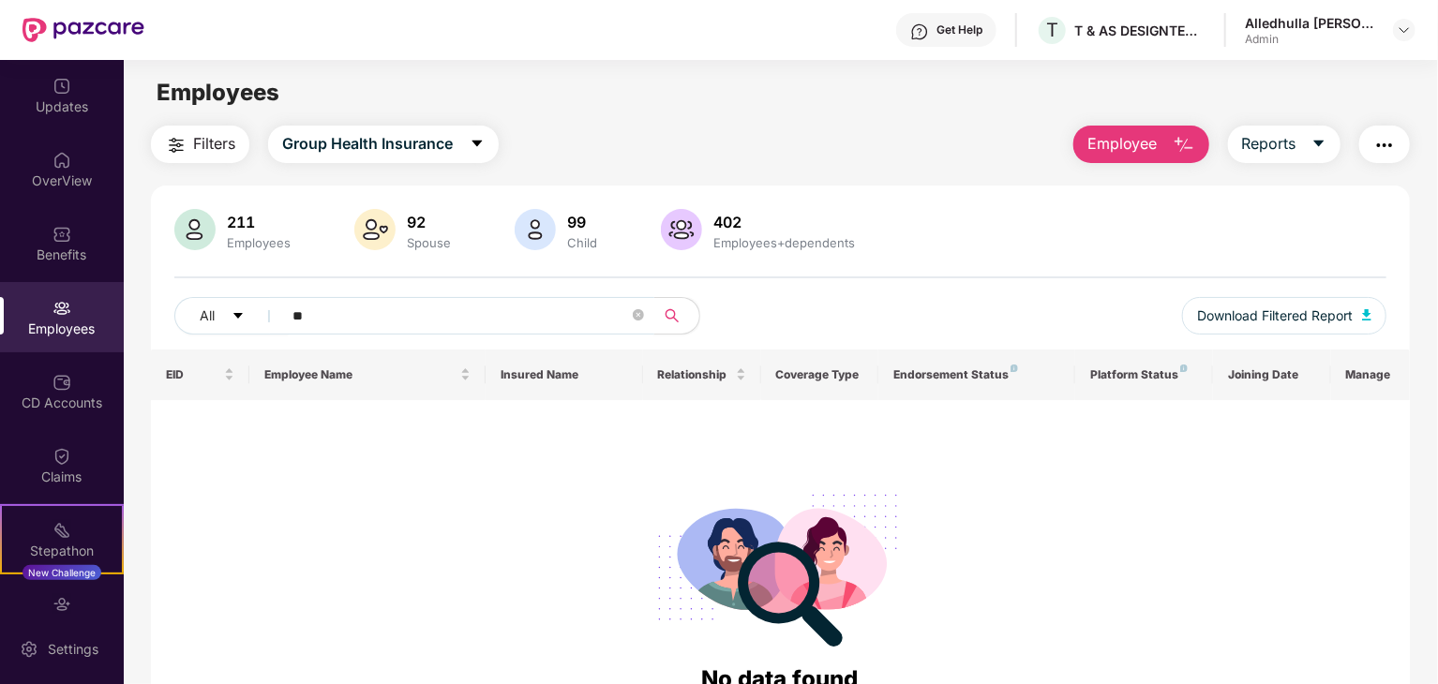
type input "*"
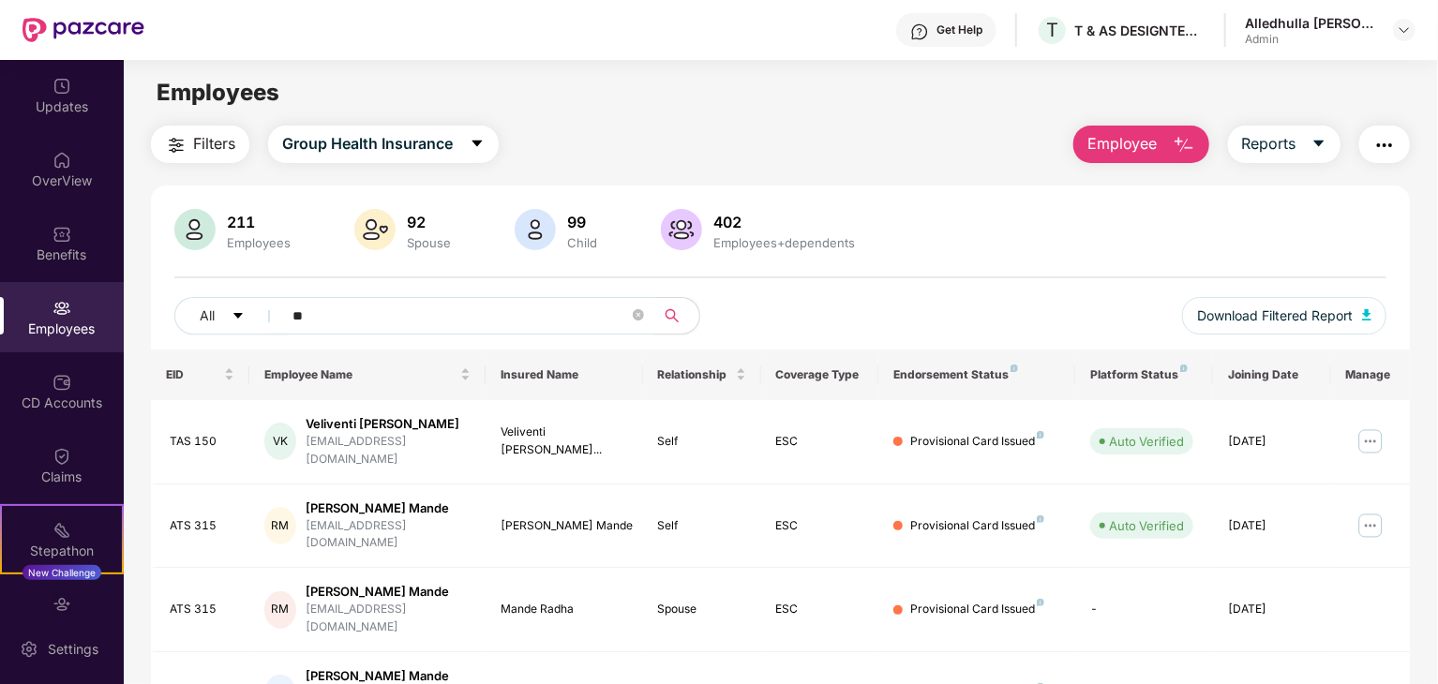
type input "*"
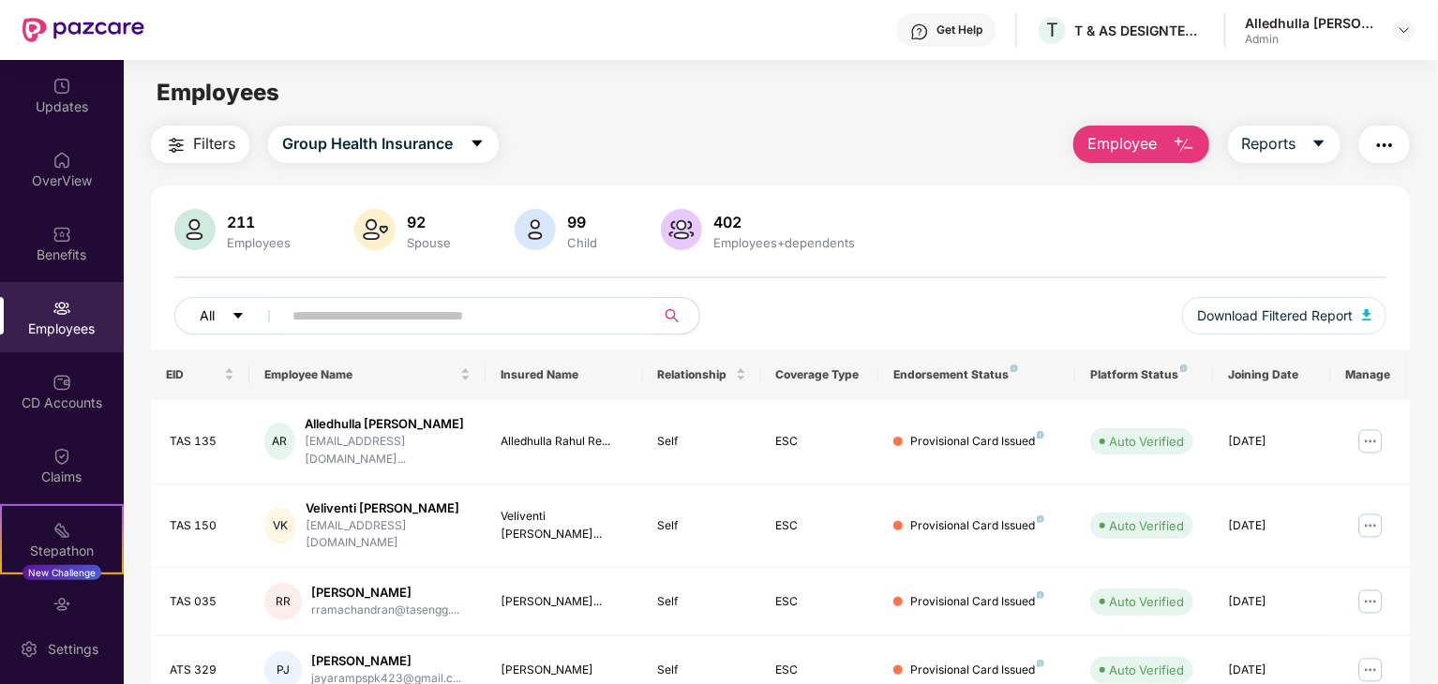
click at [238, 322] on span "caret-down" at bounding box center [237, 316] width 13 height 15
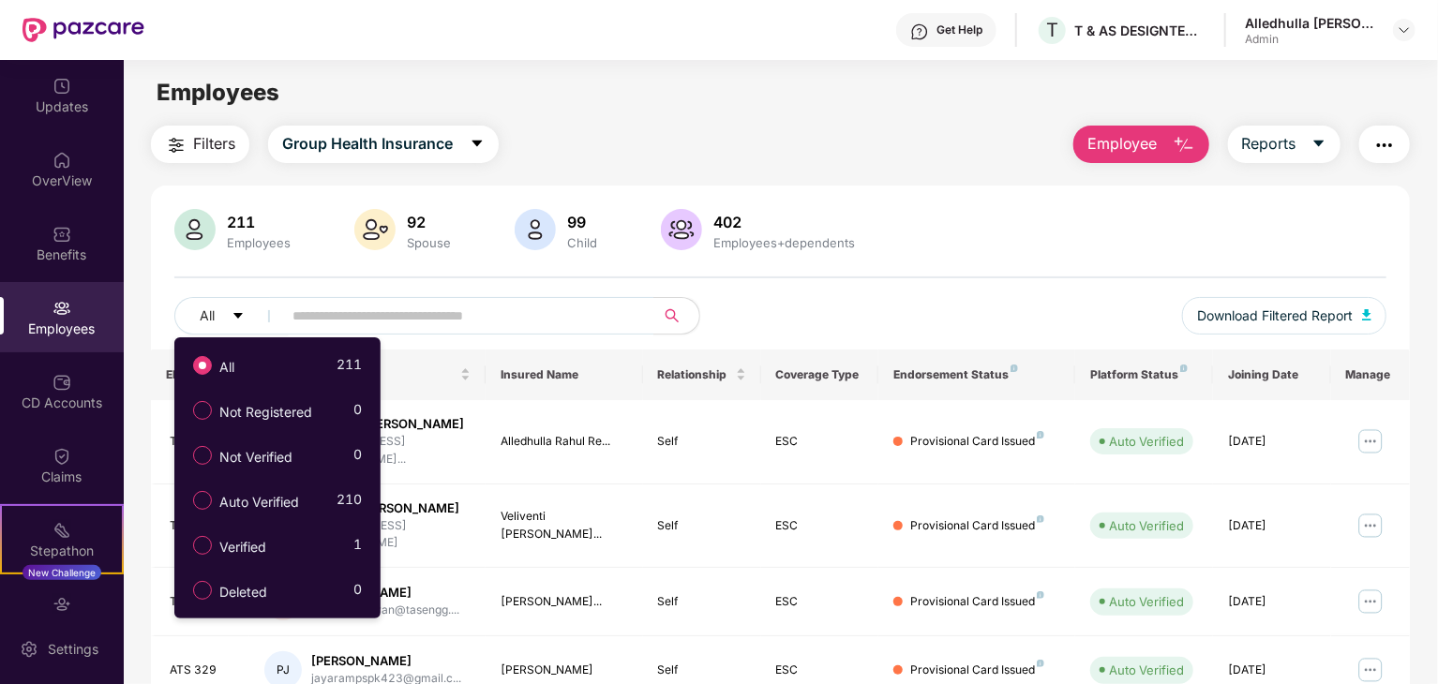
click at [782, 304] on div "All Download Filtered Report" at bounding box center [780, 323] width 1212 height 52
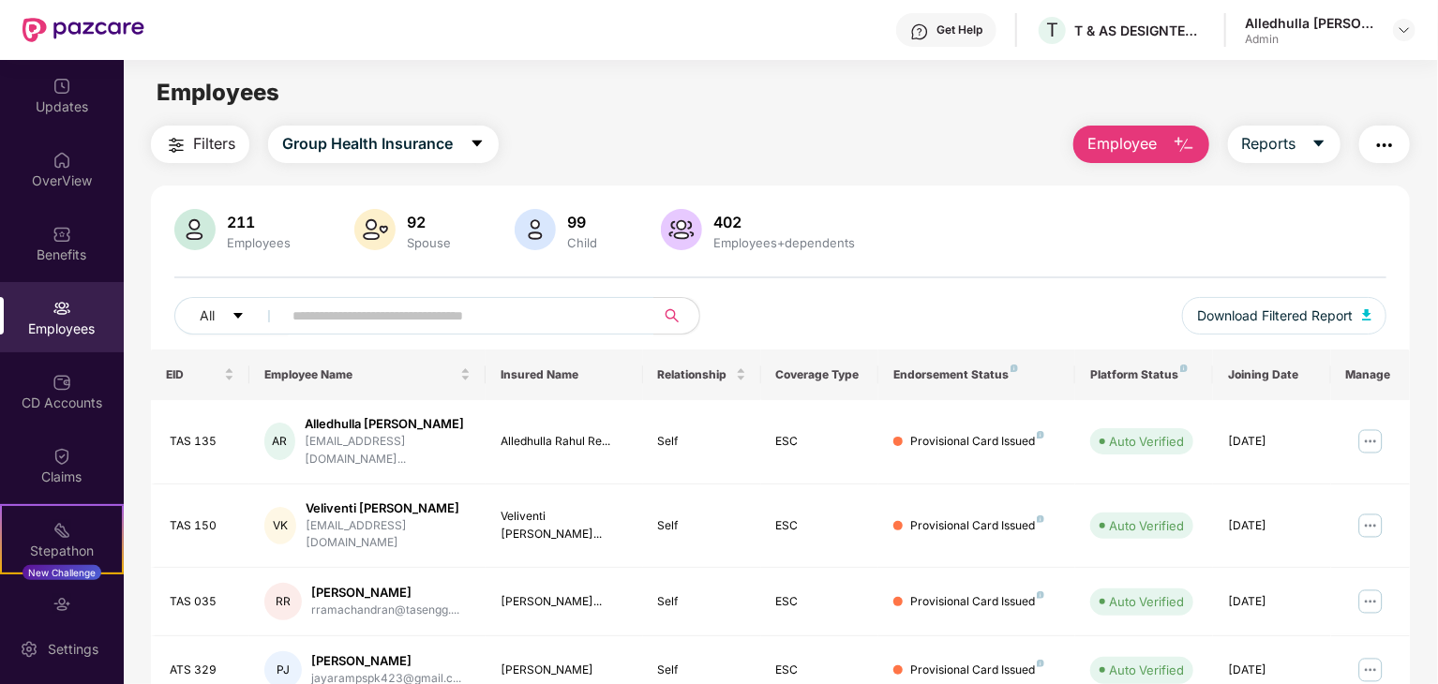
click at [576, 226] on div "99" at bounding box center [581, 222] width 37 height 19
click at [517, 311] on input "text" at bounding box center [460, 316] width 336 height 28
click at [1327, 149] on button "Reports" at bounding box center [1284, 144] width 112 height 37
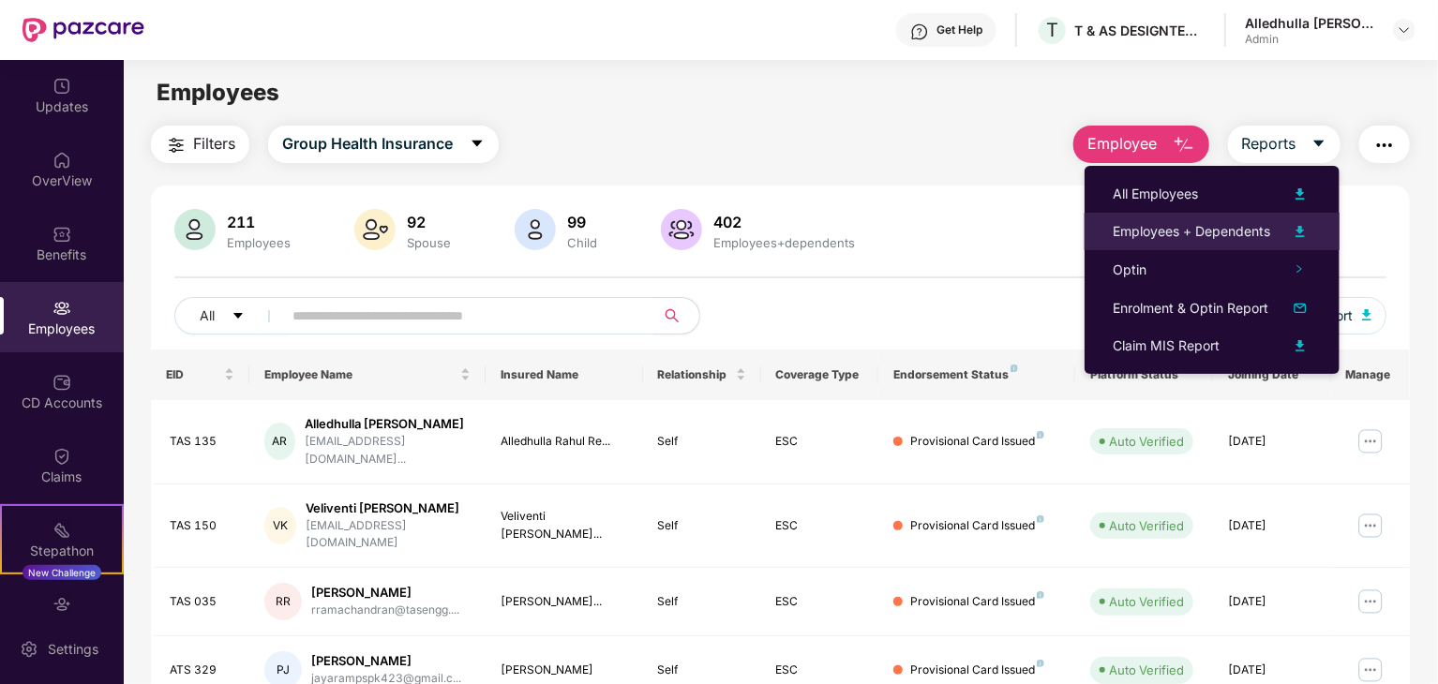
click at [1196, 228] on div "Employees + Dependents" at bounding box center [1190, 231] width 157 height 21
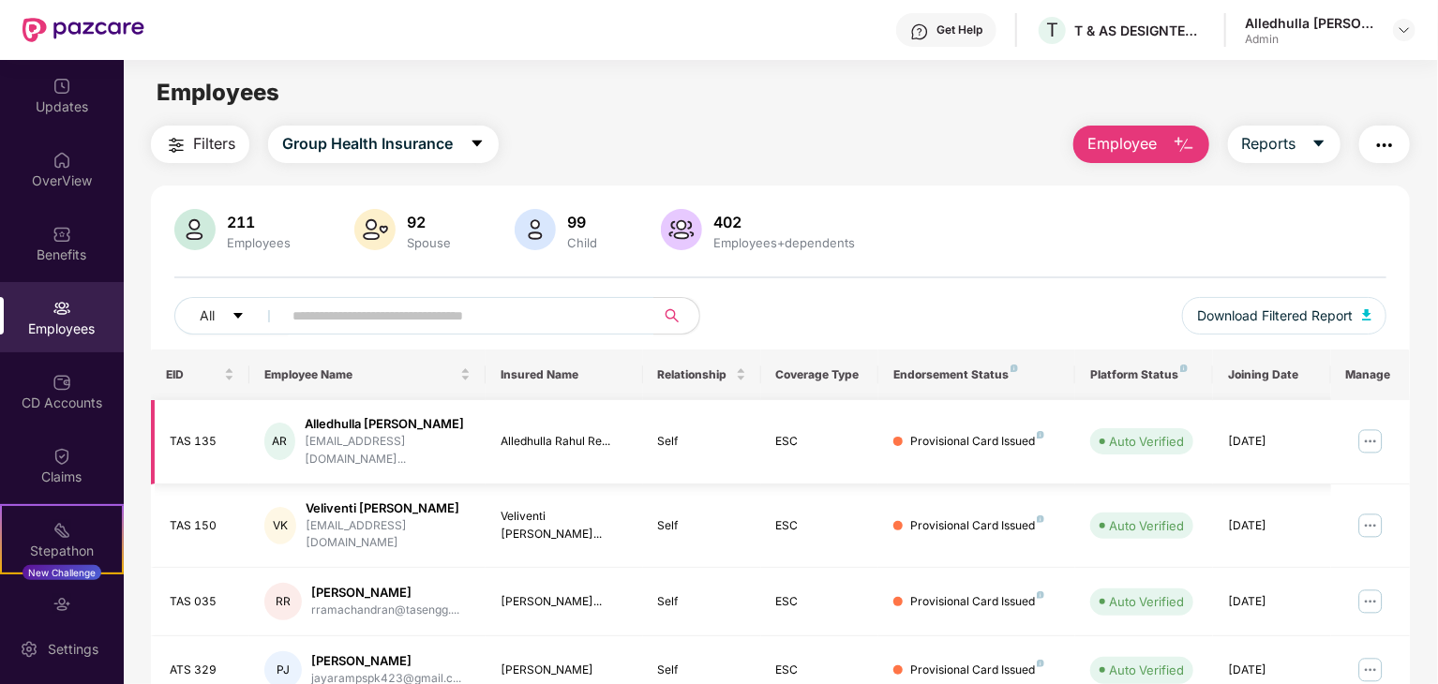
click at [1370, 436] on img at bounding box center [1370, 441] width 30 height 30
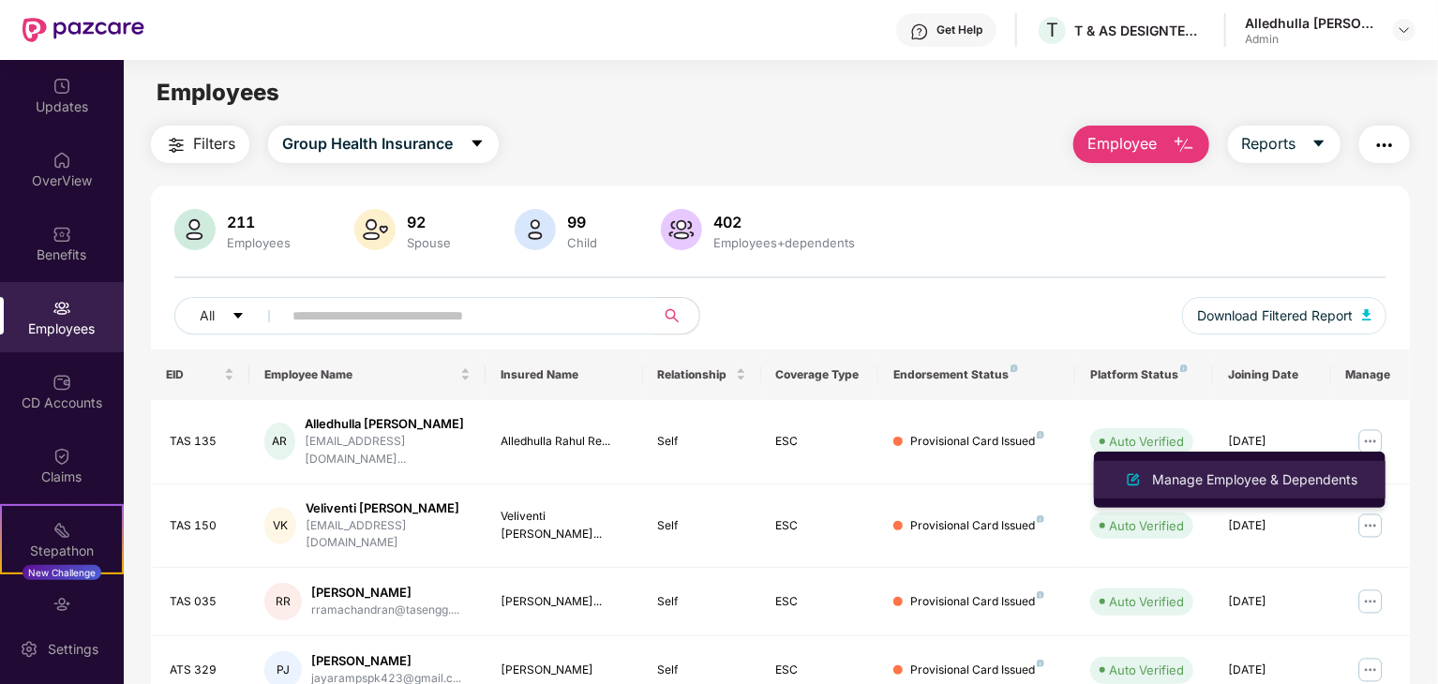
click at [1258, 484] on div "Manage Employee & Dependents" at bounding box center [1254, 479] width 213 height 21
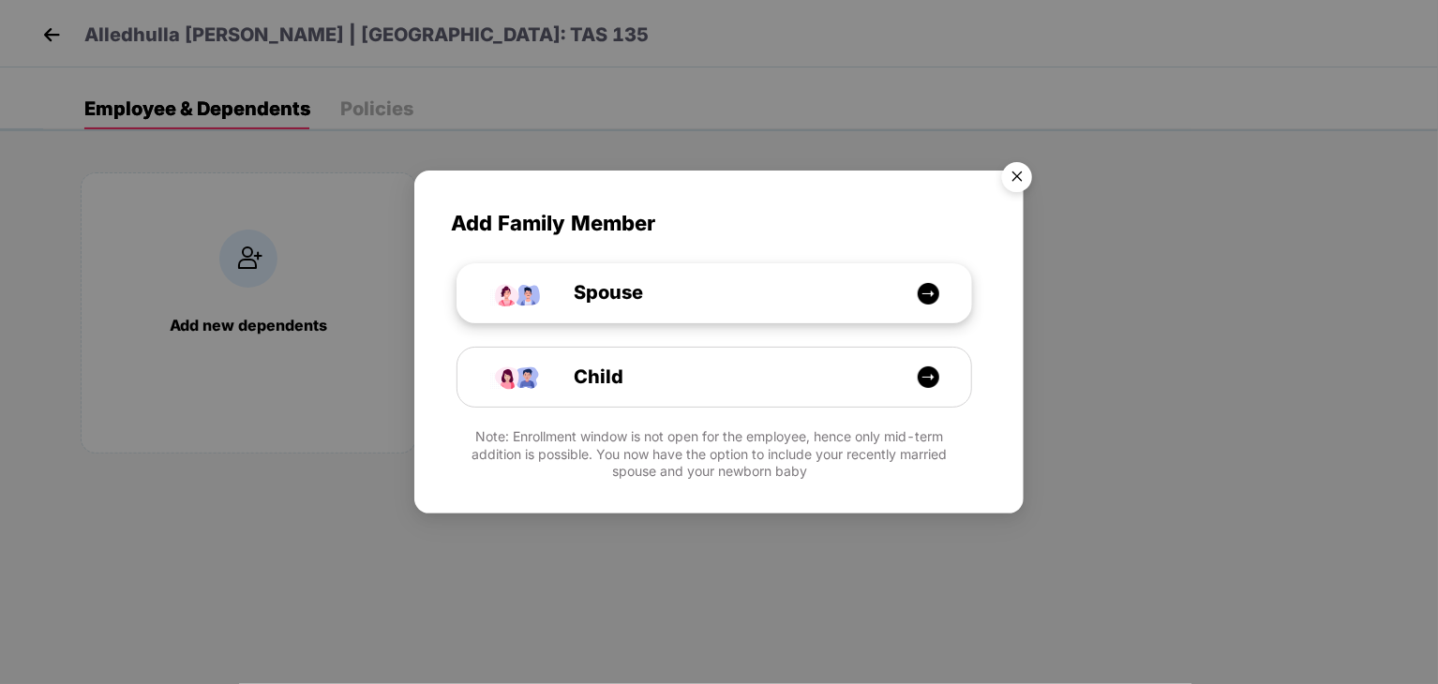
click at [930, 293] on img at bounding box center [927, 293] width 23 height 23
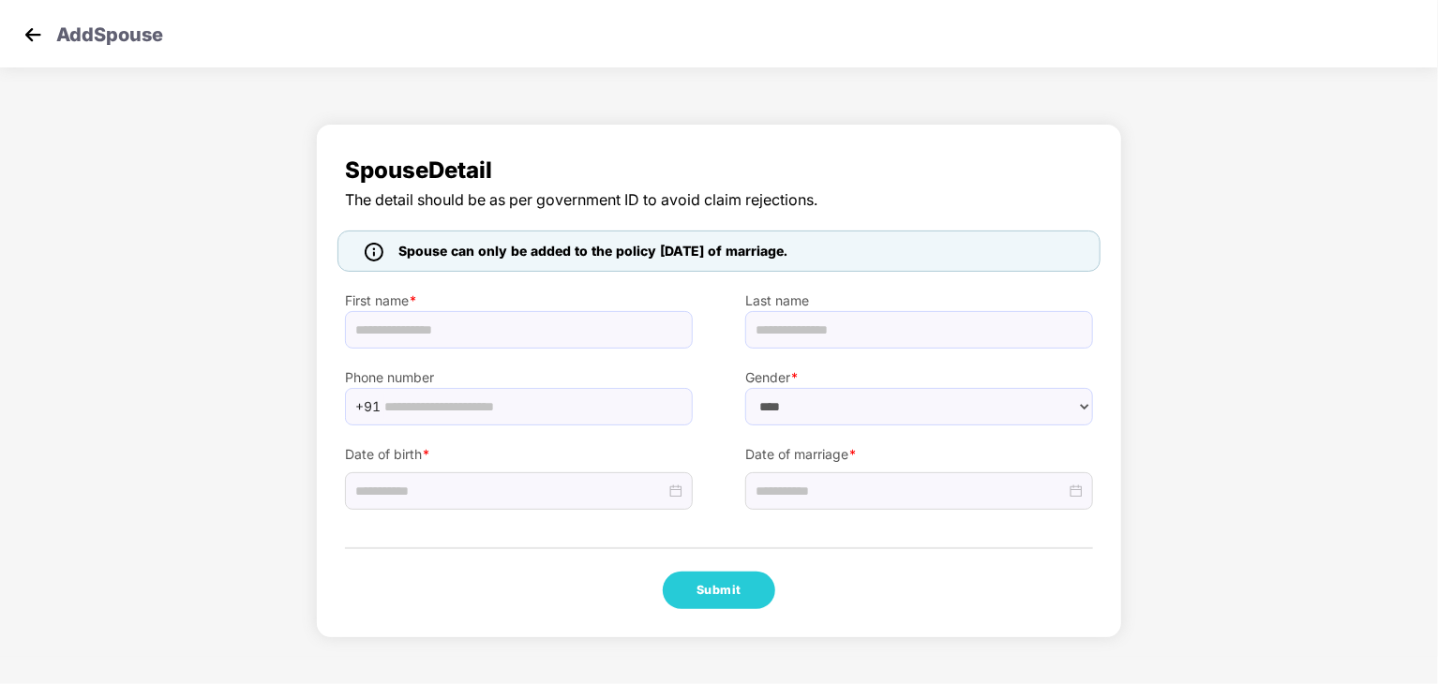
select select "******"
click at [528, 335] on input "text" at bounding box center [519, 329] width 348 height 37
type input "**********"
type input "*****"
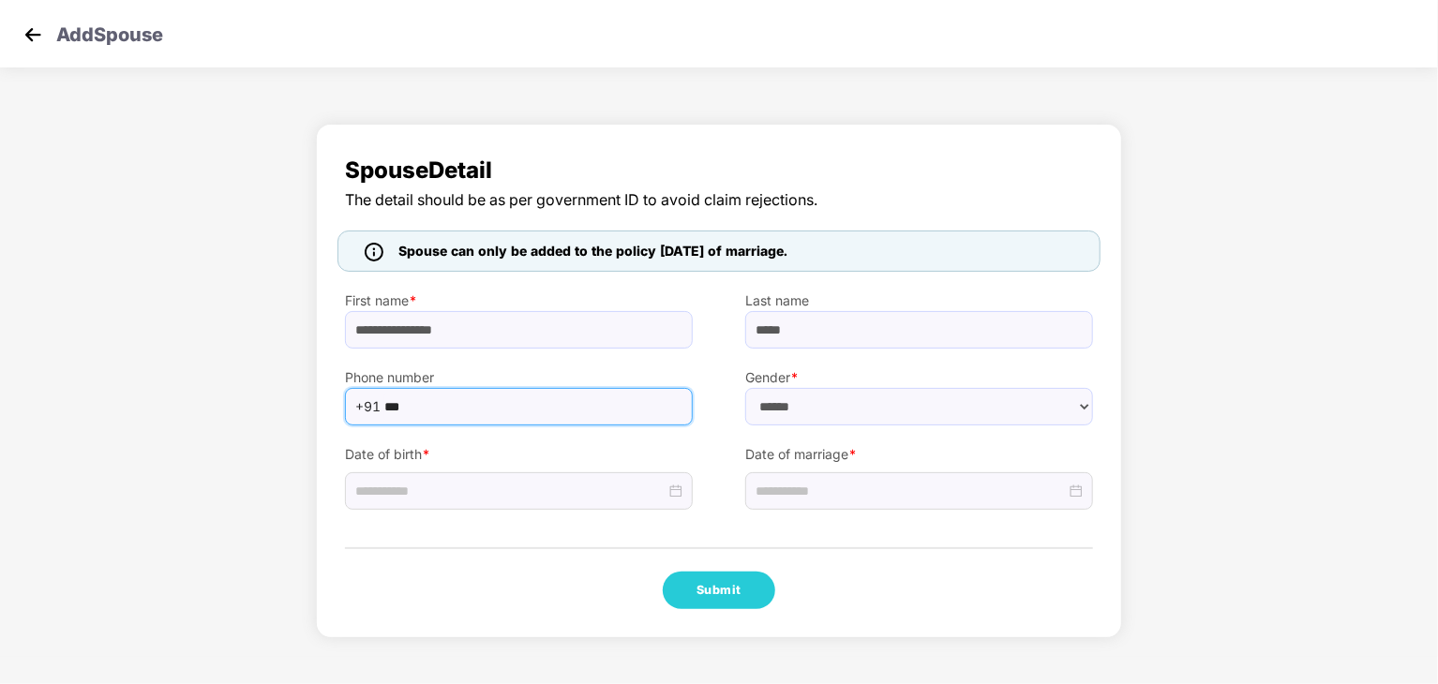
type input "**********"
click at [514, 482] on input at bounding box center [510, 491] width 310 height 21
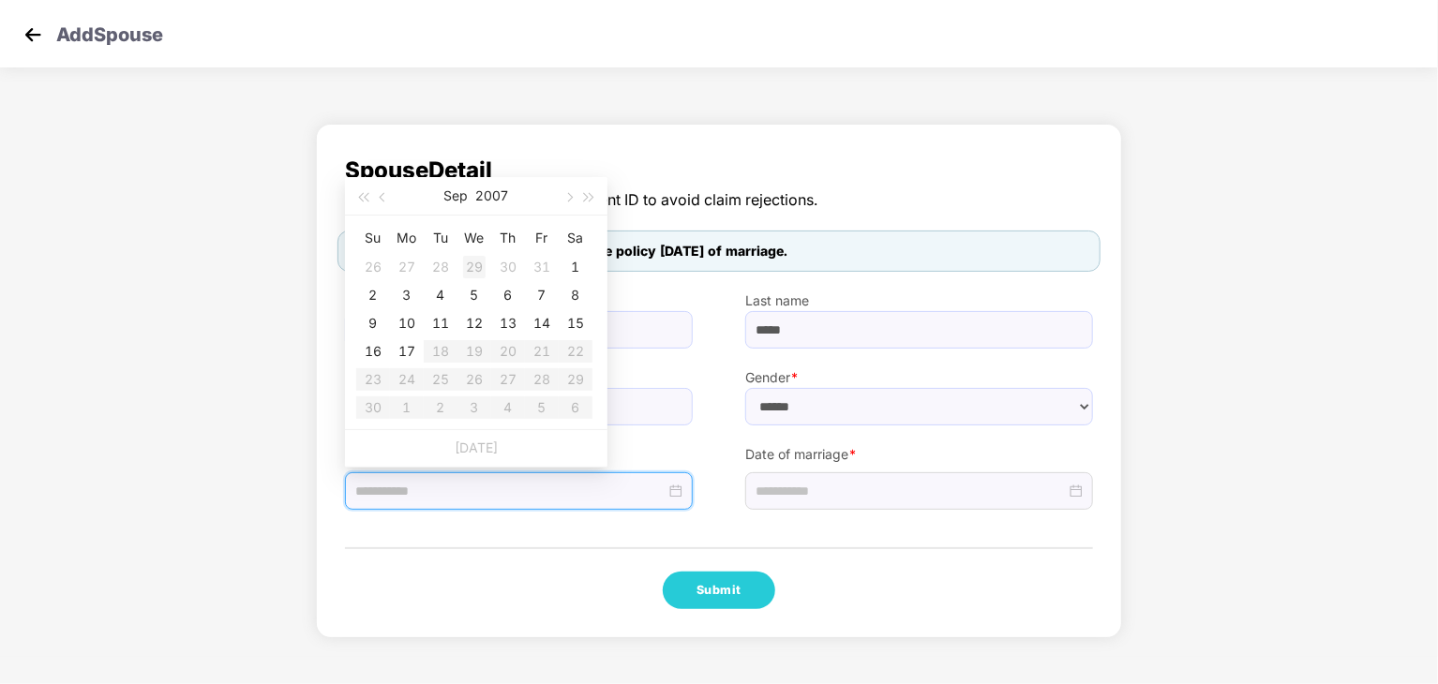
type input "**********"
click at [497, 200] on button "2007" at bounding box center [492, 195] width 33 height 37
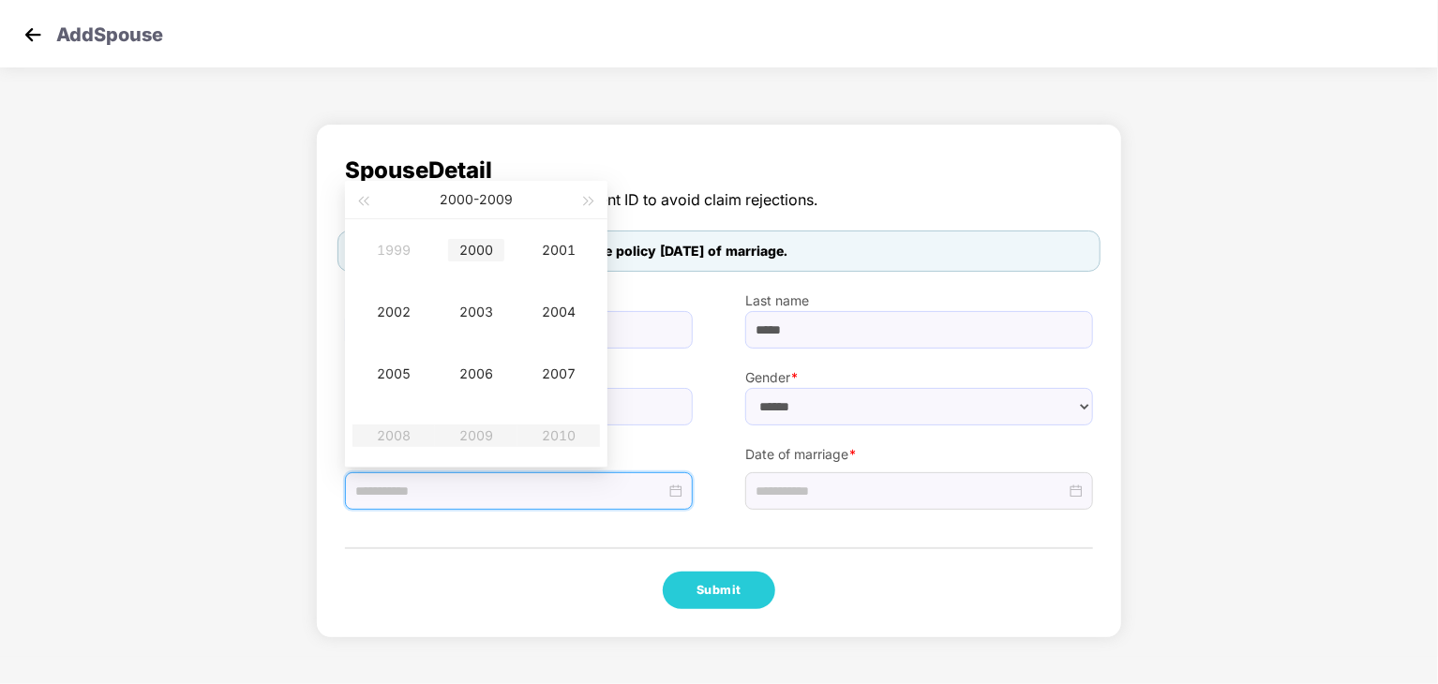
type input "**********"
click at [365, 196] on button "button" at bounding box center [362, 199] width 21 height 37
type input "**********"
click at [397, 249] on div "1989" at bounding box center [393, 250] width 56 height 22
type input "**********"
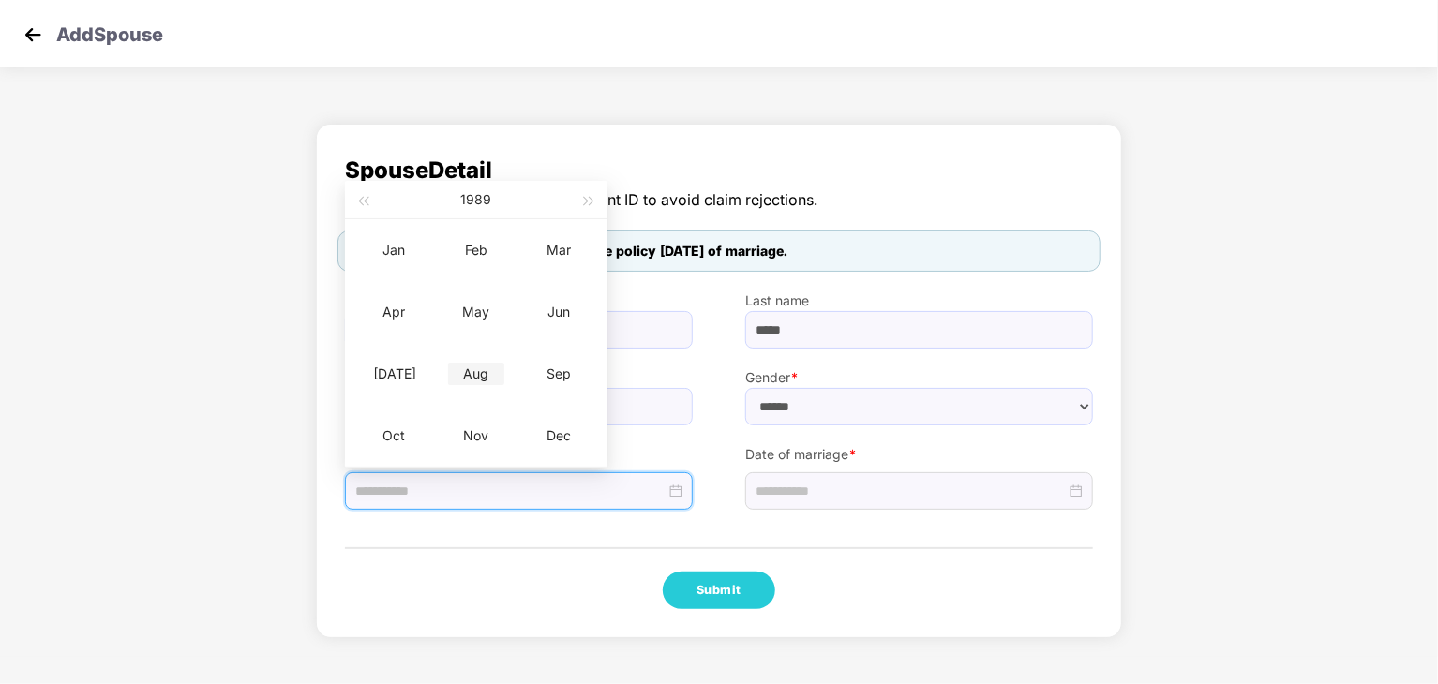
click at [493, 374] on div "Aug" at bounding box center [476, 374] width 56 height 22
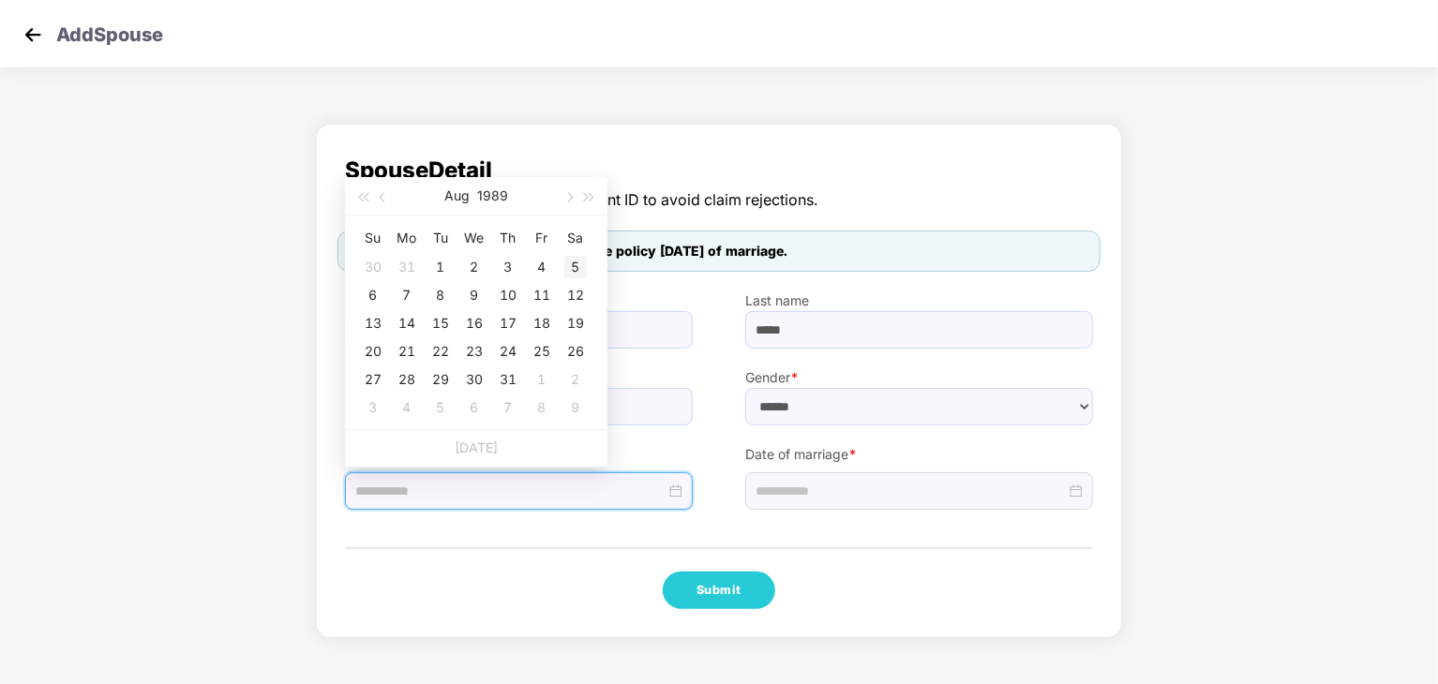
type input "**********"
click at [566, 267] on div "5" at bounding box center [575, 267] width 22 height 22
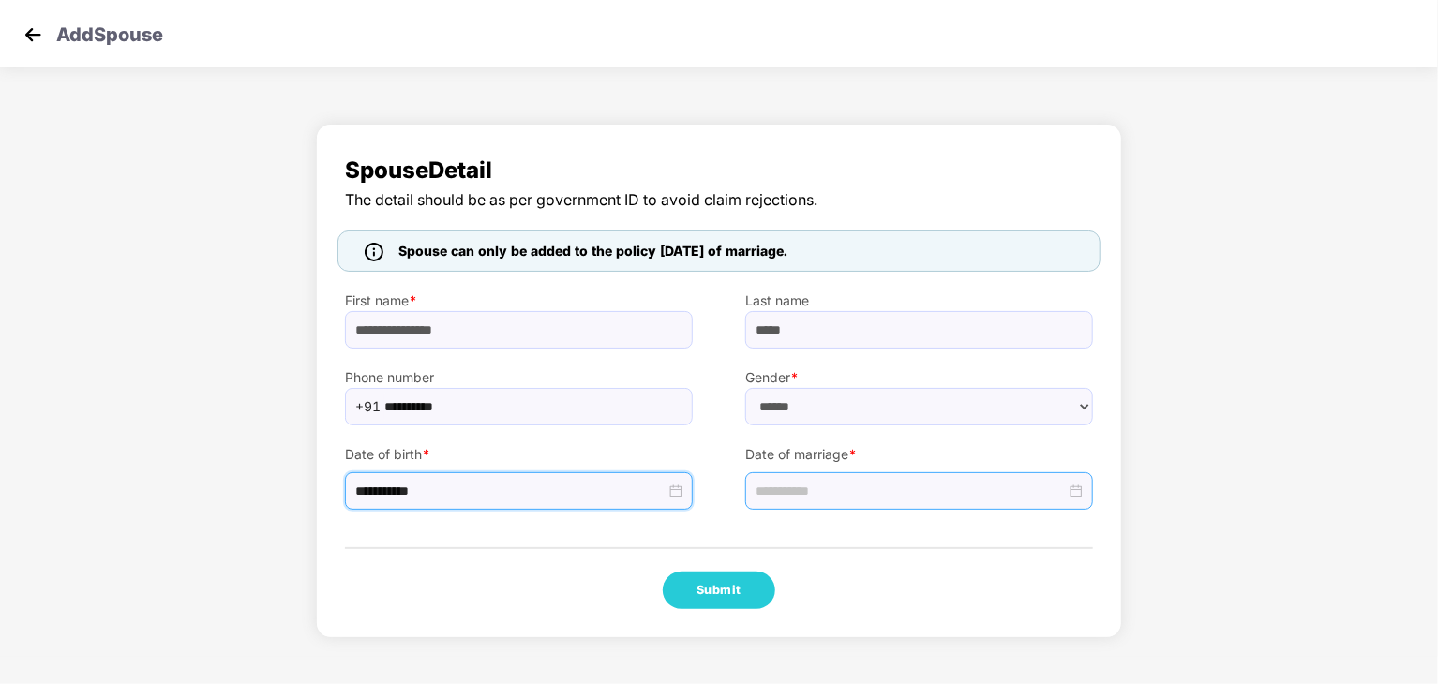
click at [794, 484] on input at bounding box center [910, 491] width 310 height 21
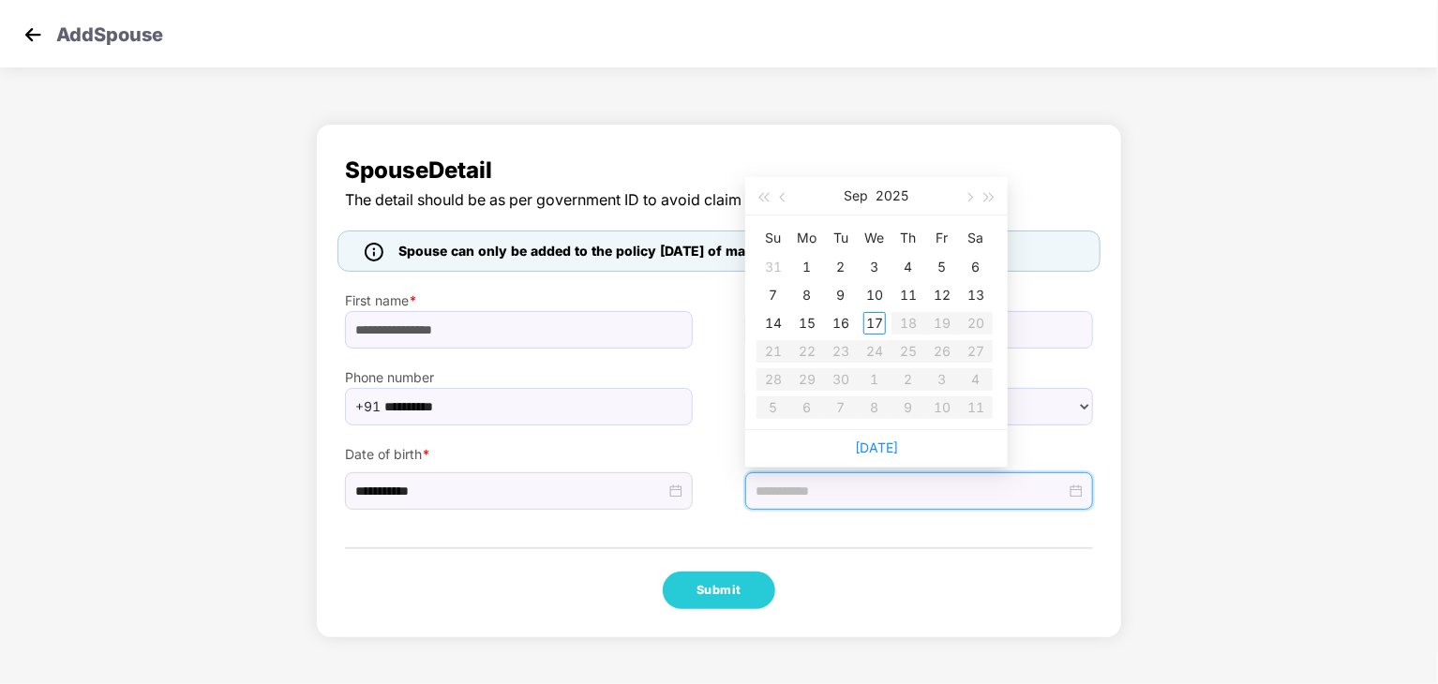
type input "**********"
click at [877, 199] on button "2025" at bounding box center [892, 195] width 33 height 37
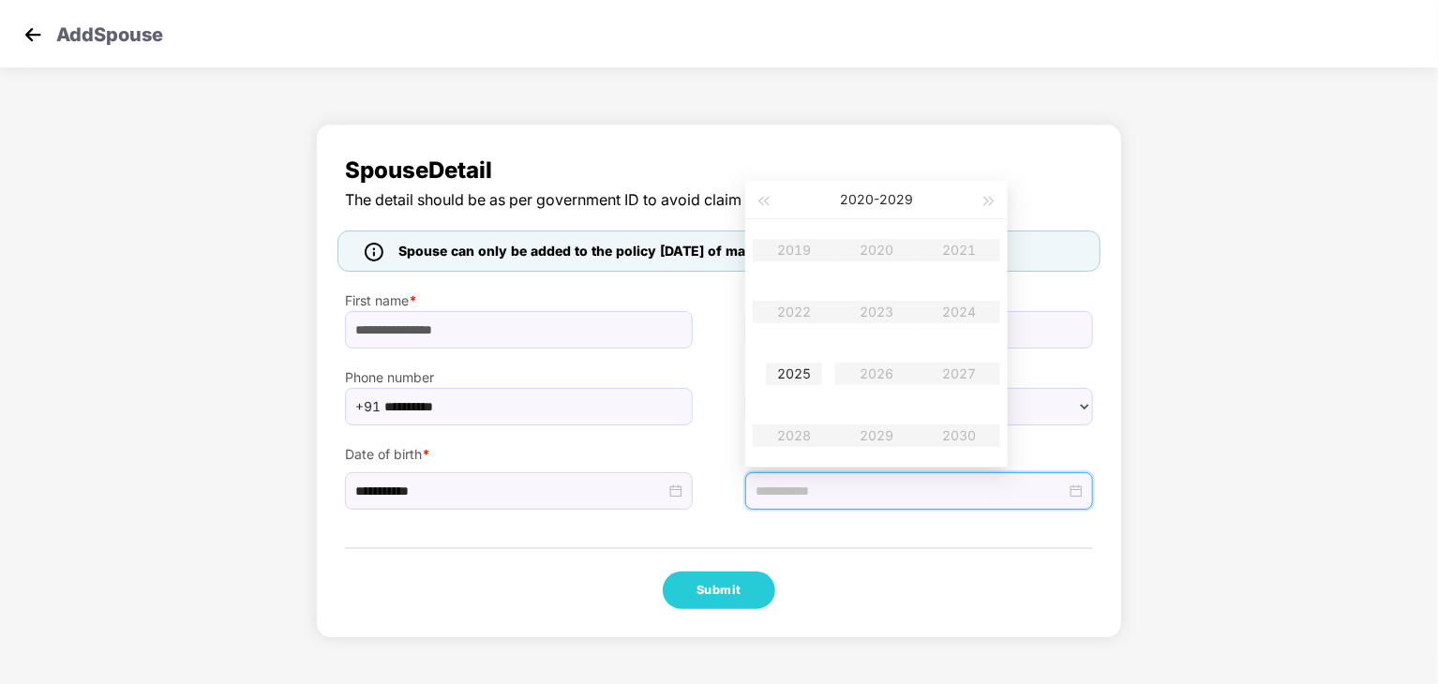
type input "**********"
click at [763, 206] on button "button" at bounding box center [762, 199] width 21 height 37
click at [956, 314] on table "2009 2010 2011 2012 2013 2014 2015 2016 2017 2018 2019 2020" at bounding box center [875, 342] width 247 height 247
click at [956, 313] on table "2009 2010 2011 2012 2013 2014 2015 2016 2017 2018 2019 2020" at bounding box center [875, 342] width 247 height 247
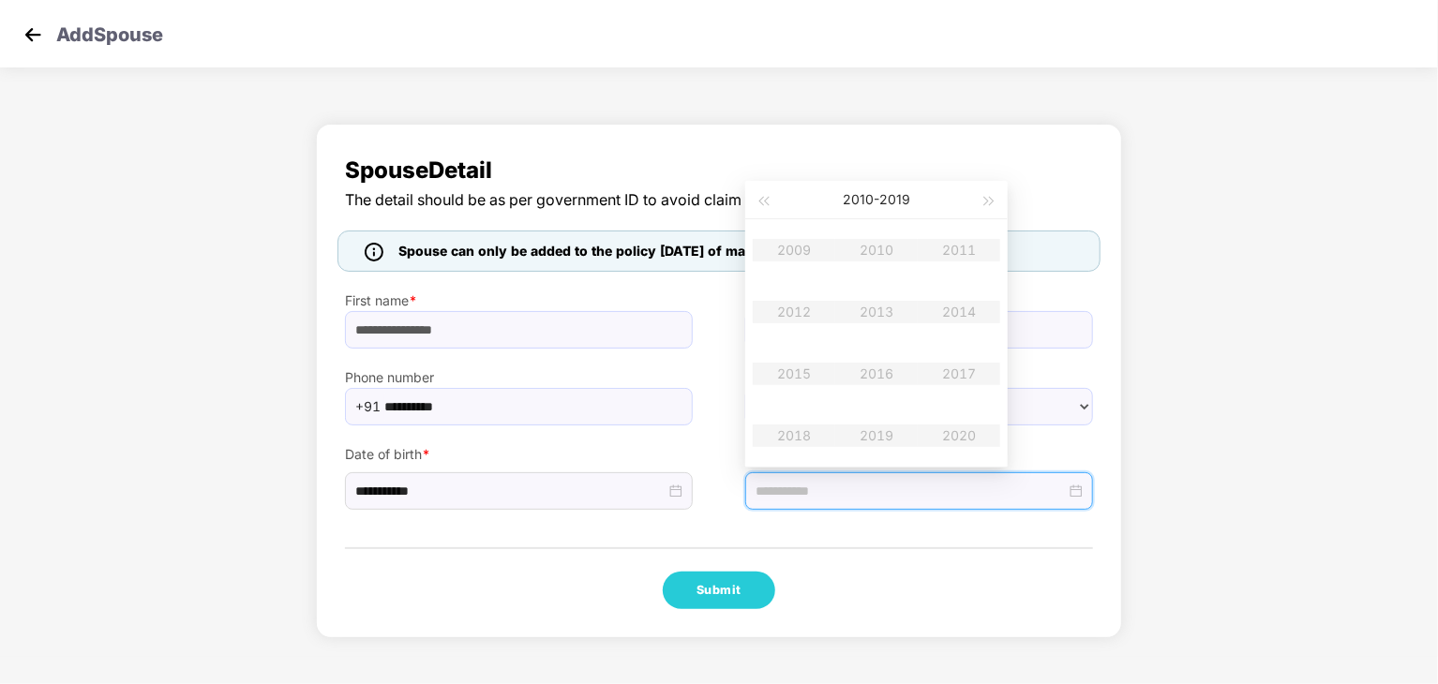
click at [956, 308] on table "2009 2010 2011 2012 2013 2014 2015 2016 2017 2018 2019 2020" at bounding box center [875, 342] width 247 height 247
click at [960, 309] on table "2009 2010 2011 2012 2013 2014 2015 2016 2017 2018 2019 2020" at bounding box center [875, 342] width 247 height 247
click at [932, 542] on div "**********" at bounding box center [719, 381] width 806 height 514
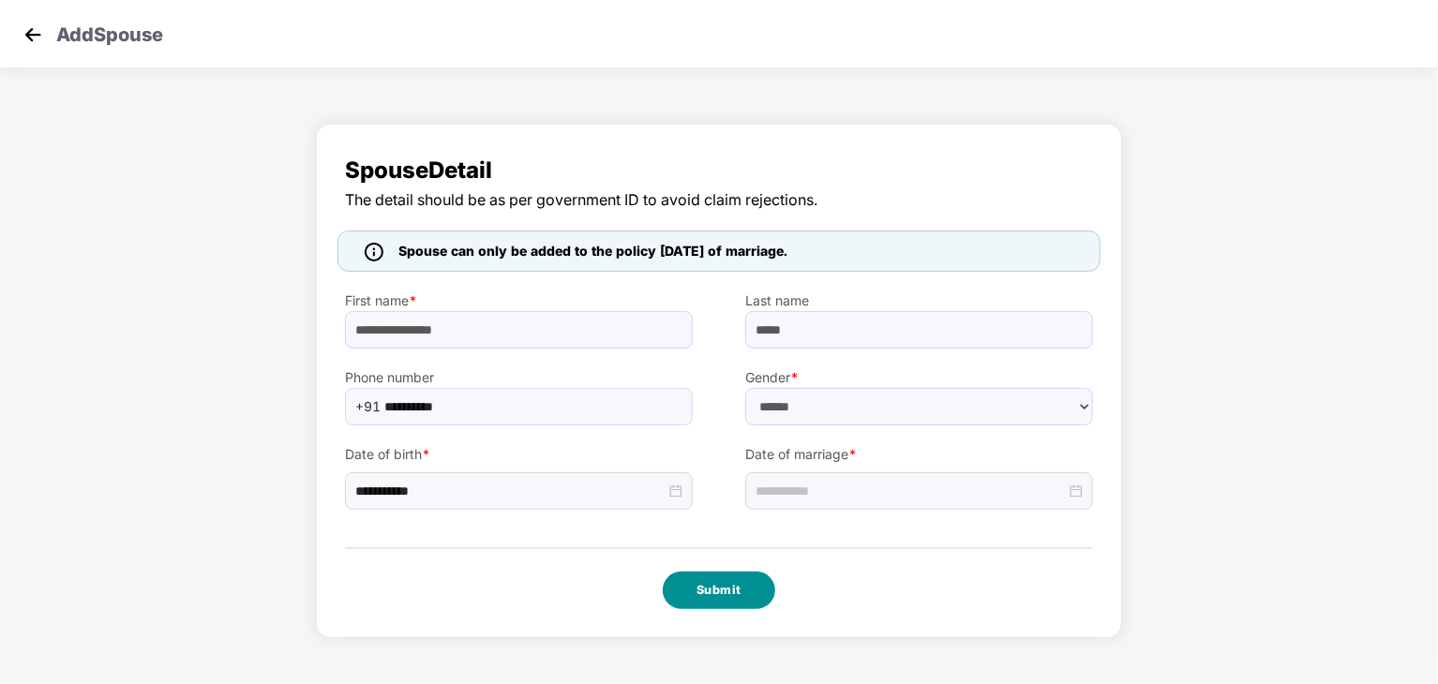
click at [728, 582] on button "Submit" at bounding box center [719, 590] width 112 height 37
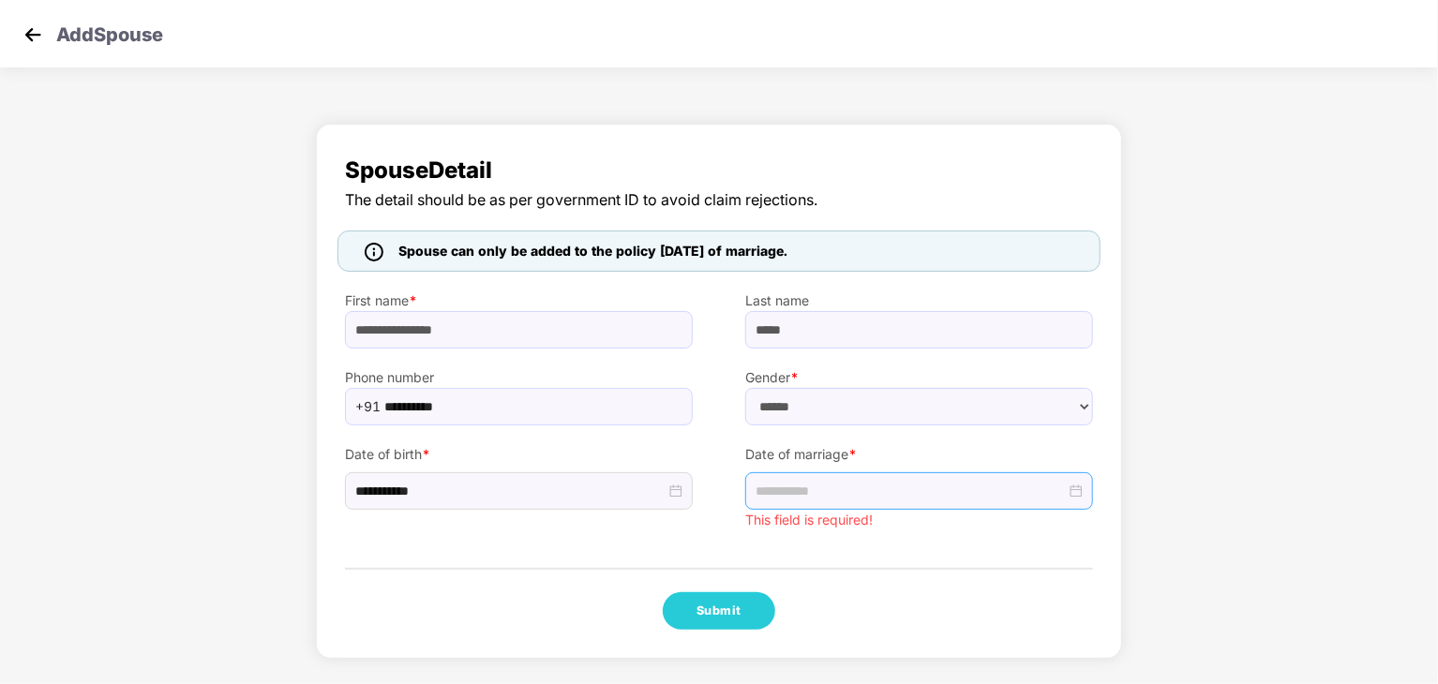
click at [798, 477] on div at bounding box center [919, 490] width 348 height 37
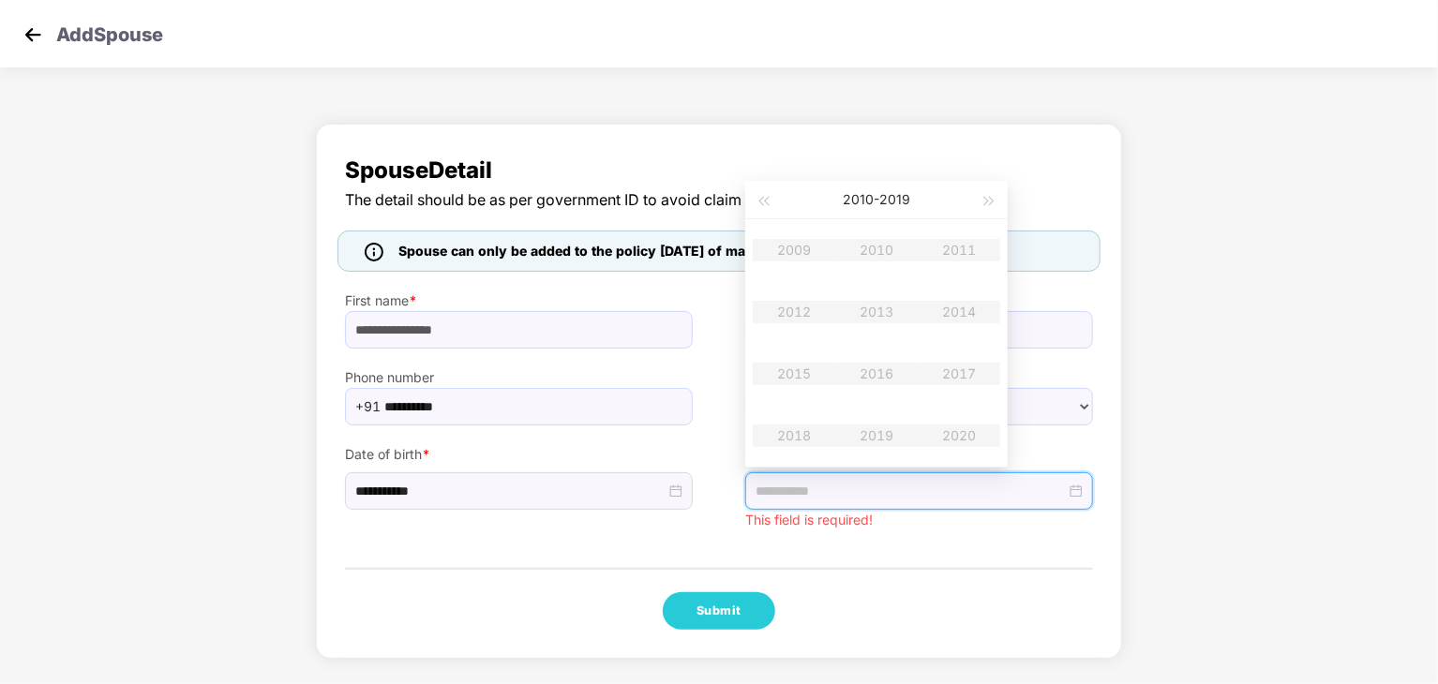
click at [827, 530] on div "**********" at bounding box center [719, 391] width 806 height 535
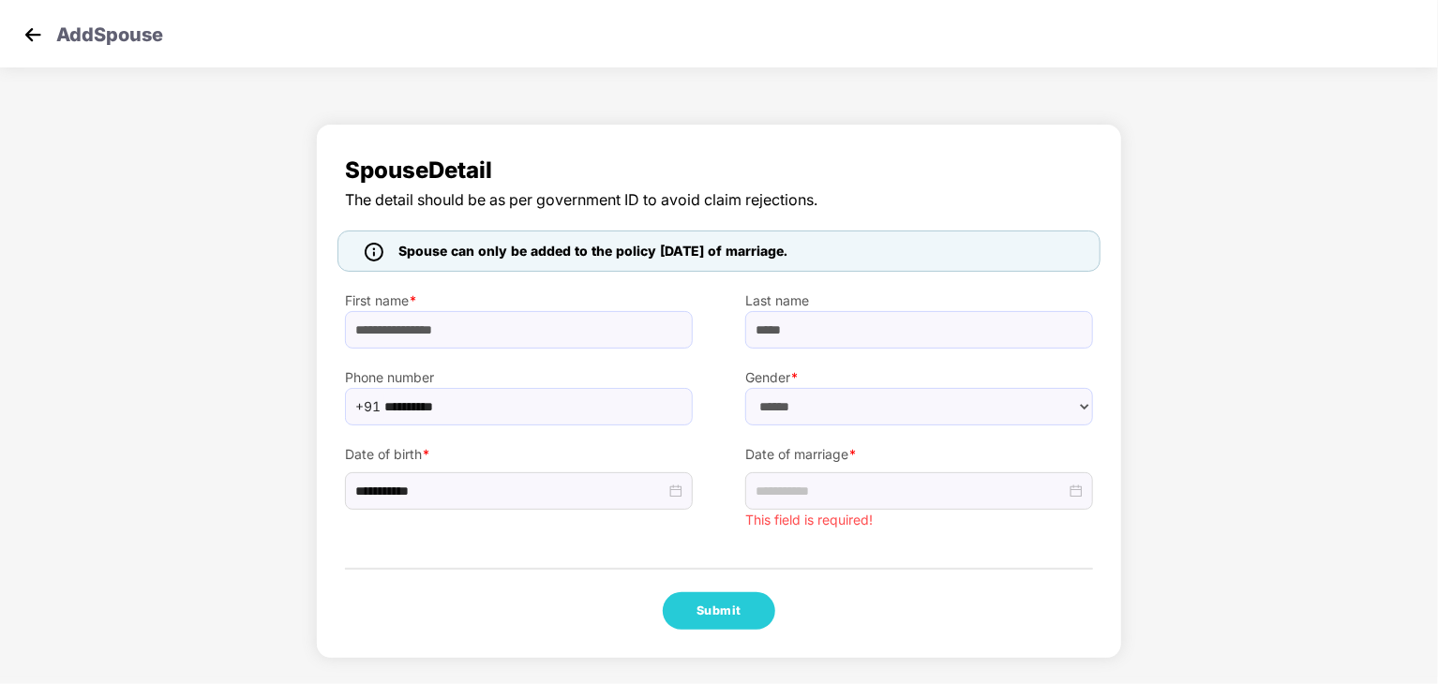
click at [23, 24] on img at bounding box center [33, 35] width 28 height 28
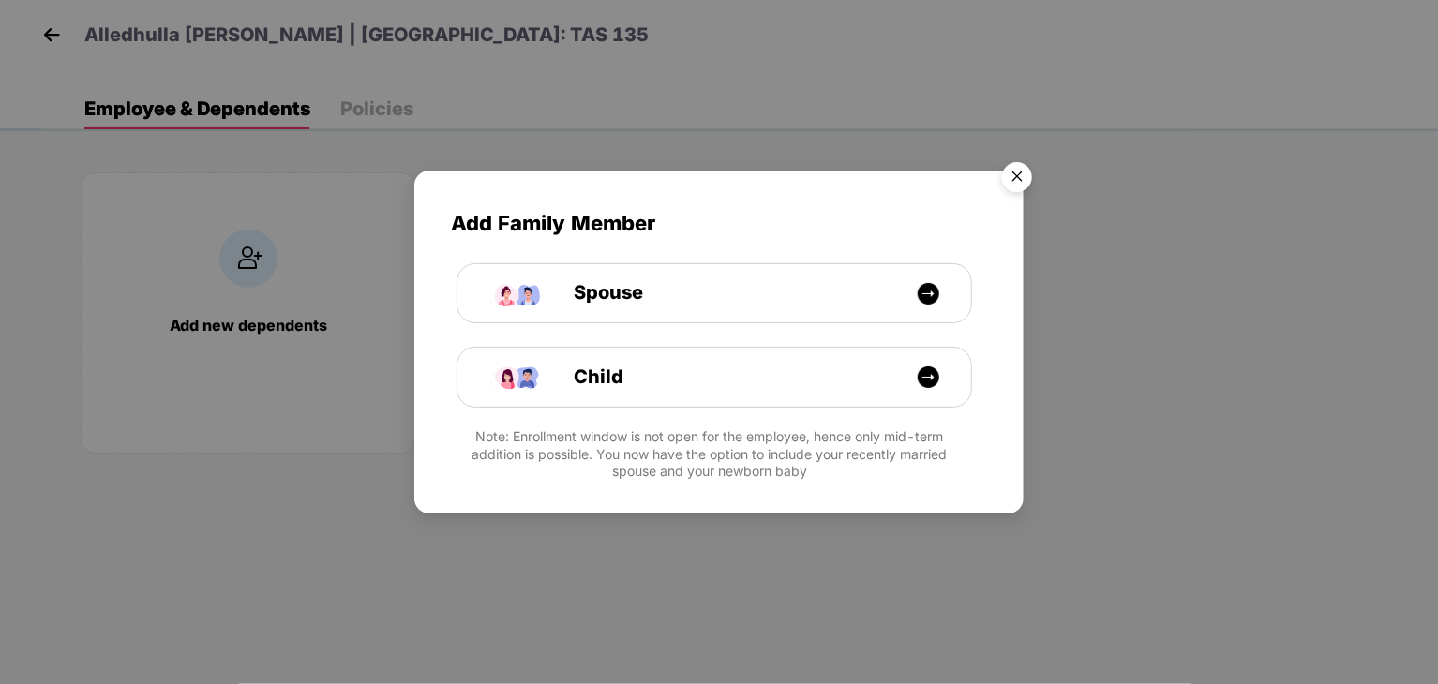
drag, startPoint x: 23, startPoint y: 24, endPoint x: 115, endPoint y: 88, distance: 111.8
click at [115, 88] on body "Alledhulla Rahul Reddy | EID: TAS 135 Employee & Dependents Policies Add new de…" at bounding box center [719, 342] width 1438 height 684
click at [1004, 177] on img "Close" at bounding box center [1017, 180] width 52 height 52
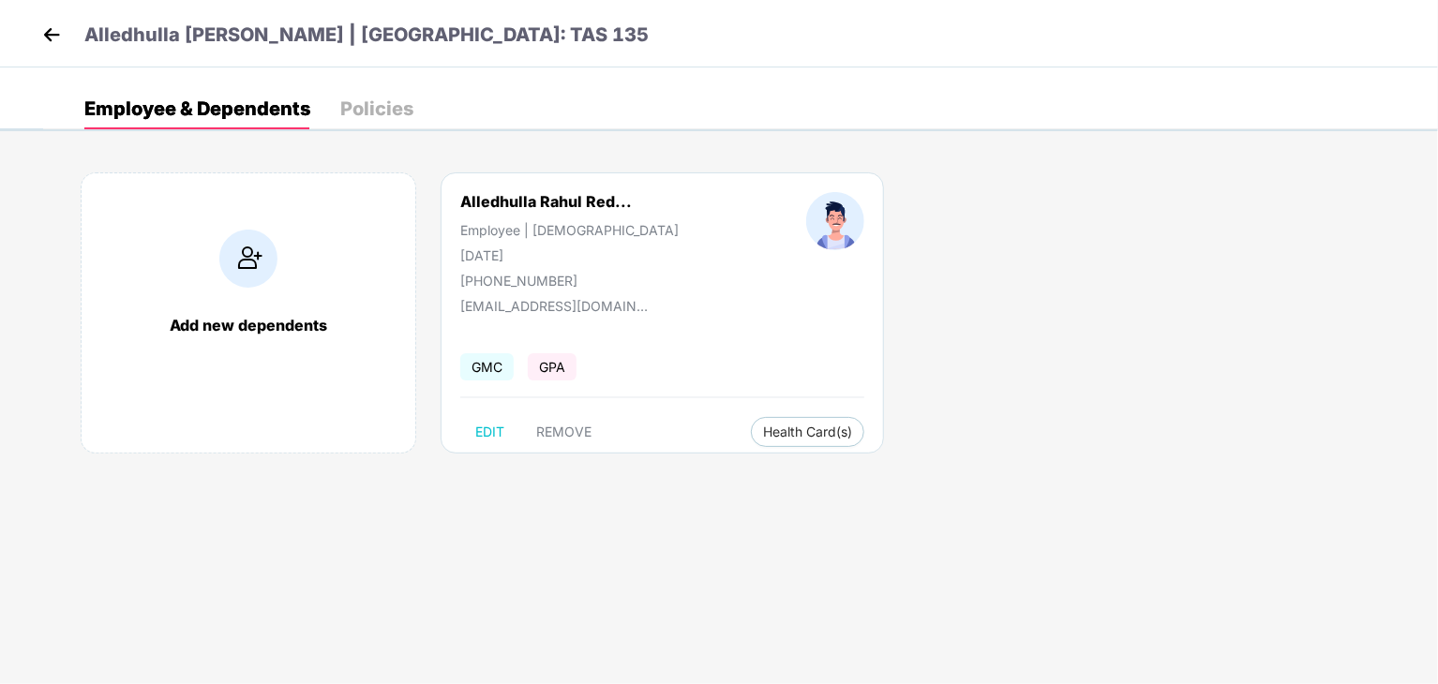
click at [59, 38] on img at bounding box center [51, 35] width 28 height 28
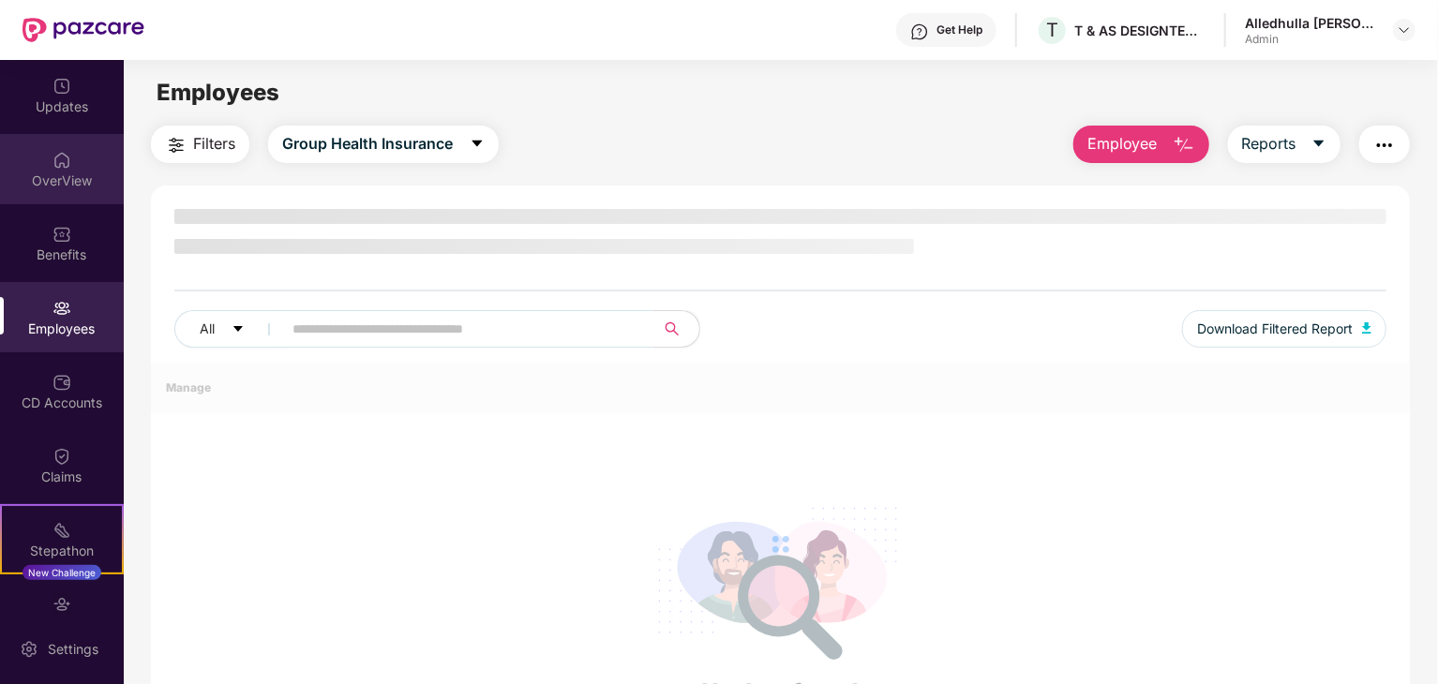
click at [57, 166] on img at bounding box center [61, 160] width 19 height 19
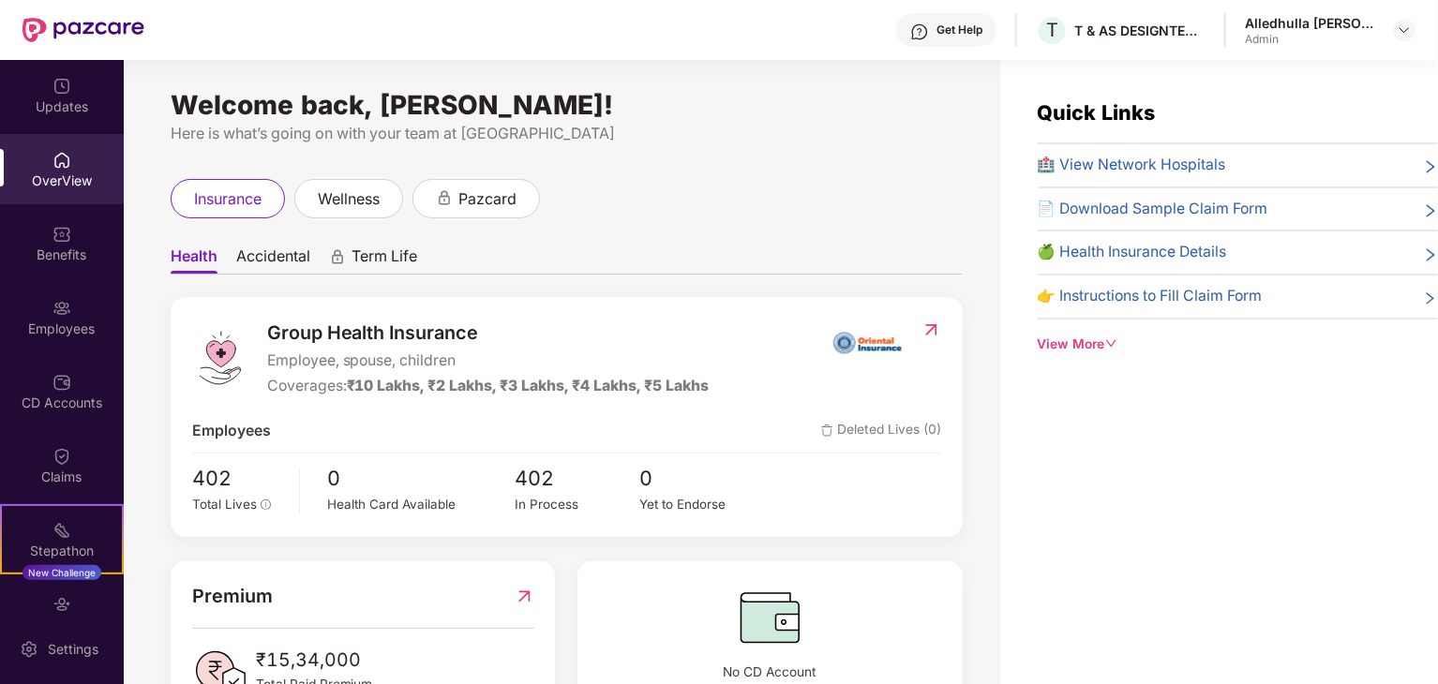
click at [946, 132] on div "Here is what’s going on with your team at [GEOGRAPHIC_DATA]" at bounding box center [567, 133] width 792 height 23
